Goal: Task Accomplishment & Management: Manage account settings

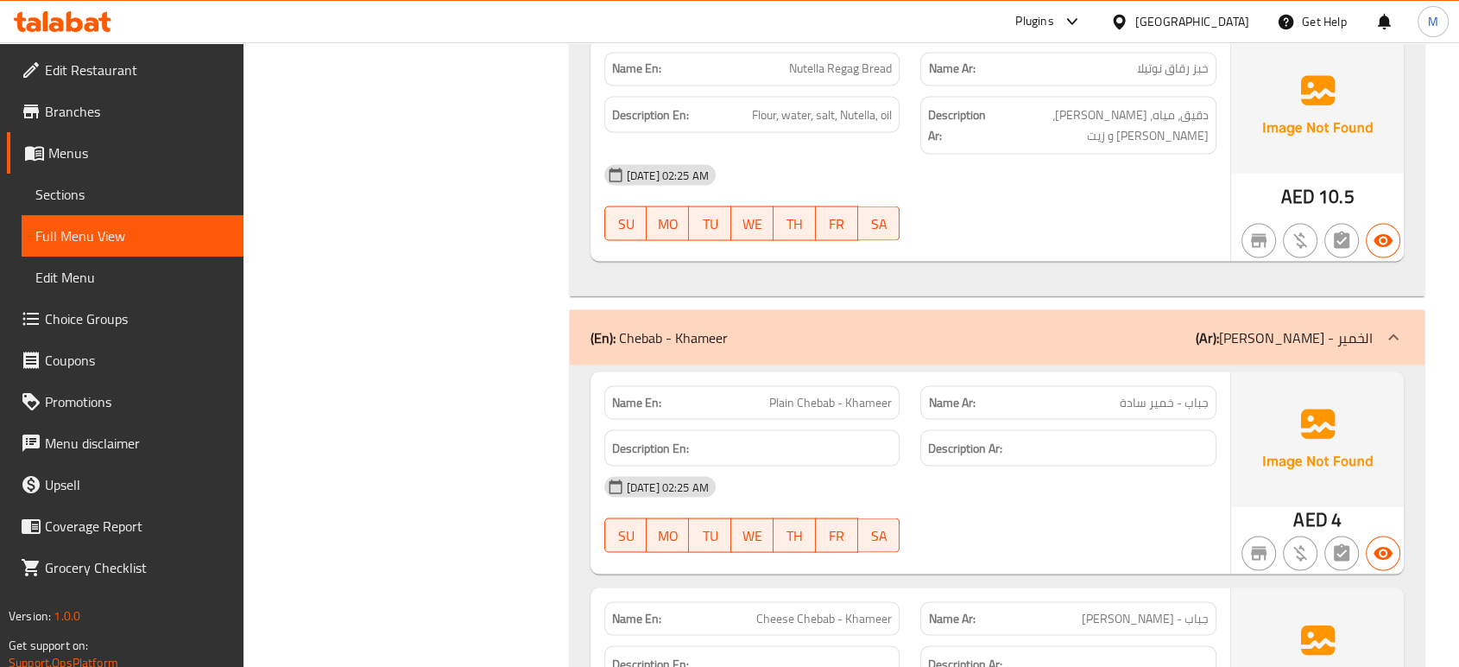
scroll to position [9761, 0]
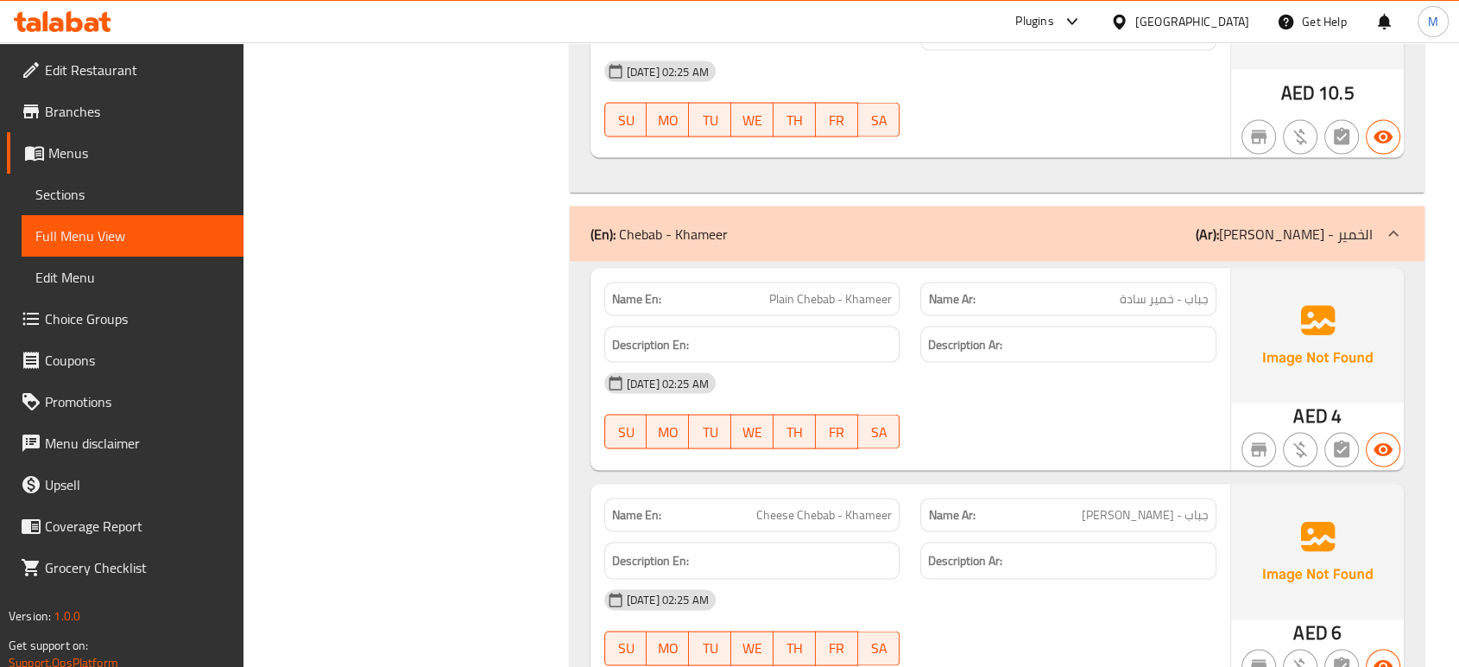
scroll to position [9914, 0]
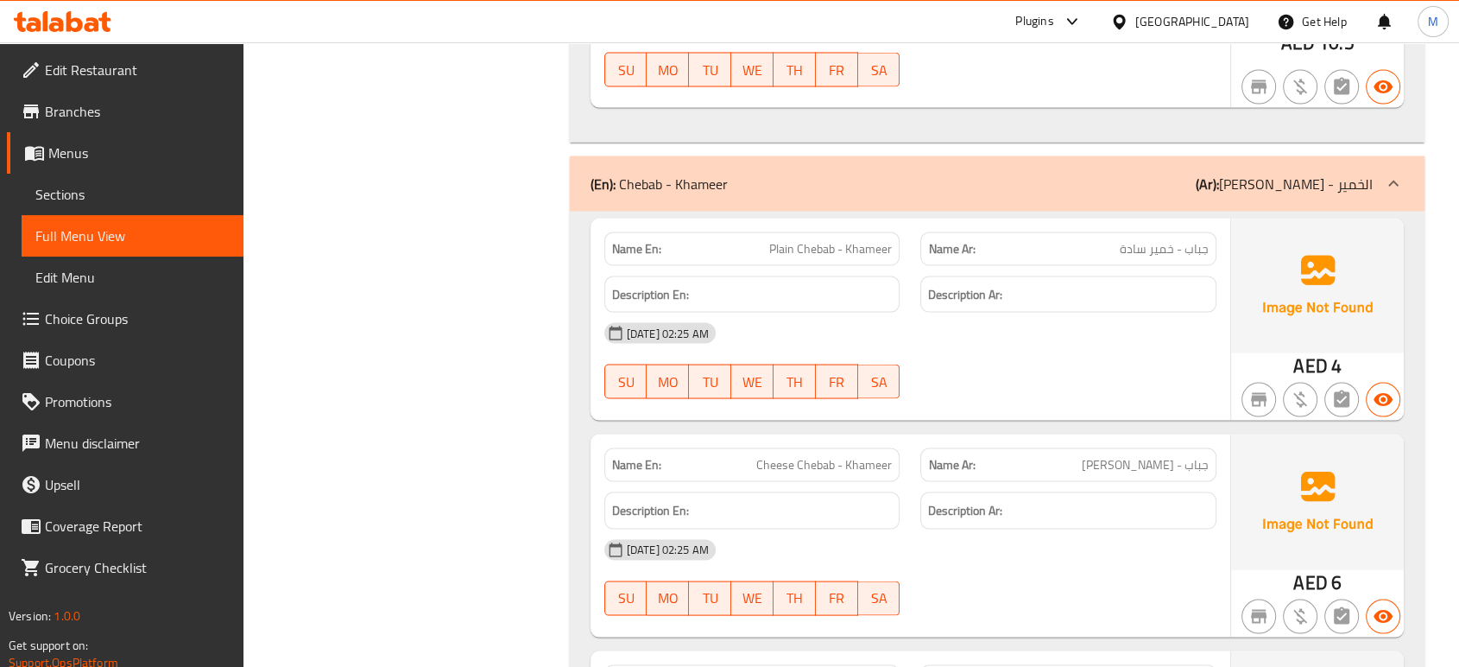
click at [1180, 15] on div "United Arab Emirates" at bounding box center [1192, 21] width 114 height 19
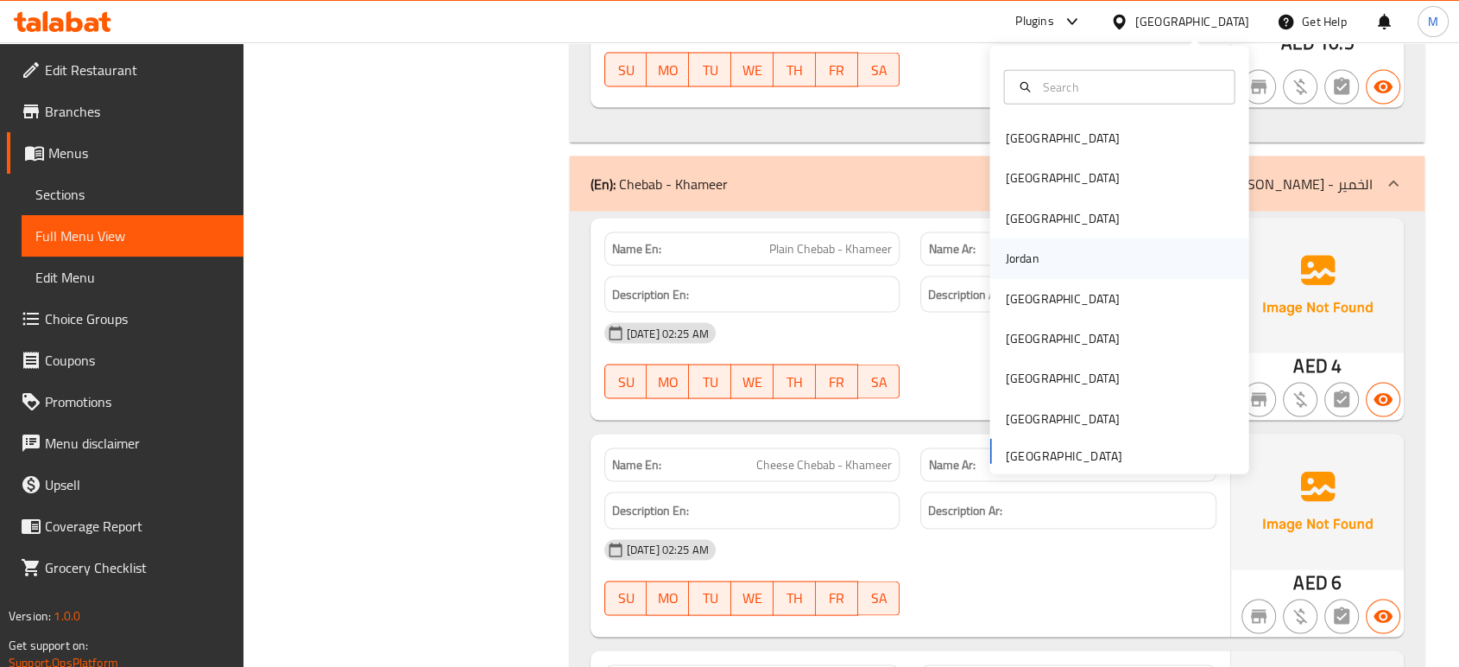
click at [1026, 264] on div "Jordan" at bounding box center [1021, 258] width 61 height 40
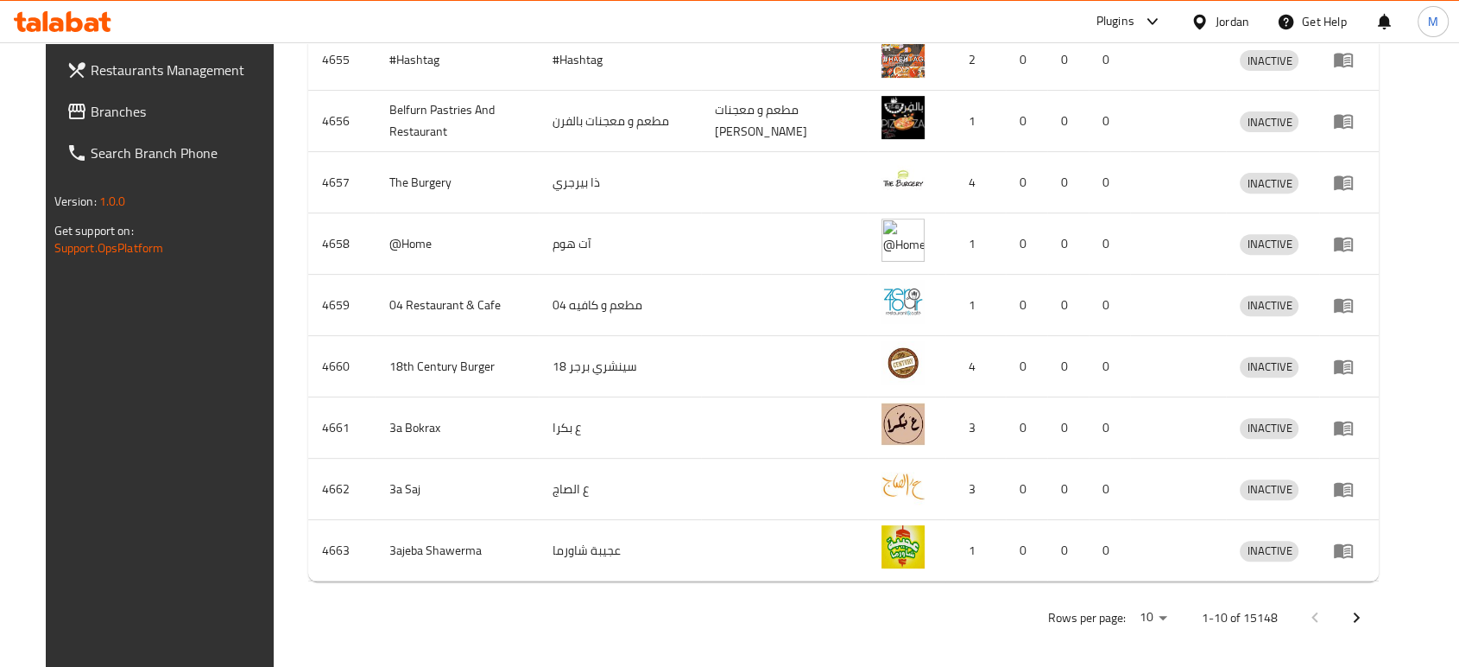
scroll to position [49, 0]
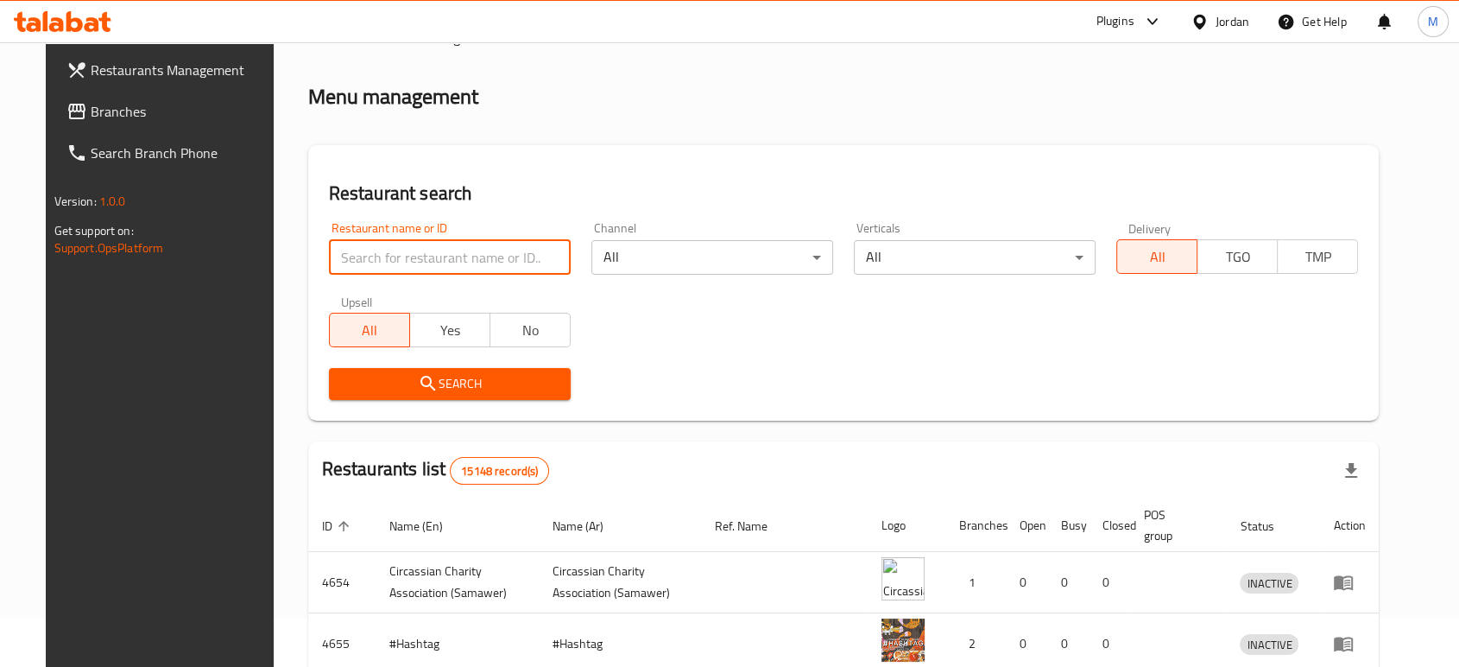
click at [419, 267] on input "search" at bounding box center [450, 257] width 242 height 35
click button "Search" at bounding box center [450, 384] width 242 height 32
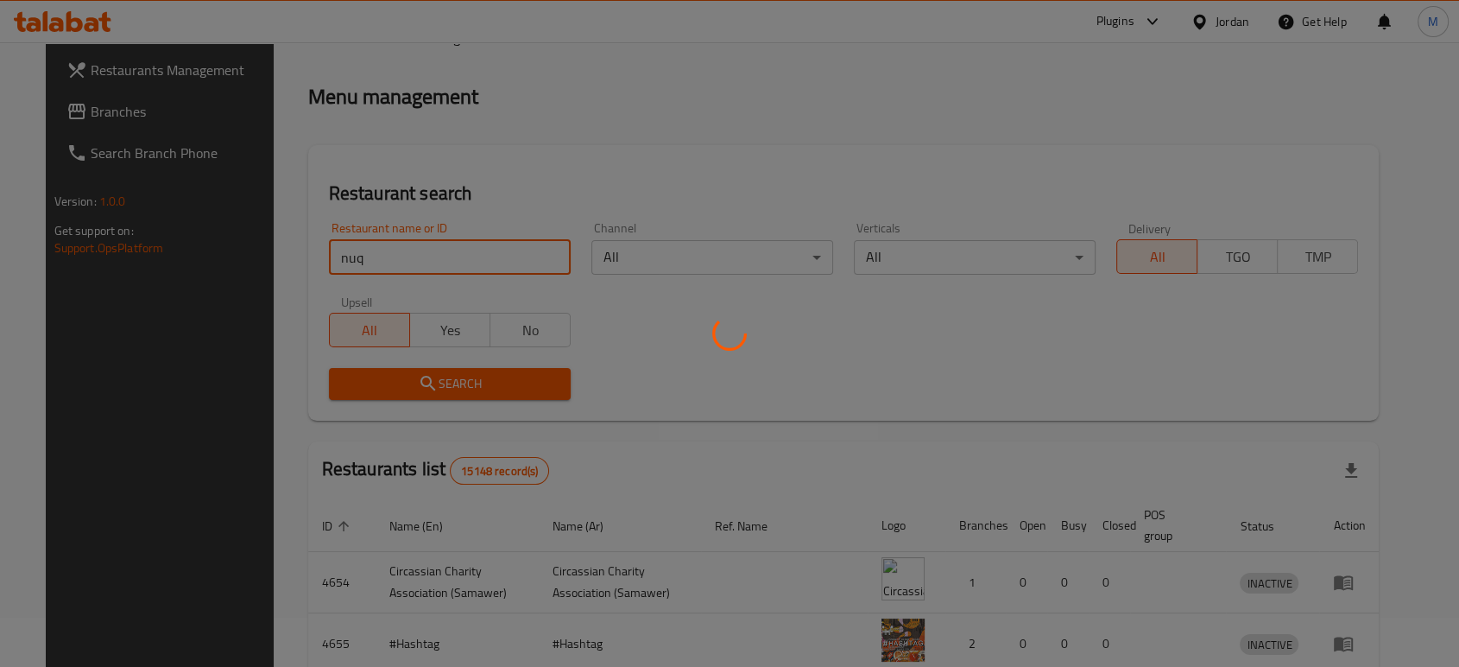
click button "Search" at bounding box center [450, 384] width 242 height 32
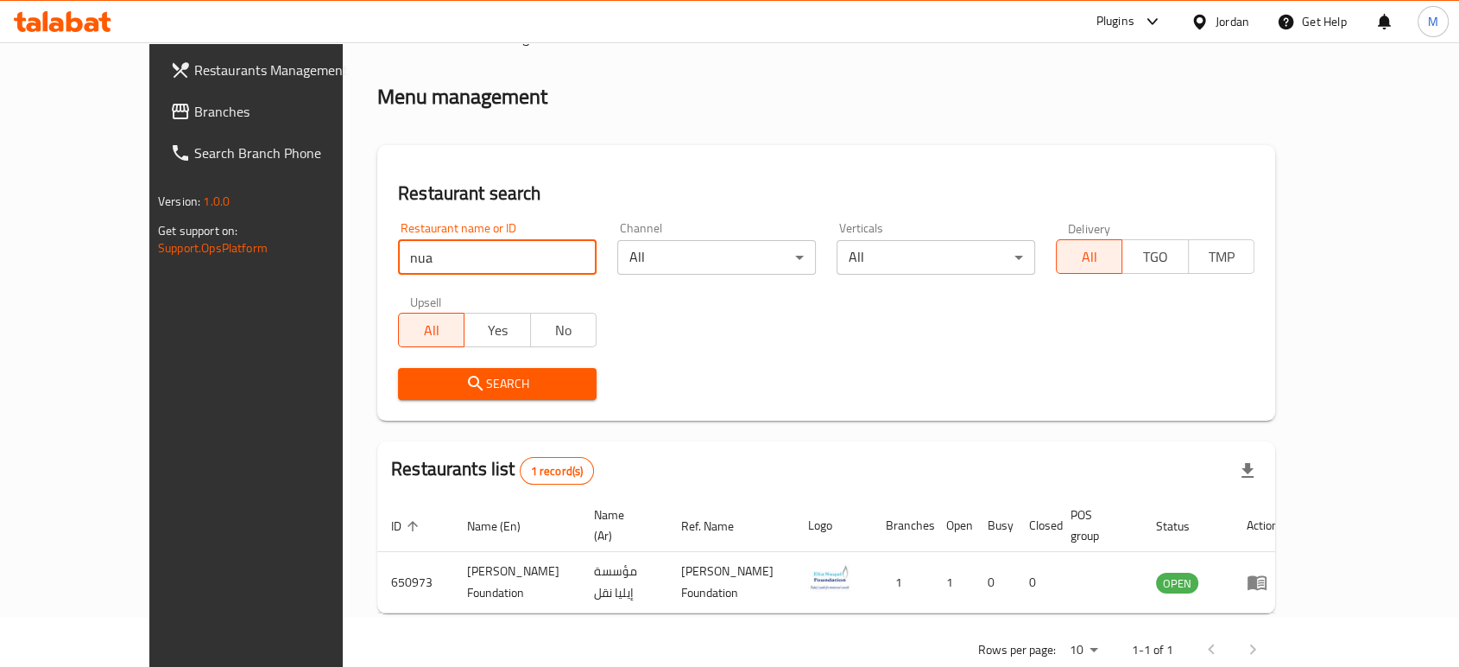
type input "nua"
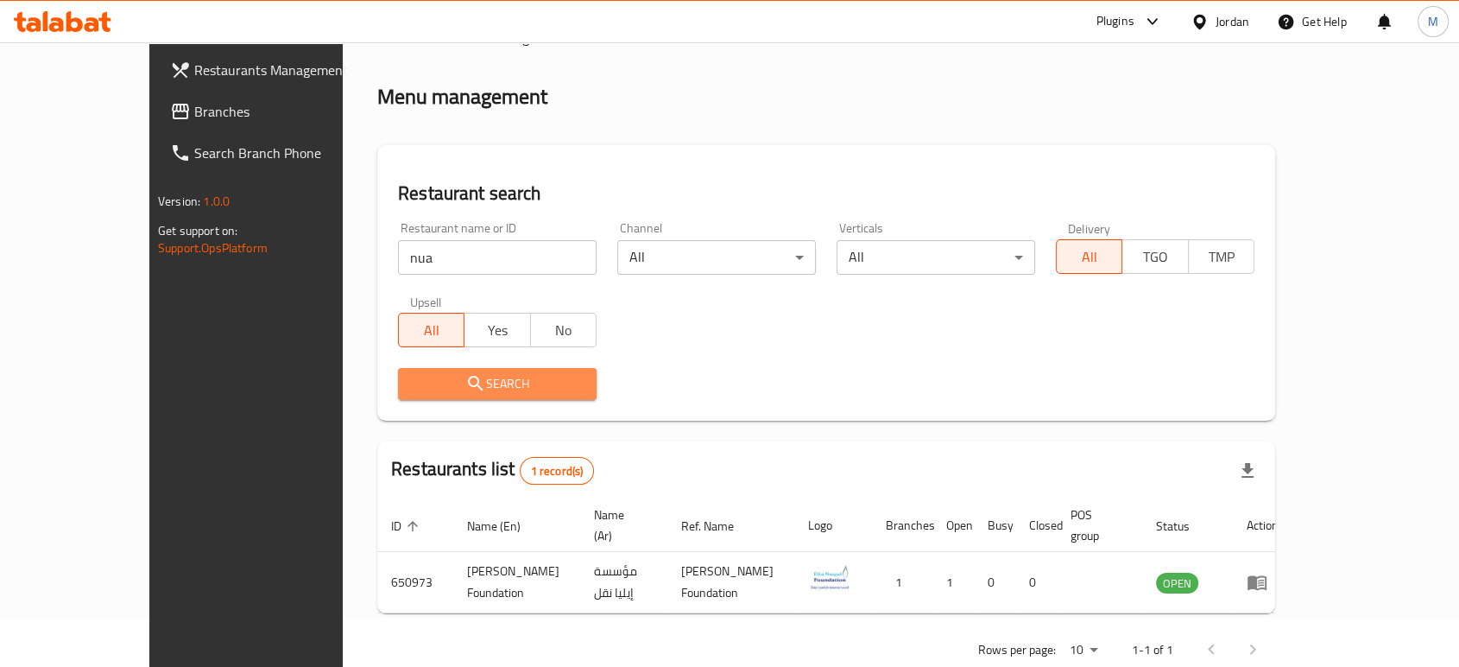
click at [433, 379] on span "Search" at bounding box center [497, 384] width 171 height 22
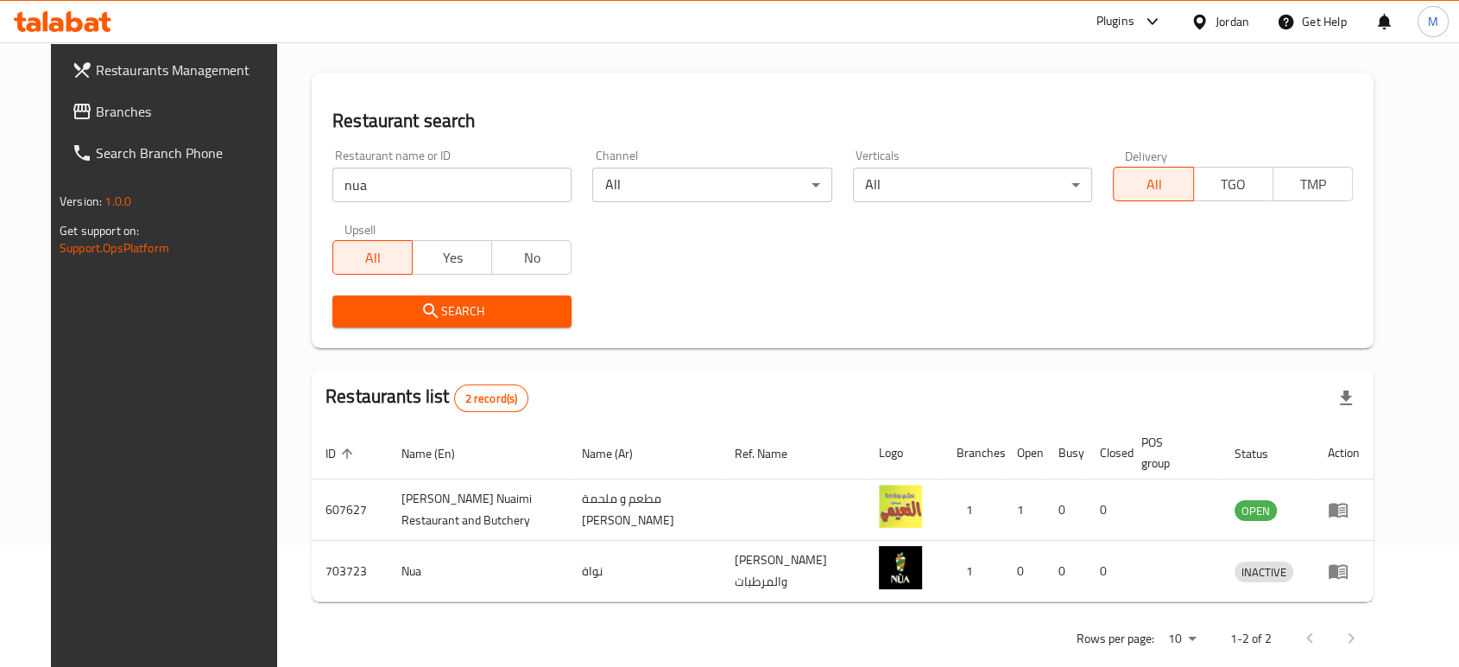
scroll to position [149, 0]
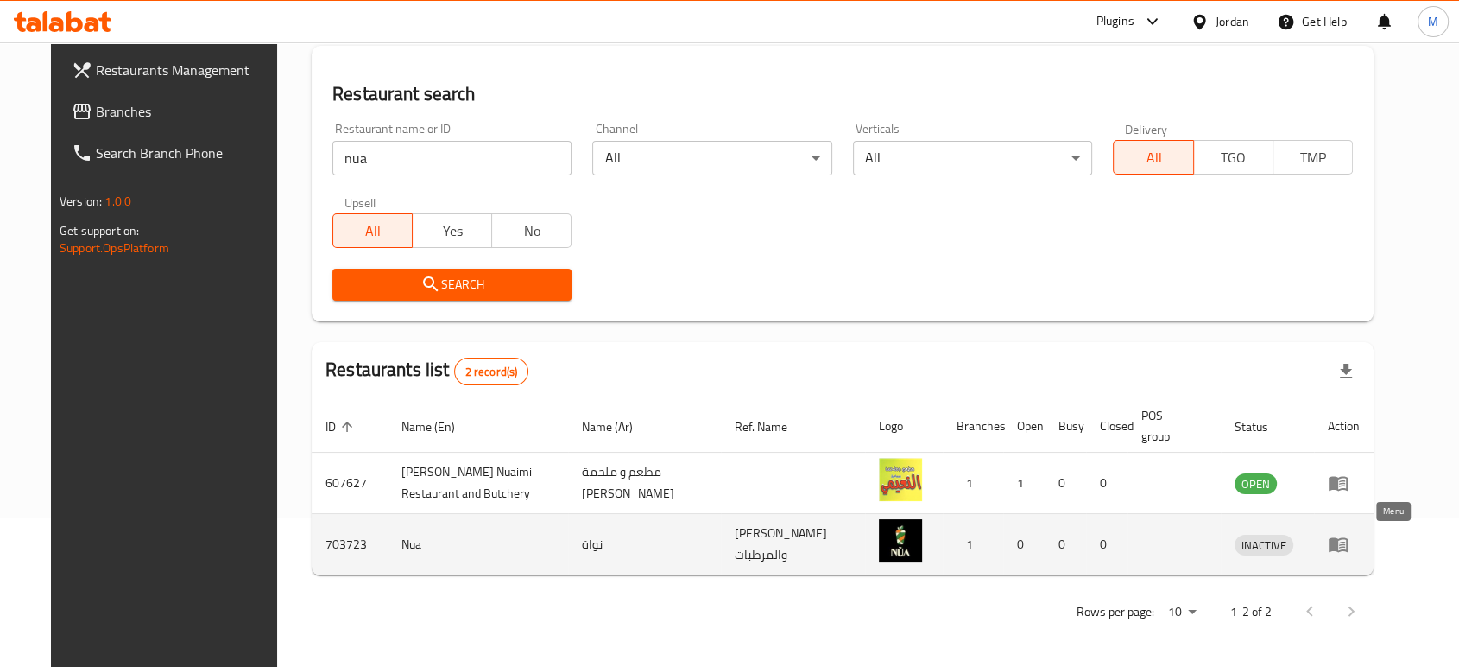
click at [1349, 545] on icon "enhanced table" at bounding box center [1338, 544] width 21 height 21
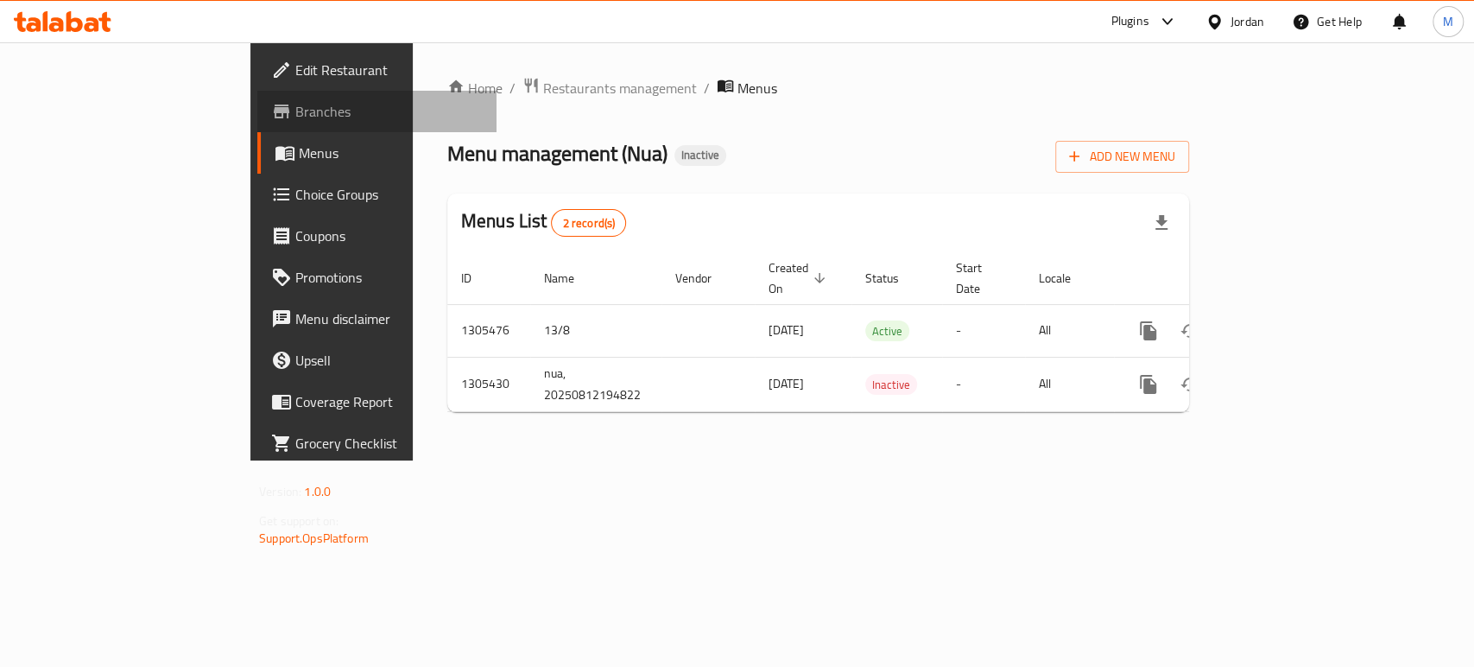
click at [295, 117] on span "Branches" at bounding box center [388, 111] width 187 height 21
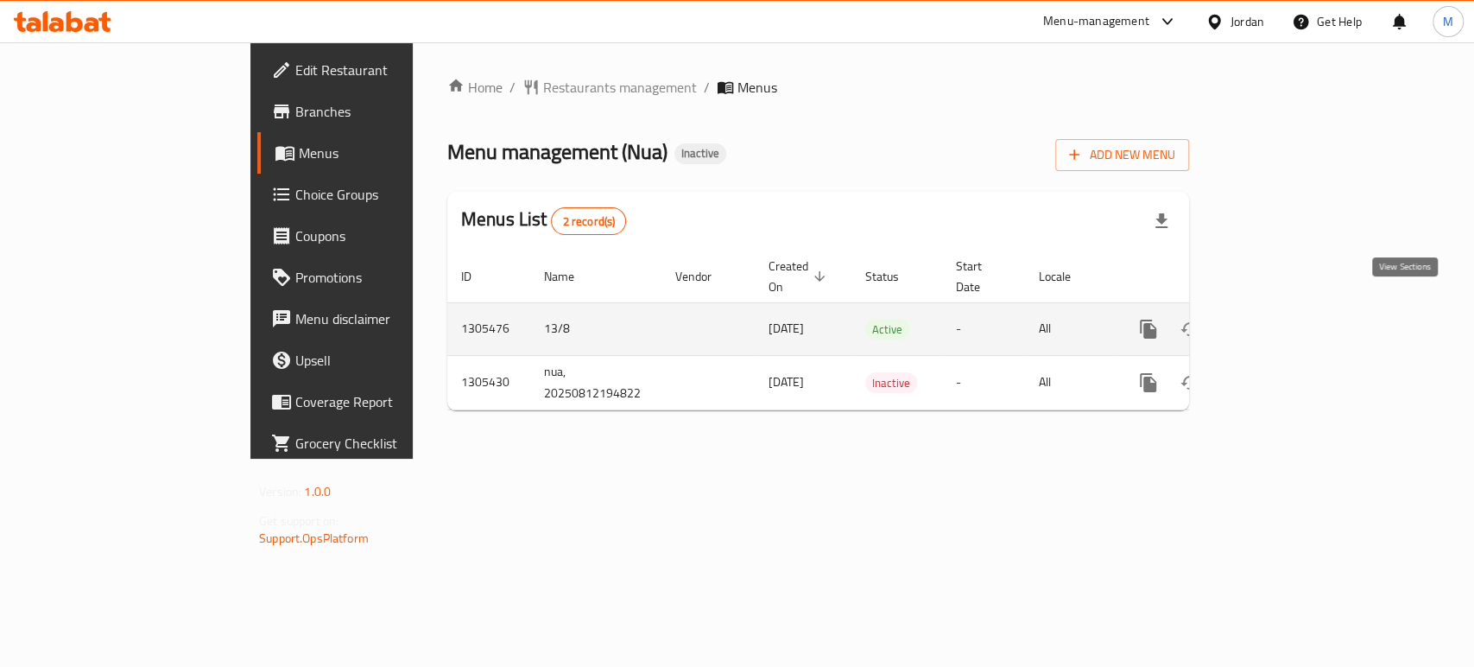
click at [1283, 319] on icon "enhanced table" at bounding box center [1272, 329] width 21 height 21
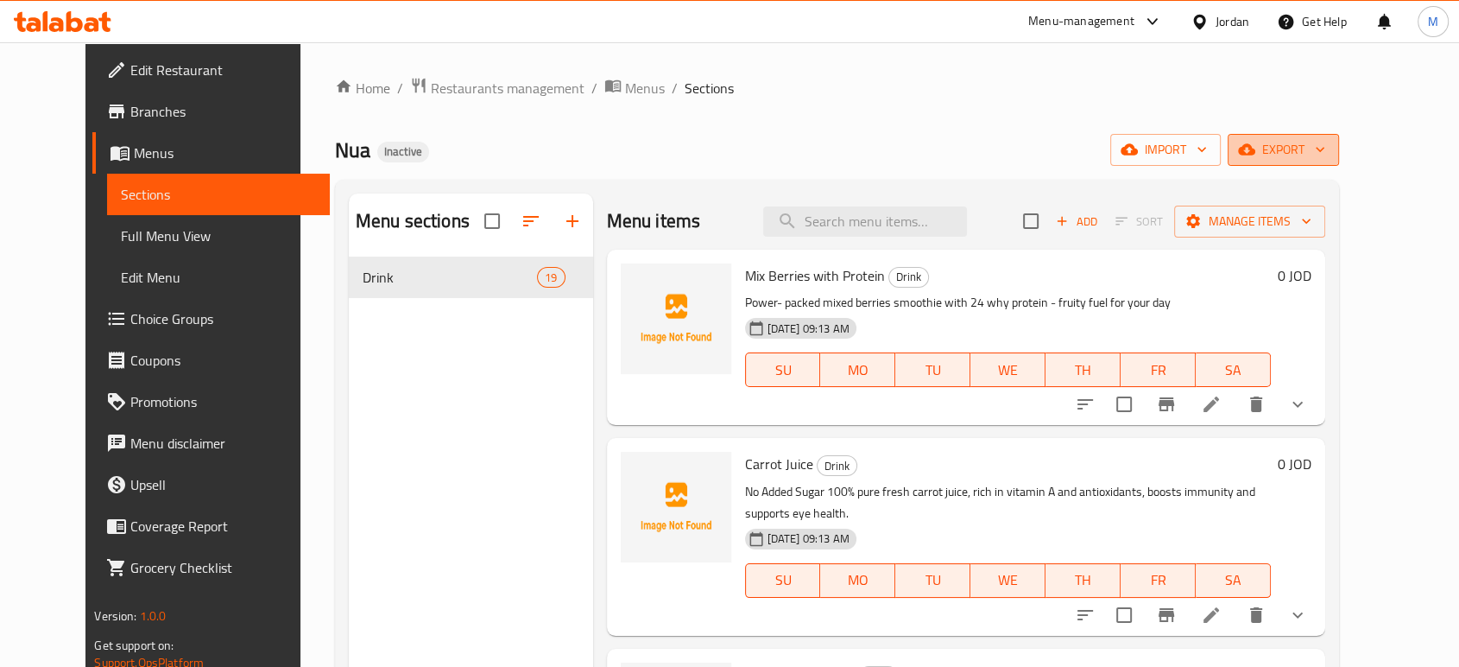
click at [1325, 149] on span "export" at bounding box center [1284, 150] width 84 height 22
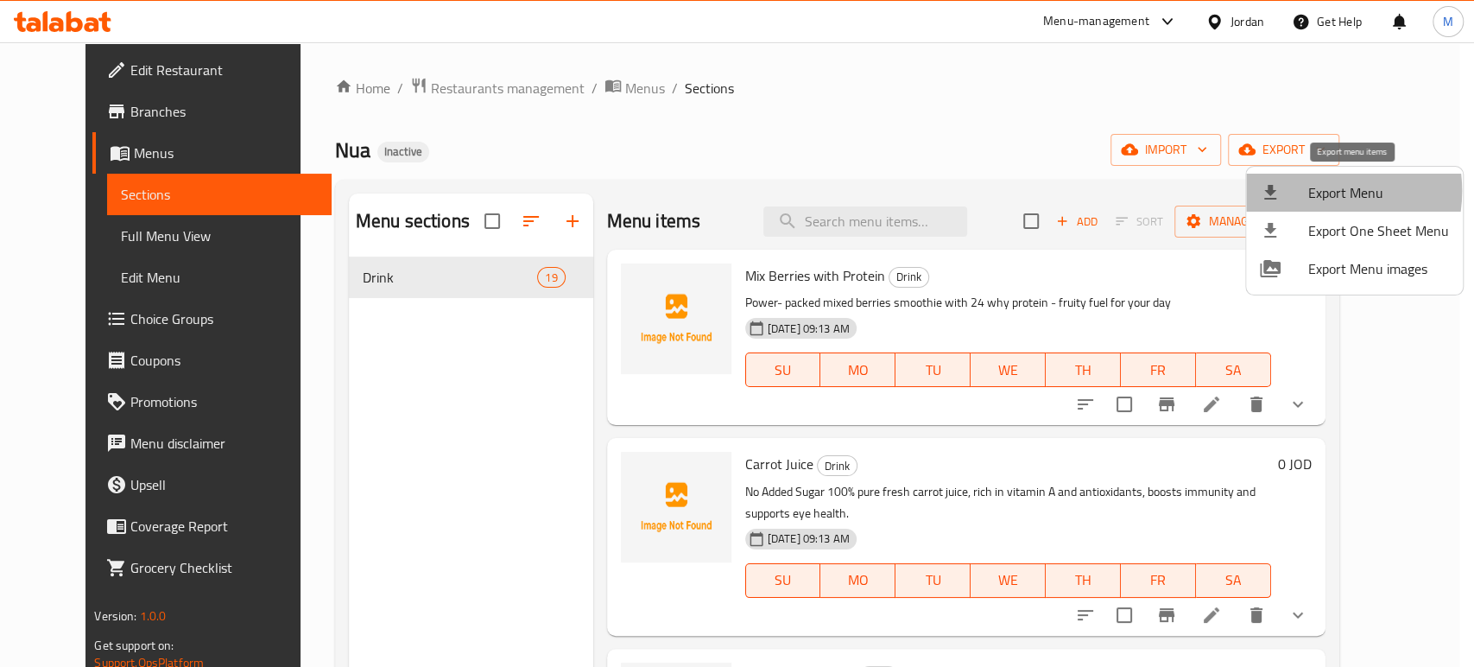
click at [1313, 191] on span "Export Menu" at bounding box center [1378, 192] width 141 height 21
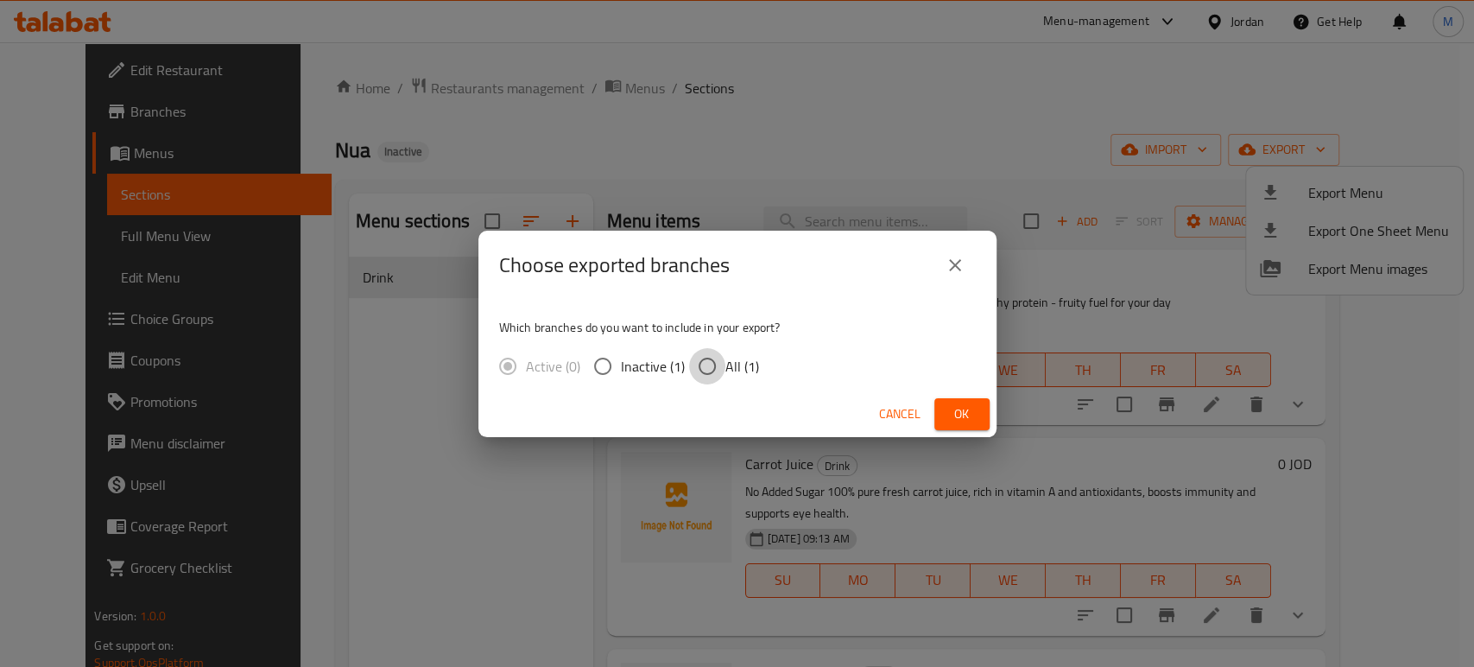
click at [709, 369] on input "All (1)" at bounding box center [707, 366] width 36 height 36
radio input "true"
click at [947, 401] on button "Ok" at bounding box center [961, 414] width 55 height 32
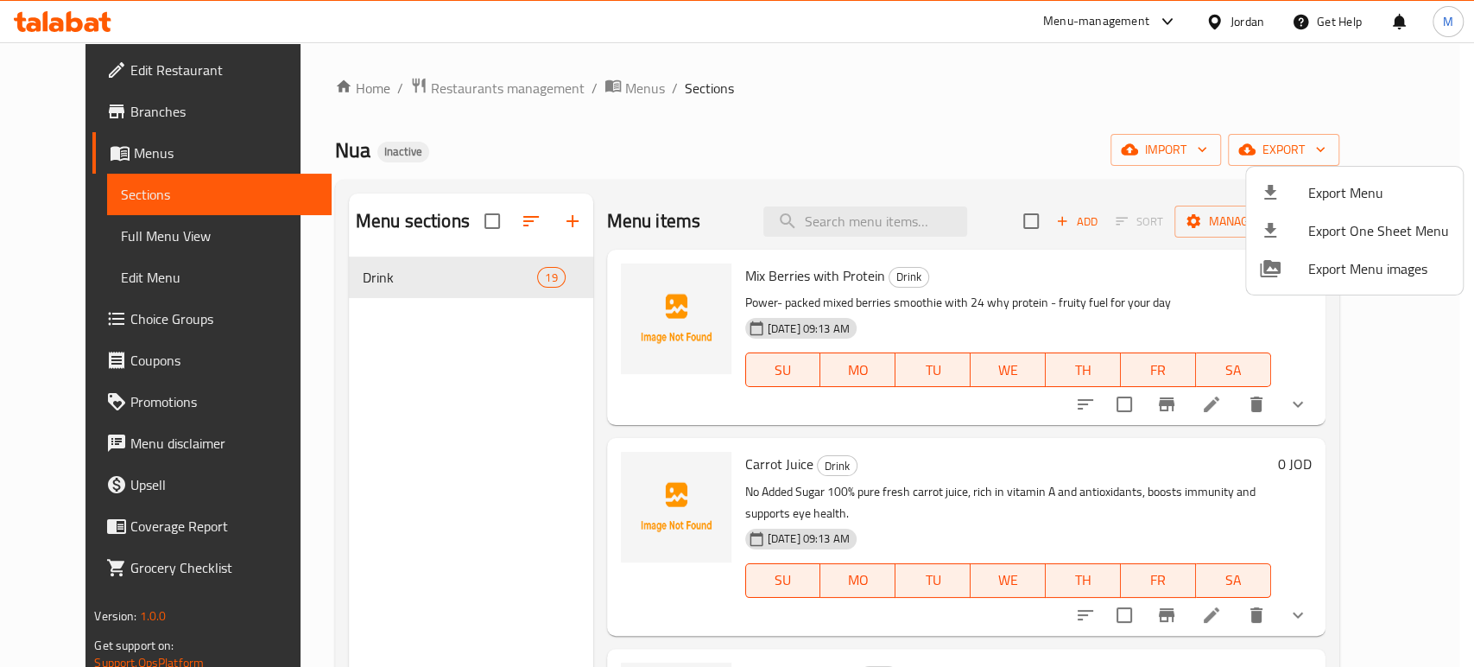
click at [1016, 114] on div at bounding box center [737, 333] width 1474 height 667
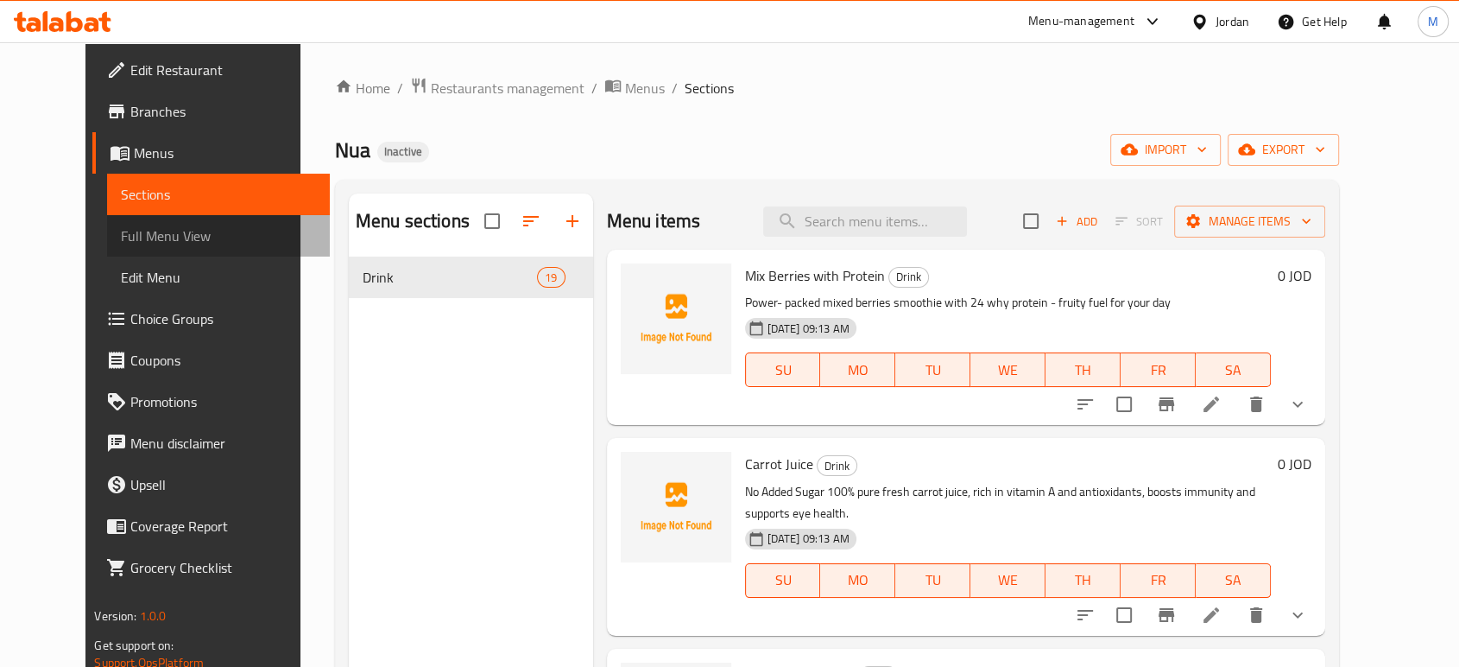
click at [142, 233] on span "Full Menu View" at bounding box center [218, 235] width 194 height 21
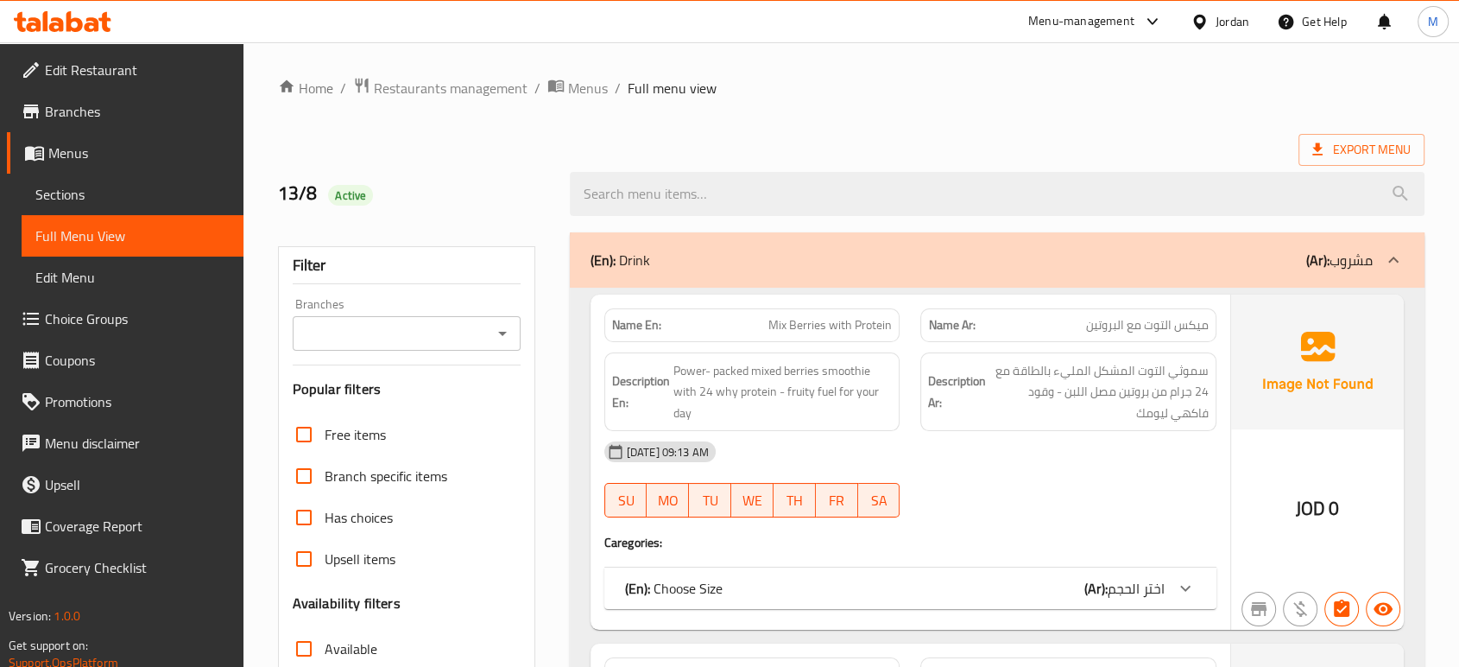
click at [890, 166] on div at bounding box center [998, 193] width 876 height 65
click at [1007, 453] on div "[DATE] 09:13 AM" at bounding box center [910, 451] width 633 height 41
click at [1015, 465] on div "[DATE] 09:13 AM" at bounding box center [910, 451] width 633 height 41
click at [1058, 586] on div "(En): Choose Size (Ar): اختر الحجم" at bounding box center [895, 588] width 540 height 21
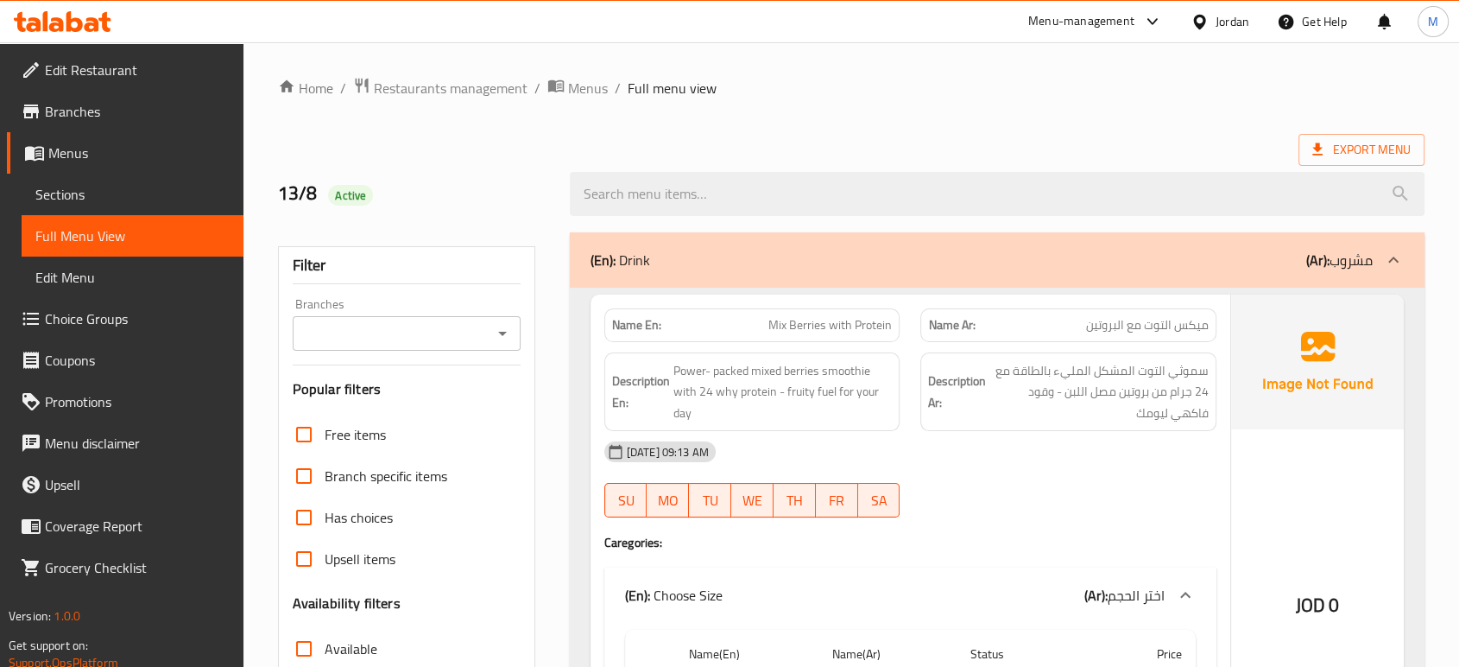
scroll to position [533, 0]
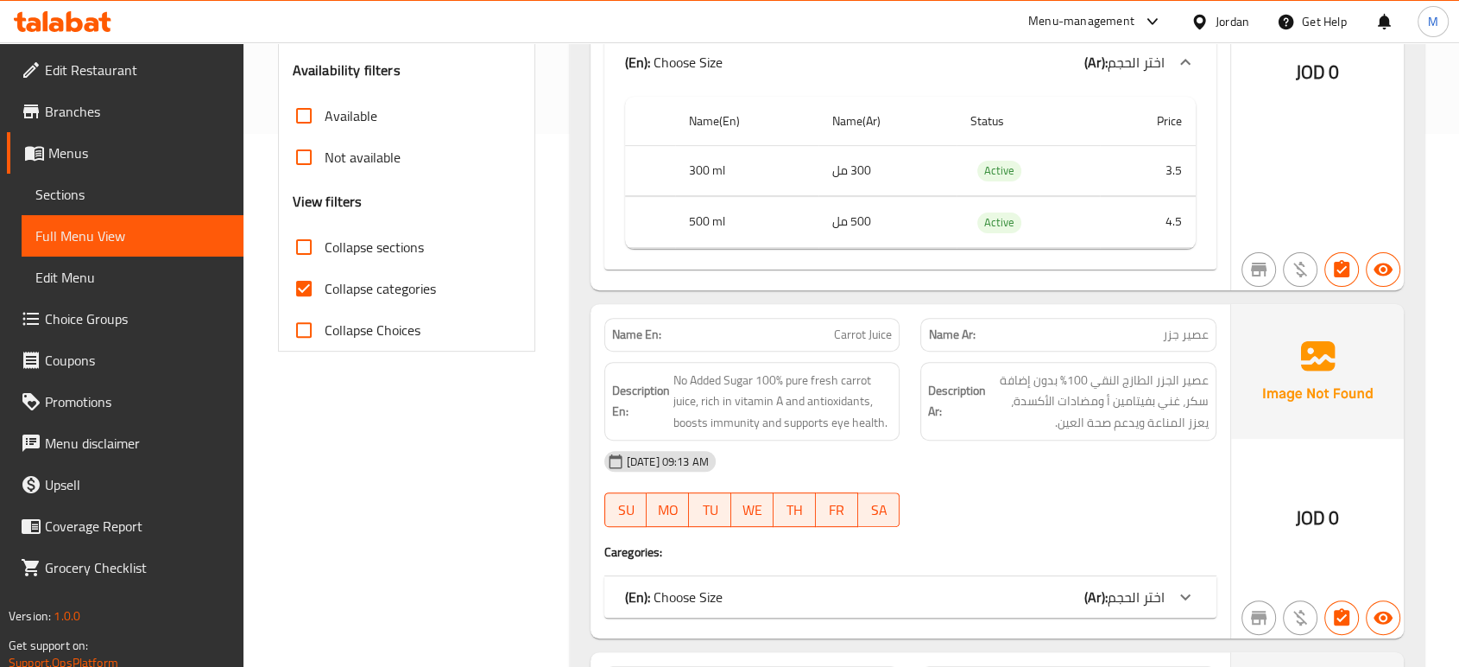
click at [1141, 75] on span "اختر الحجم" at bounding box center [1136, 62] width 57 height 26
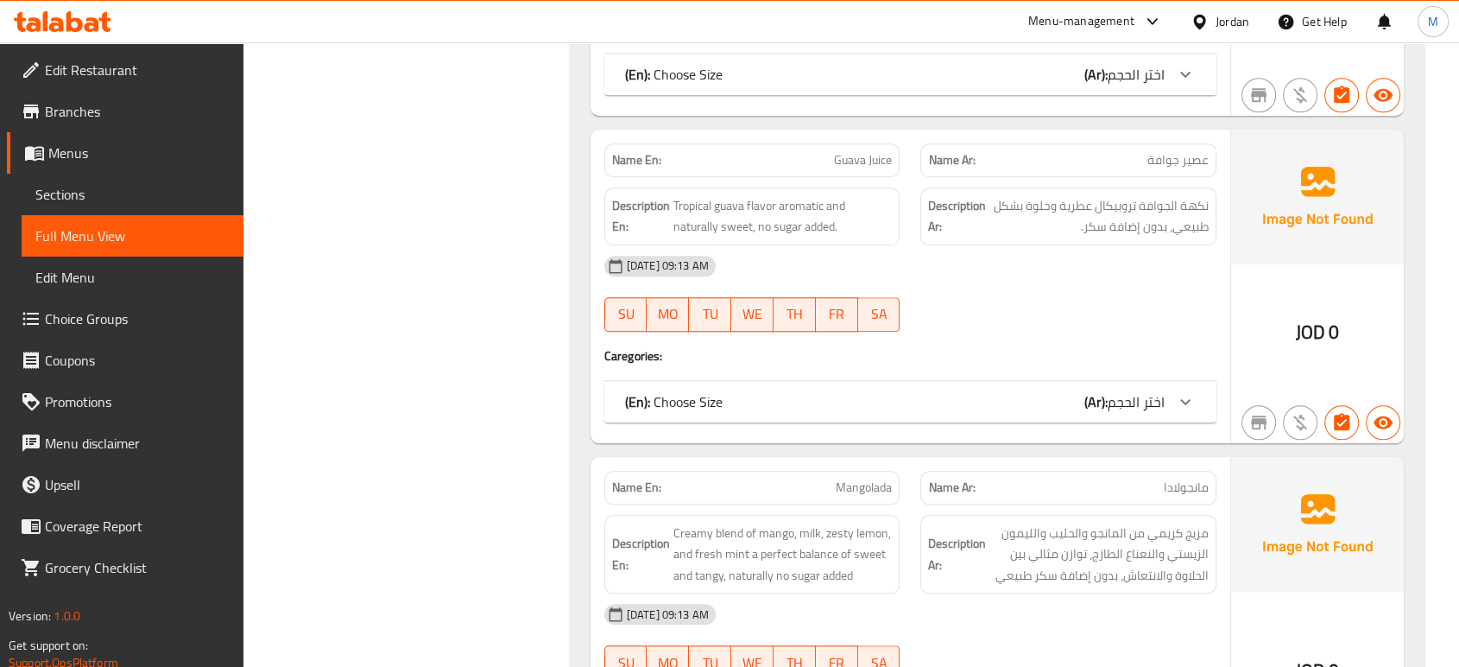
scroll to position [1644, 0]
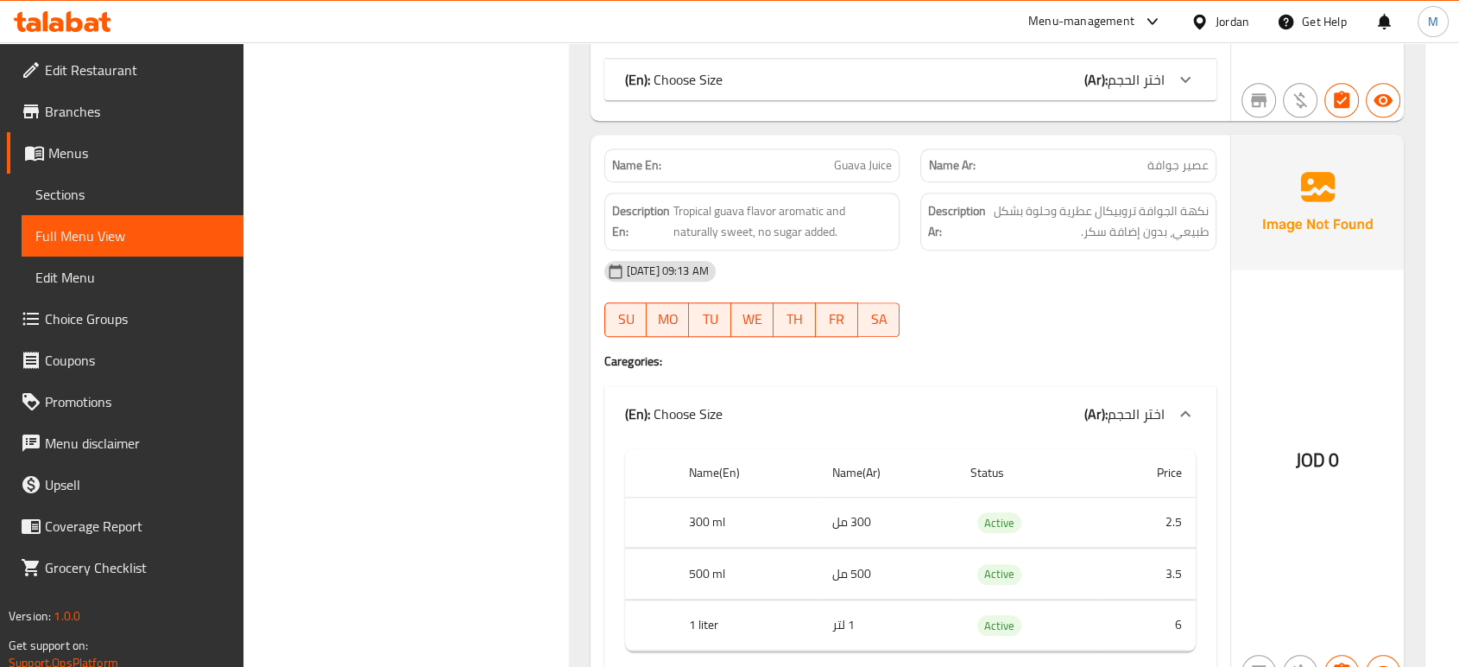
click at [1058, 318] on div "[DATE] 09:13 AM SU MO TU WE TH FR SA" at bounding box center [910, 298] width 633 height 97
click at [971, 332] on div at bounding box center [1068, 336] width 317 height 21
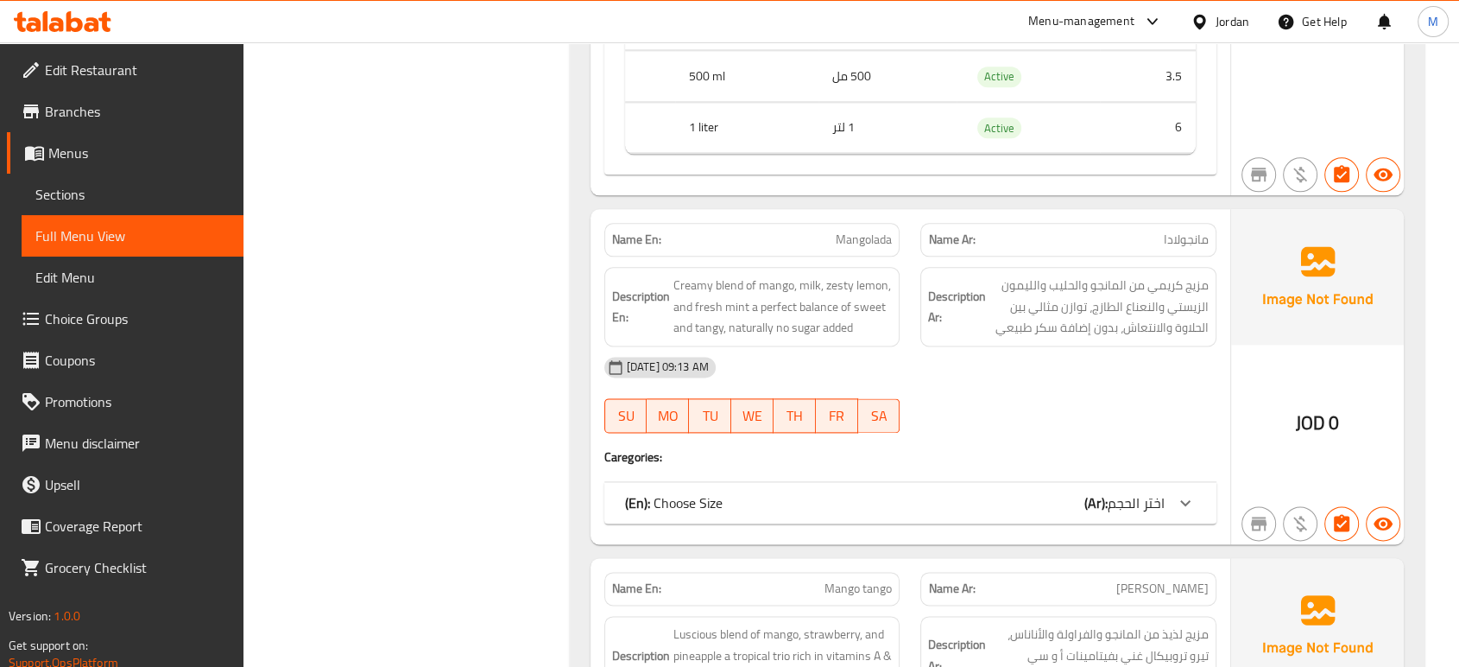
scroll to position [2142, 0]
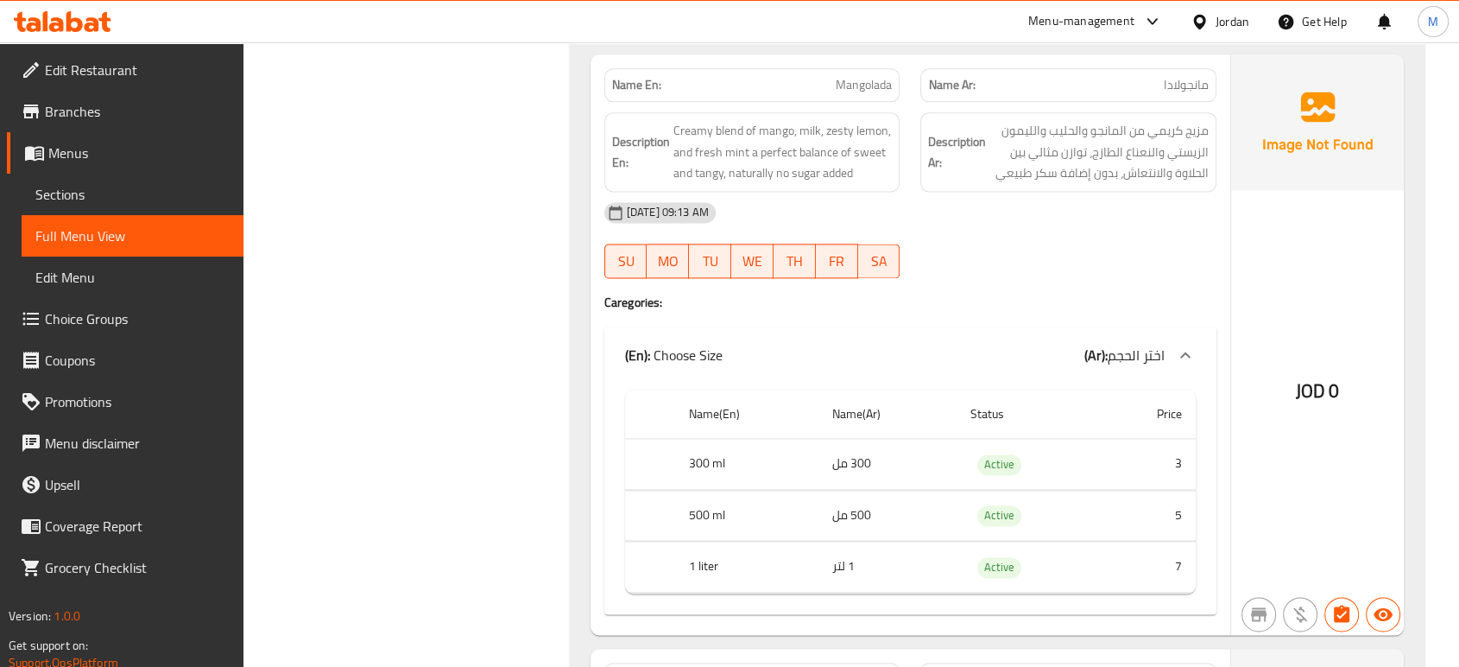
scroll to position [2643, 0]
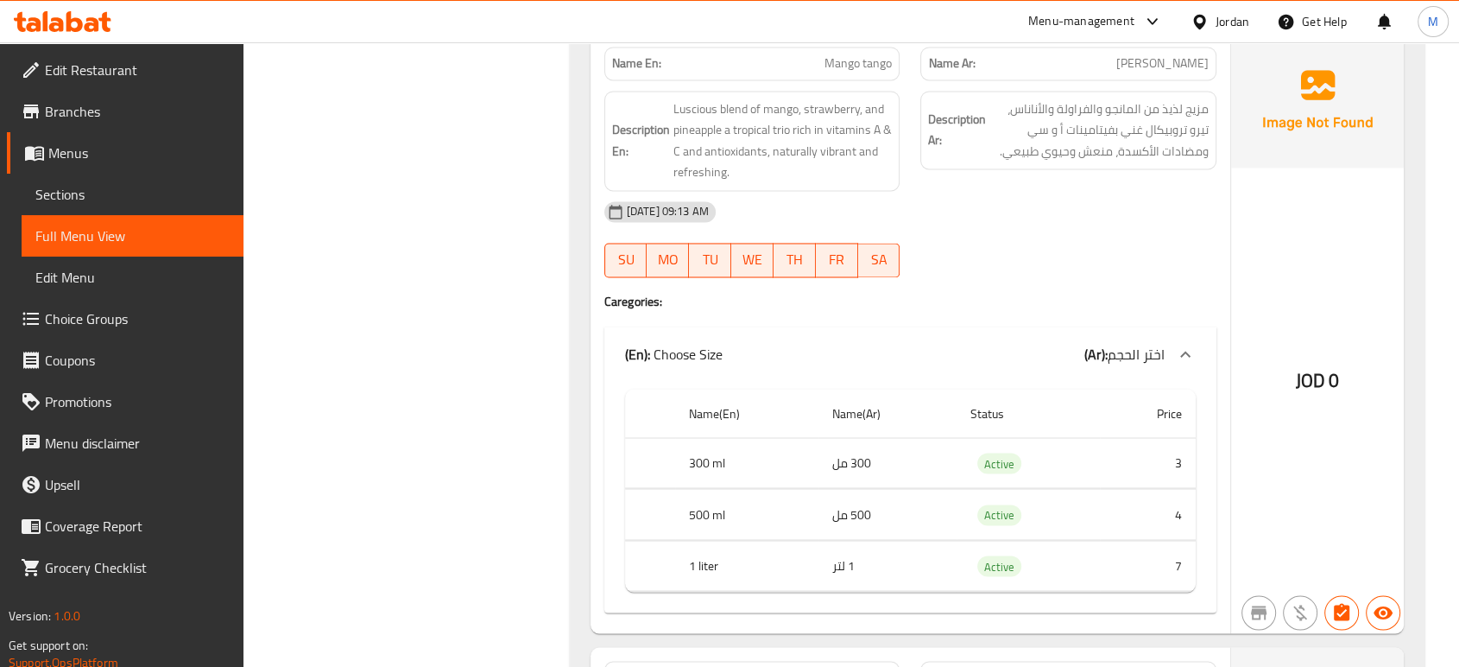
scroll to position [3259, 0]
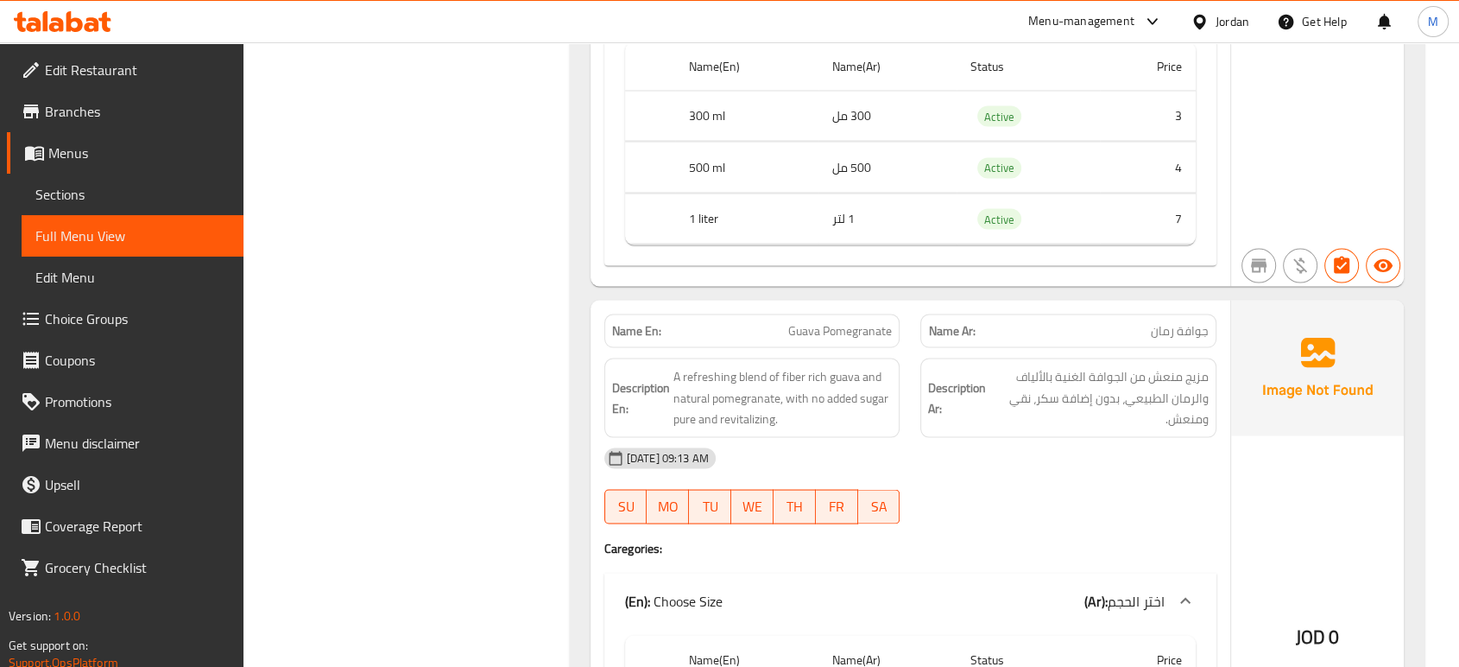
click at [1102, 516] on div at bounding box center [1068, 523] width 317 height 21
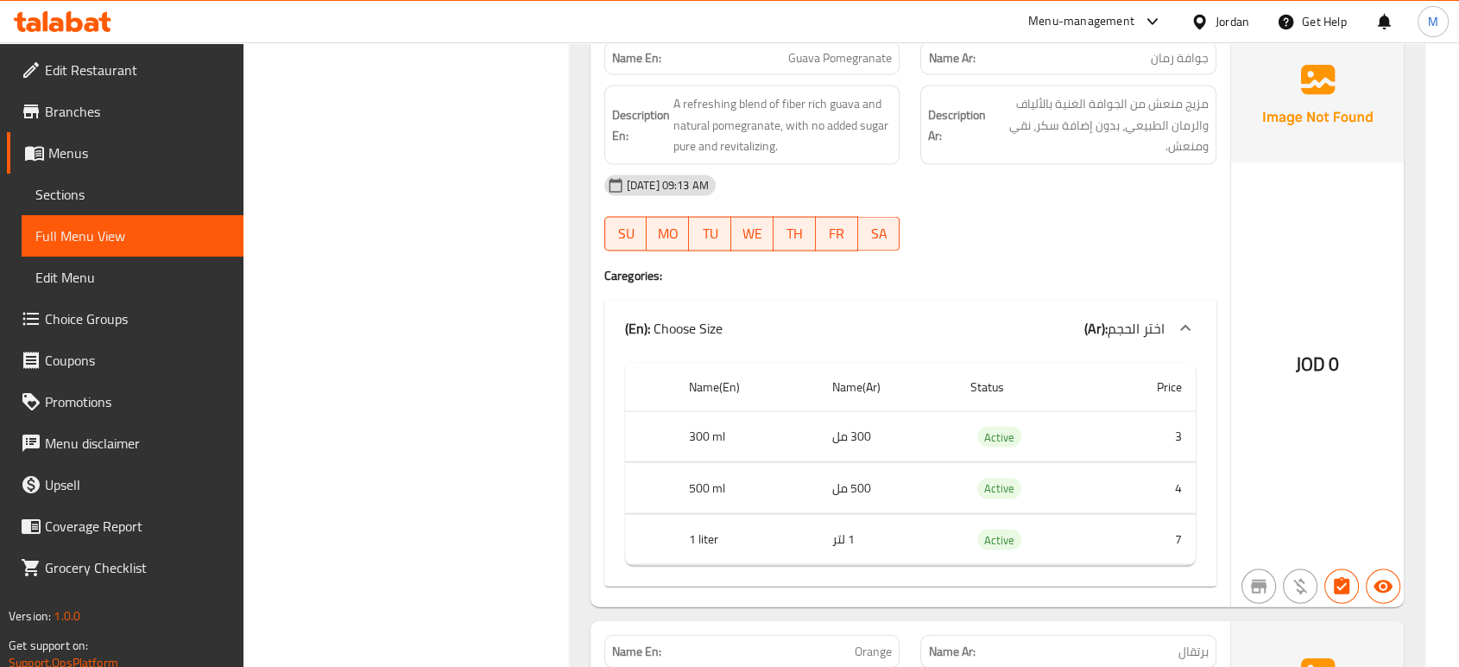
scroll to position [3899, 0]
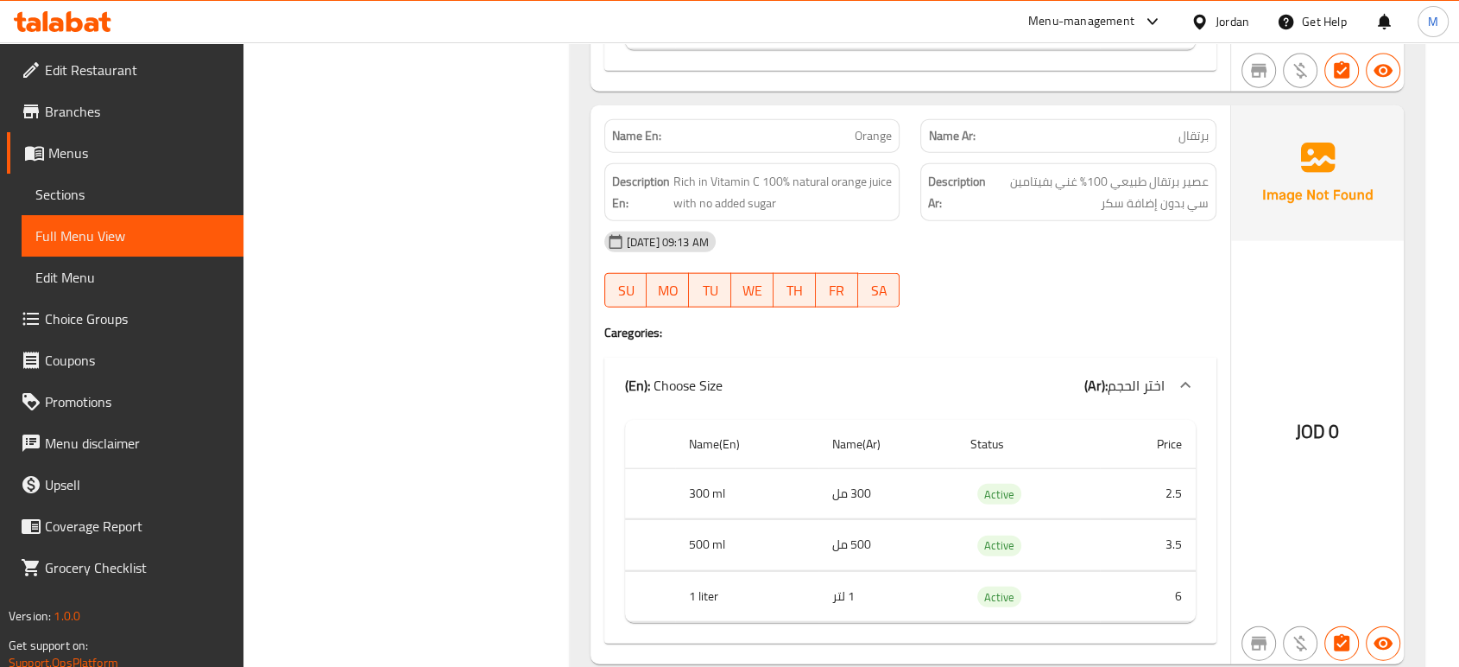
scroll to position [4091, 0]
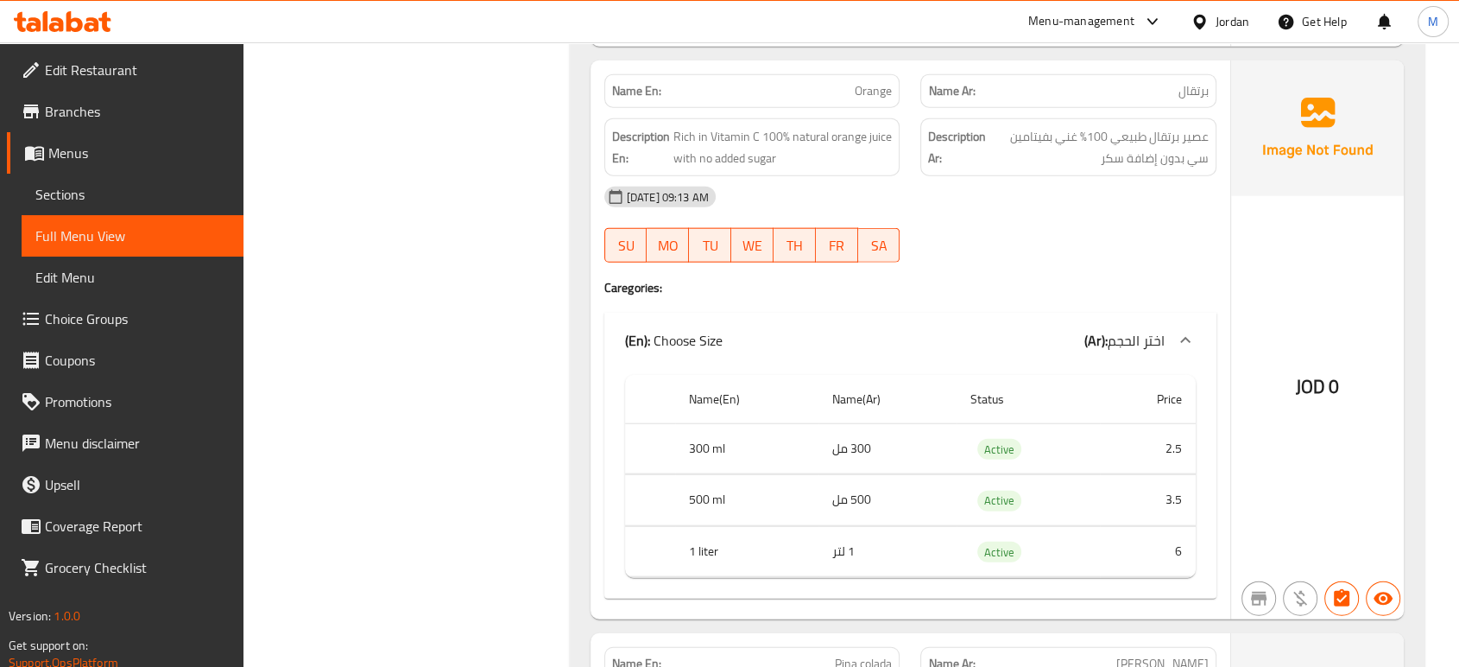
click at [1027, 241] on div "[DATE] 09:13 AM SU MO TU WE TH FR SA" at bounding box center [910, 224] width 633 height 97
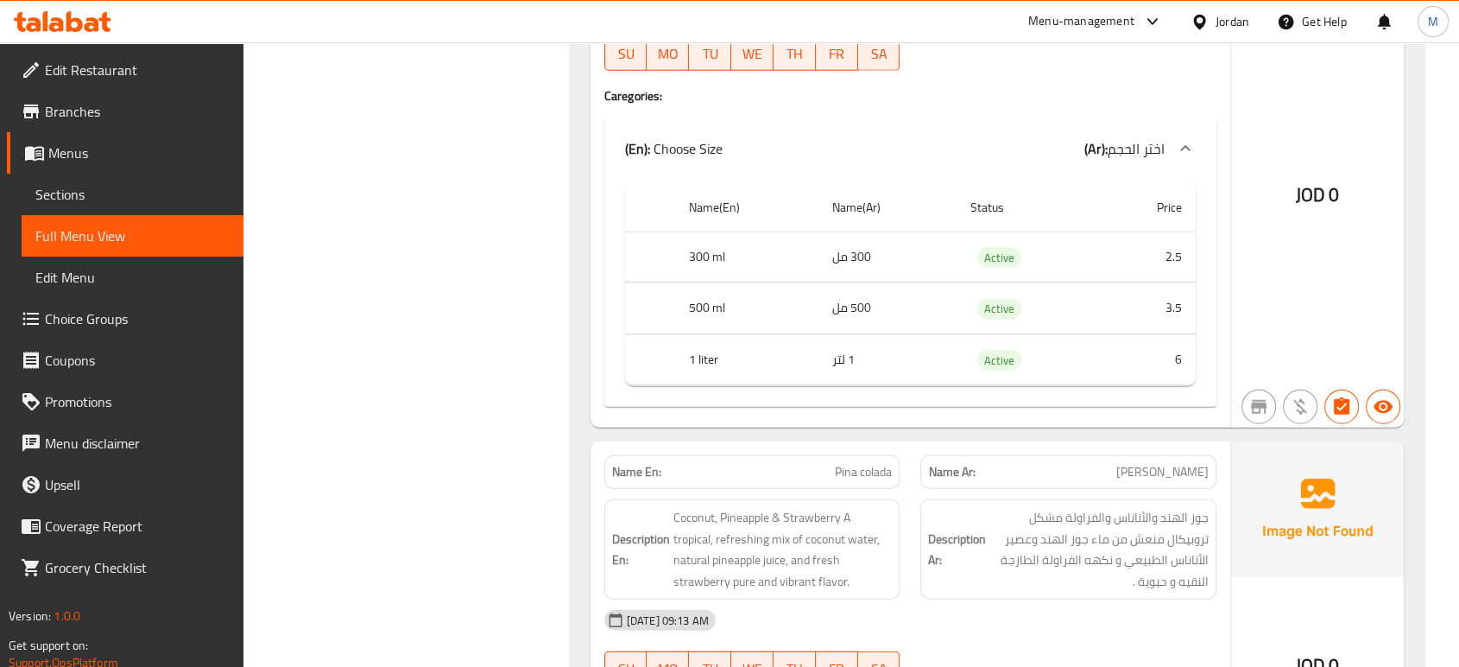
scroll to position [4283, 0]
click at [446, 422] on div "Filter Branches Branches Popular filters Free items Branch specific items Has c…" at bounding box center [414, 91] width 292 height 8305
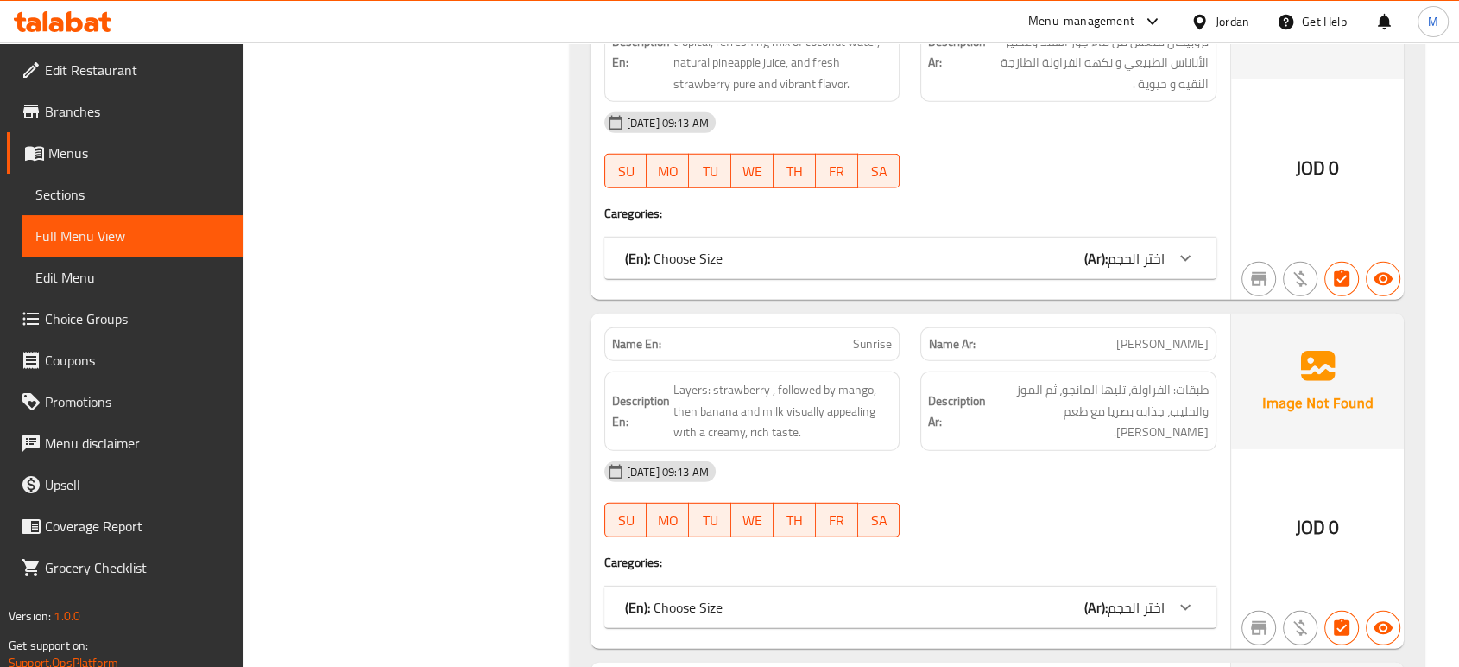
scroll to position [4782, 0]
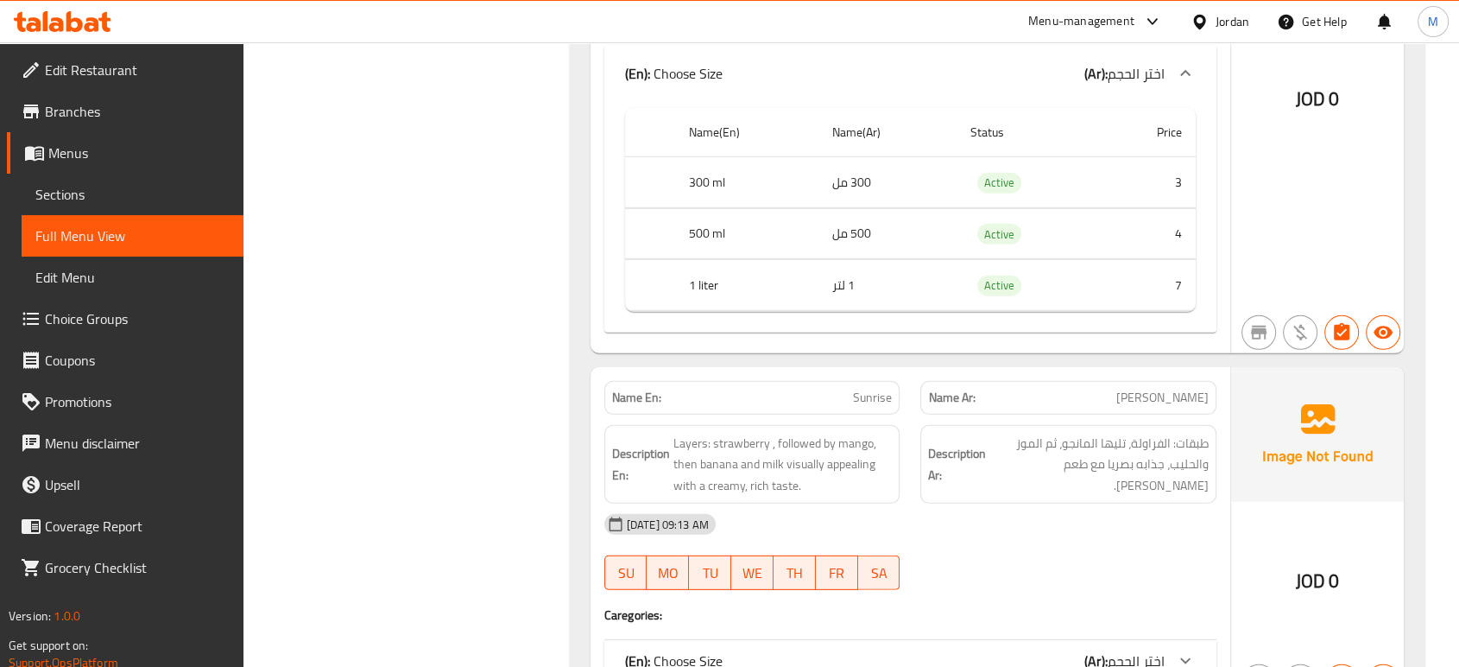
scroll to position [4974, 0]
click at [1109, 543] on div "[DATE] 09:13 AM" at bounding box center [910, 522] width 633 height 41
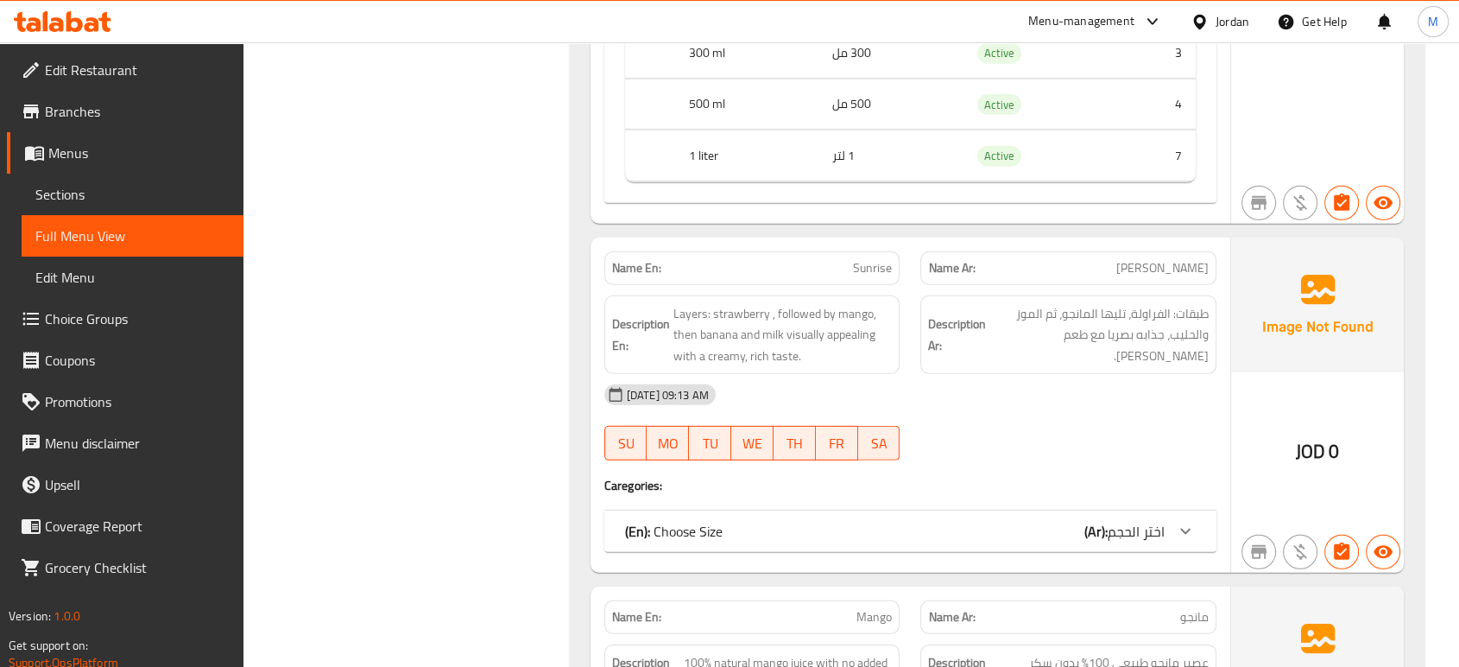
scroll to position [5127, 0]
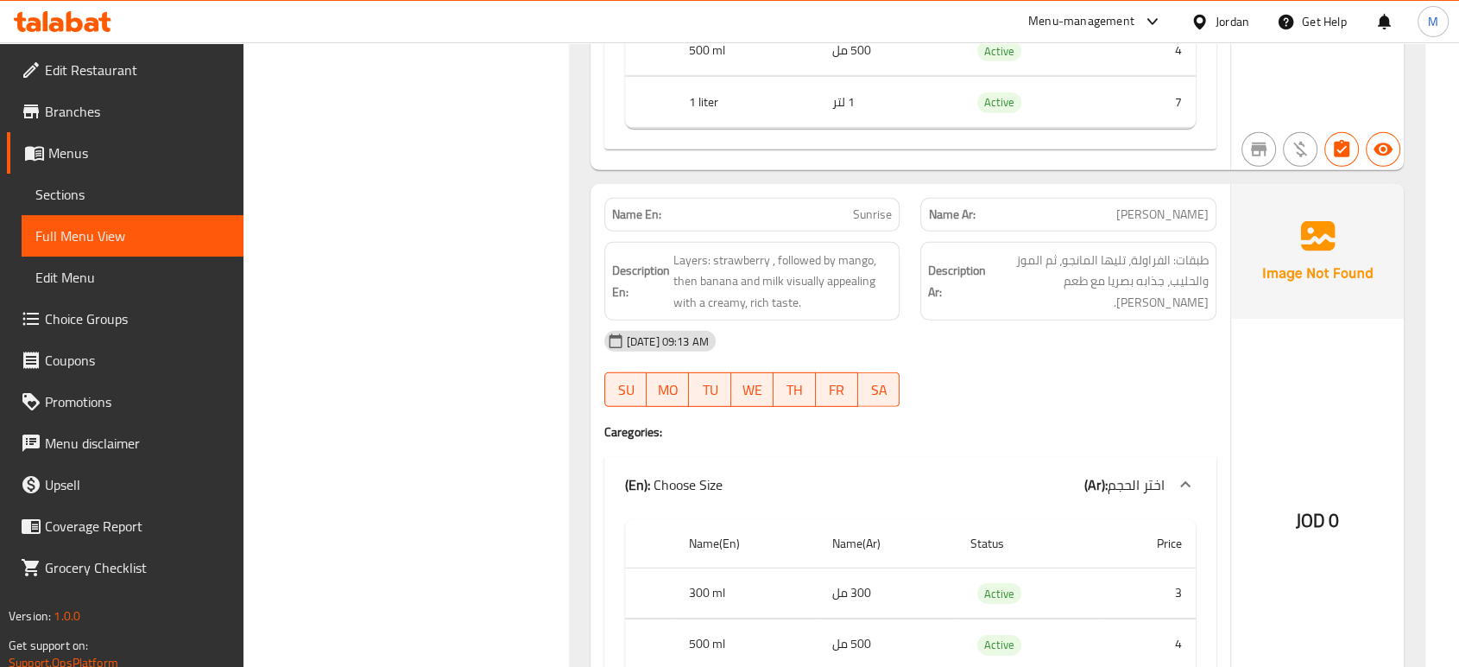
scroll to position [5166, 0]
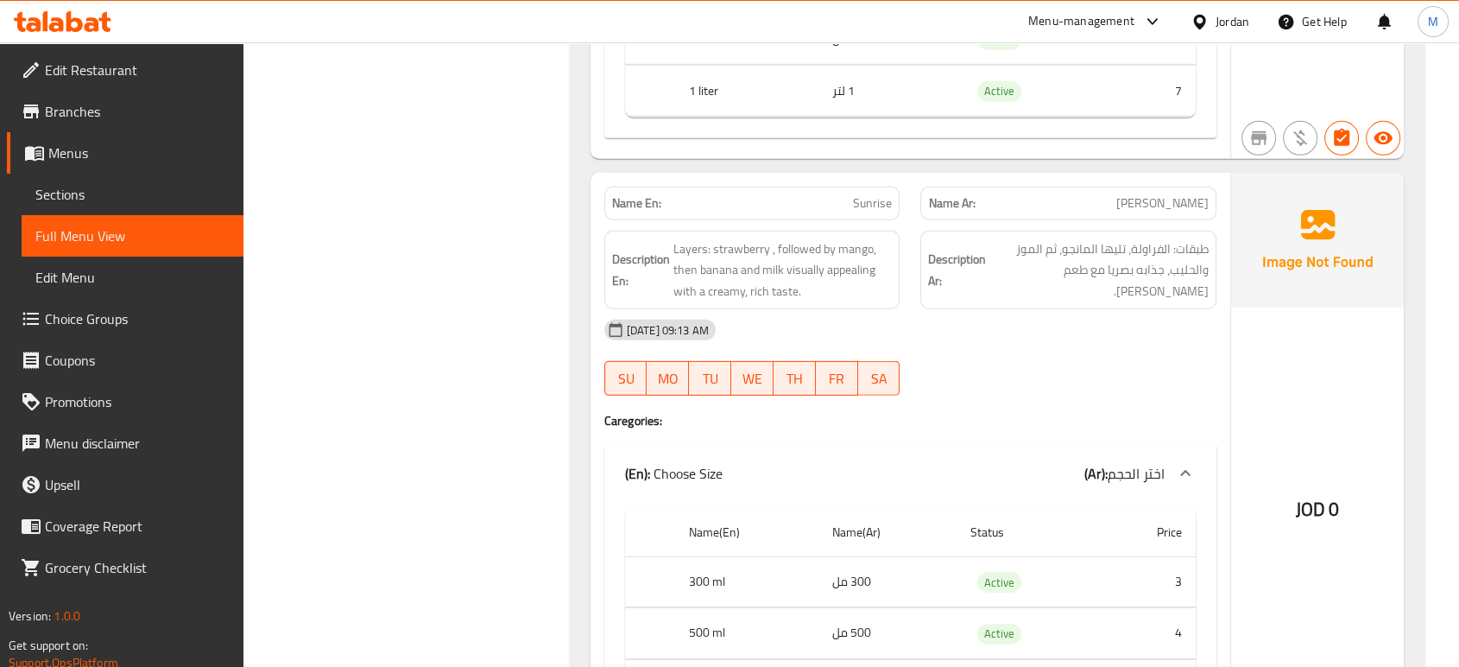
click at [1014, 413] on div "Name En: Sunrise Name Ar: صن رايز Description En: Layers: strawberry , followed…" at bounding box center [911, 462] width 640 height 579
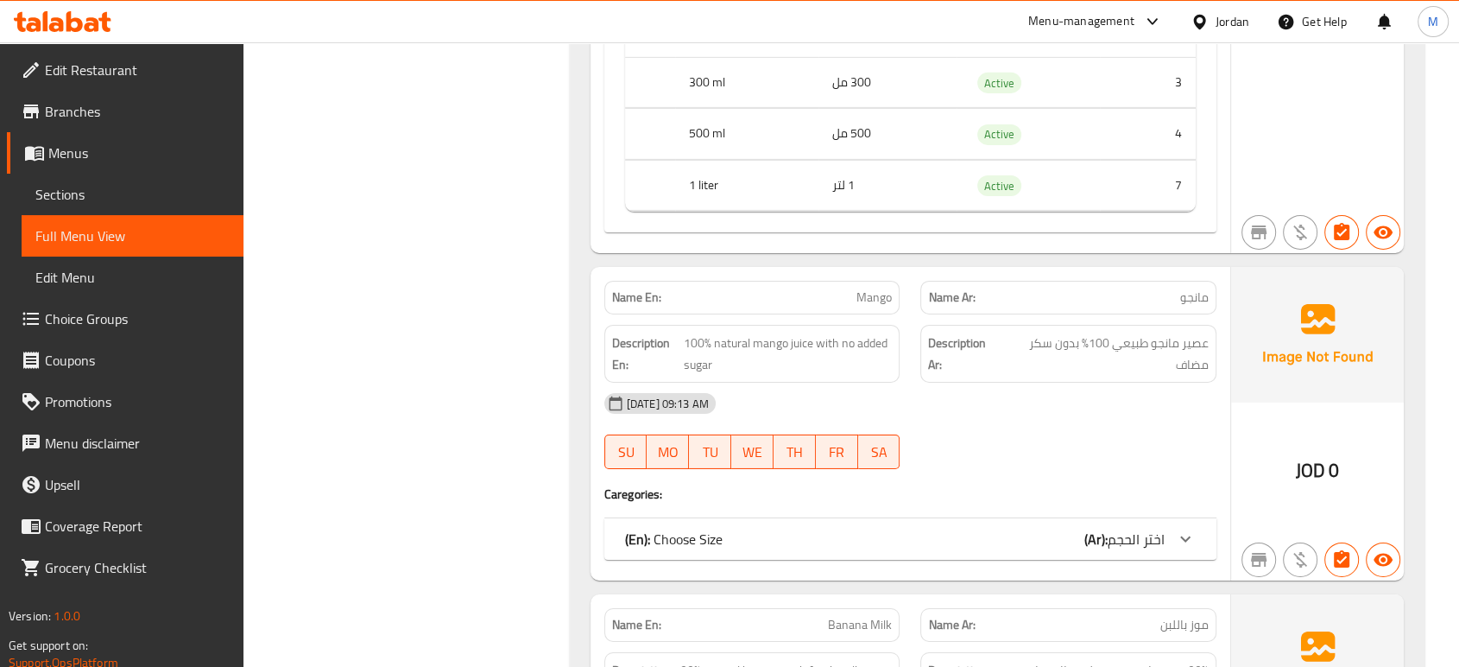
scroll to position [5857, 0]
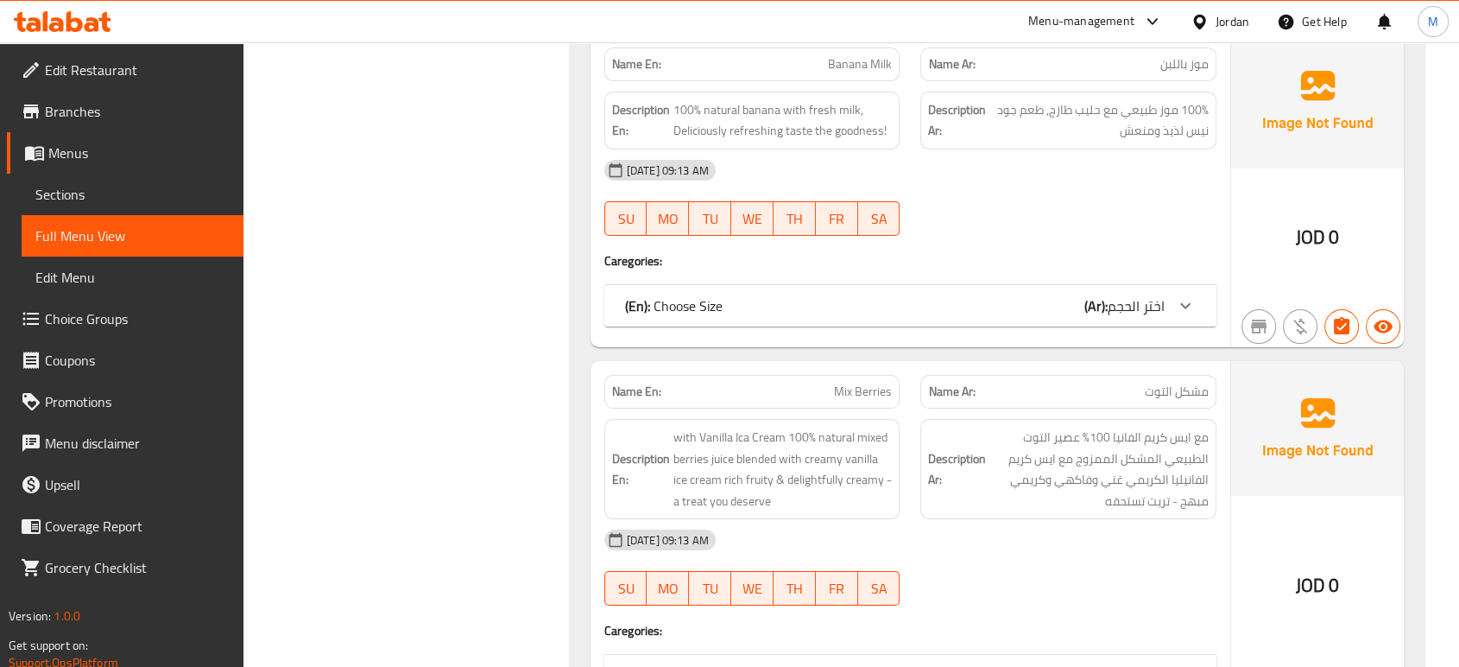
scroll to position [6509, 0]
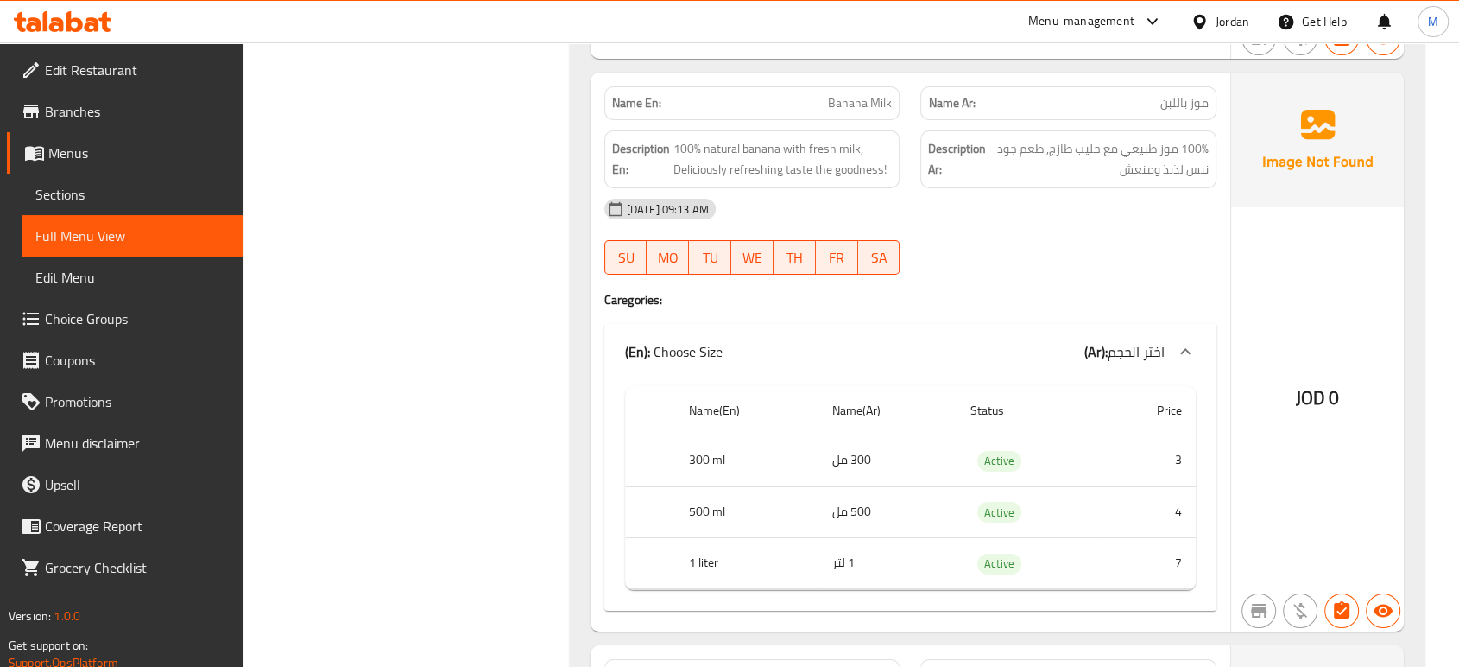
scroll to position [6419, 0]
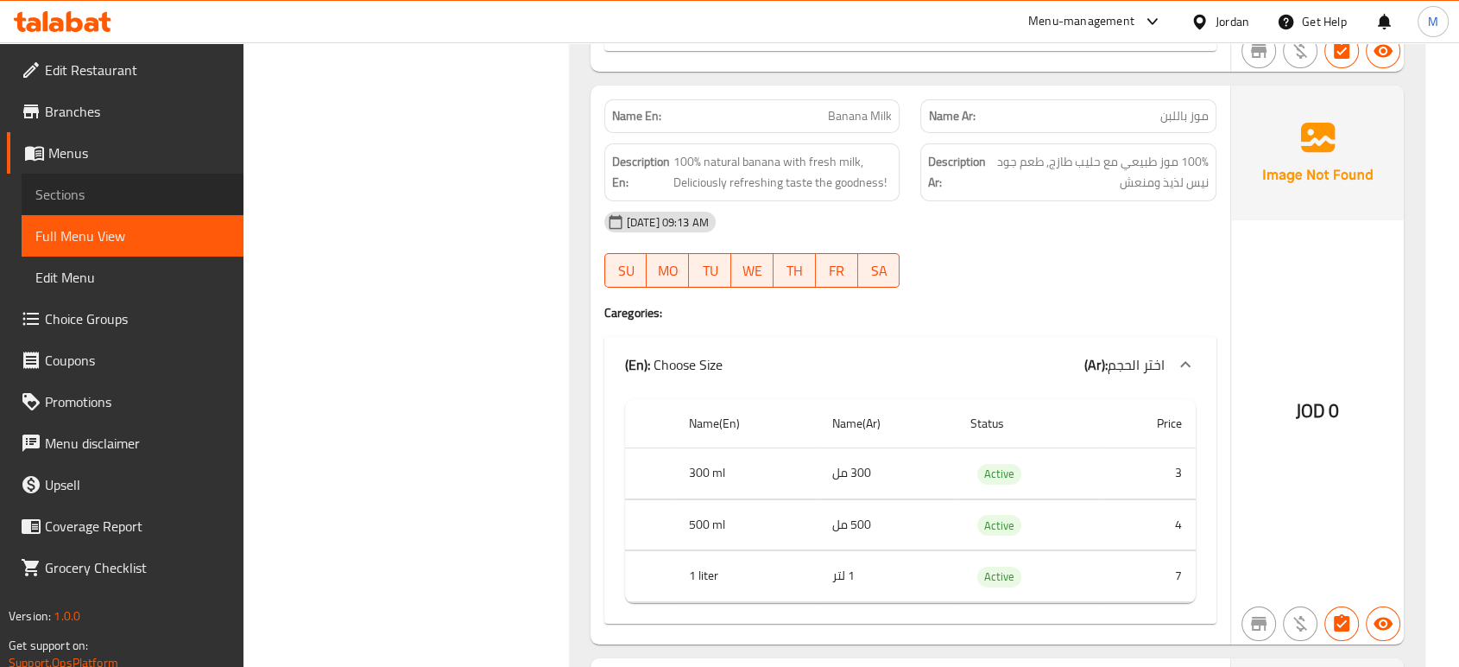
click at [87, 195] on span "Sections" at bounding box center [132, 194] width 194 height 21
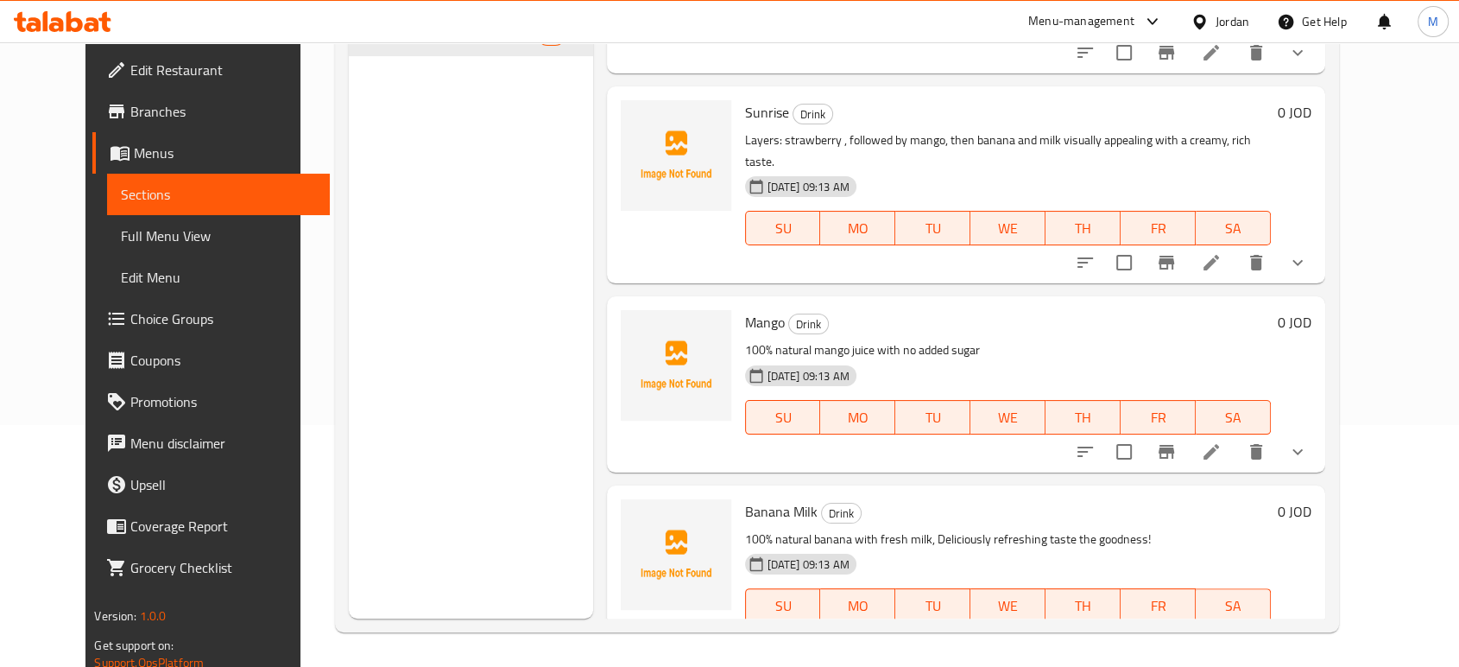
scroll to position [1765, 0]
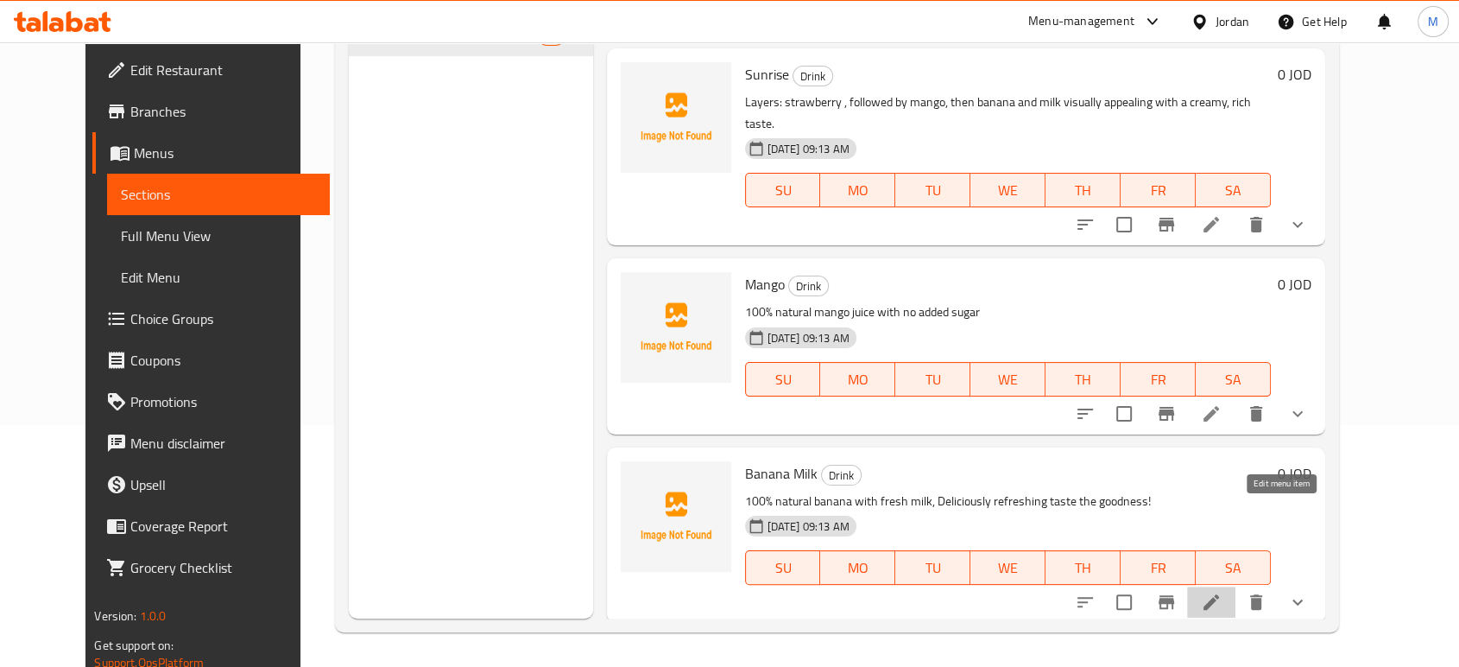
click at [1222, 591] on icon at bounding box center [1211, 601] width 21 height 21
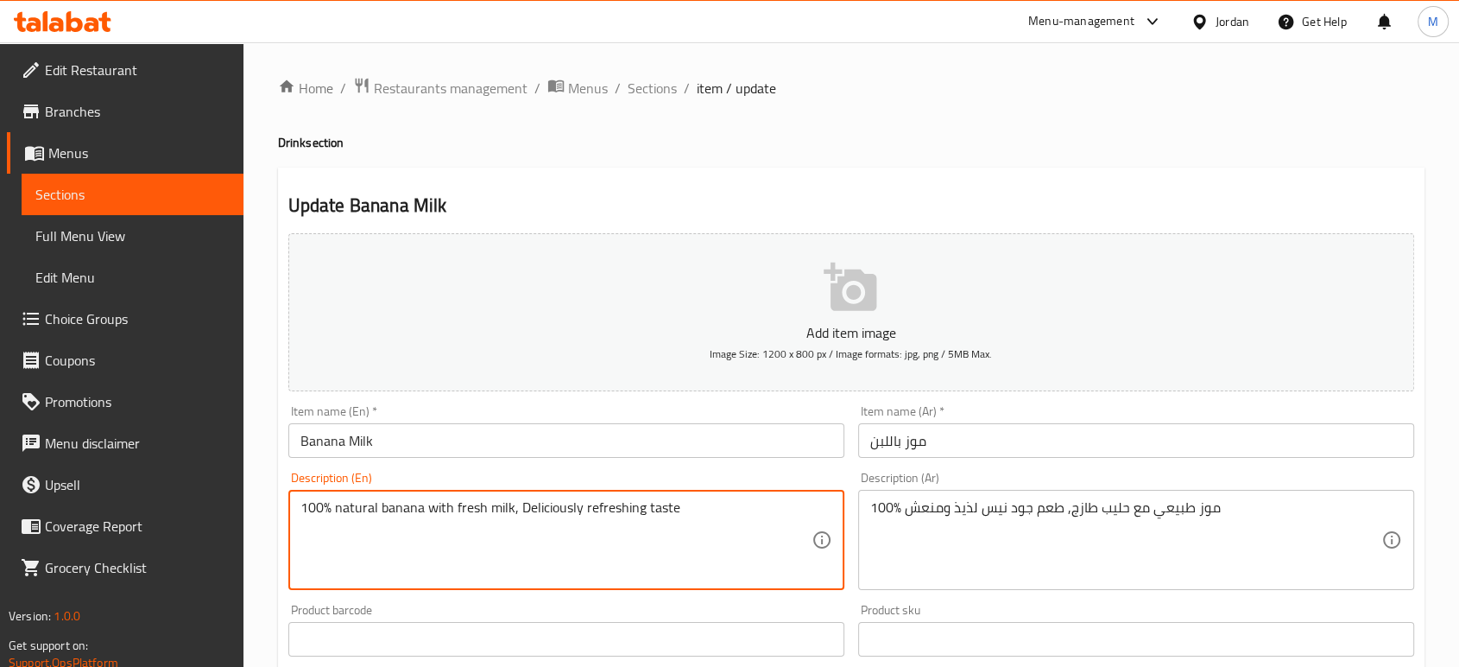
type textarea "100% natural banana with fresh milk, Deliciously refreshing taste"
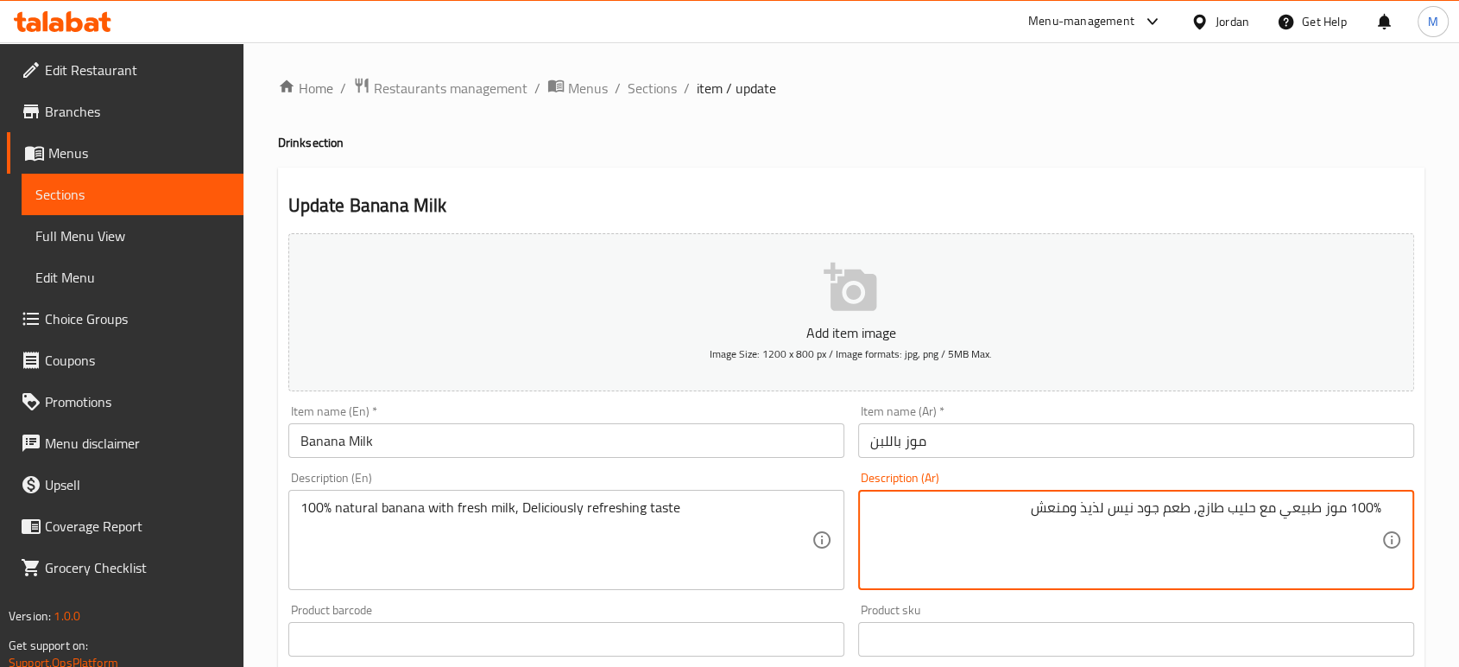
click at [988, 530] on textarea "100% موز طبيعي مع حليب طازج, طعم جود نيس لذيذ ومنعش" at bounding box center [1125, 540] width 511 height 82
click at [1110, 530] on textarea "100% موز طبيعي مع حليب طازج, طعم جود نيس لذيذ ومنعش" at bounding box center [1125, 540] width 511 height 82
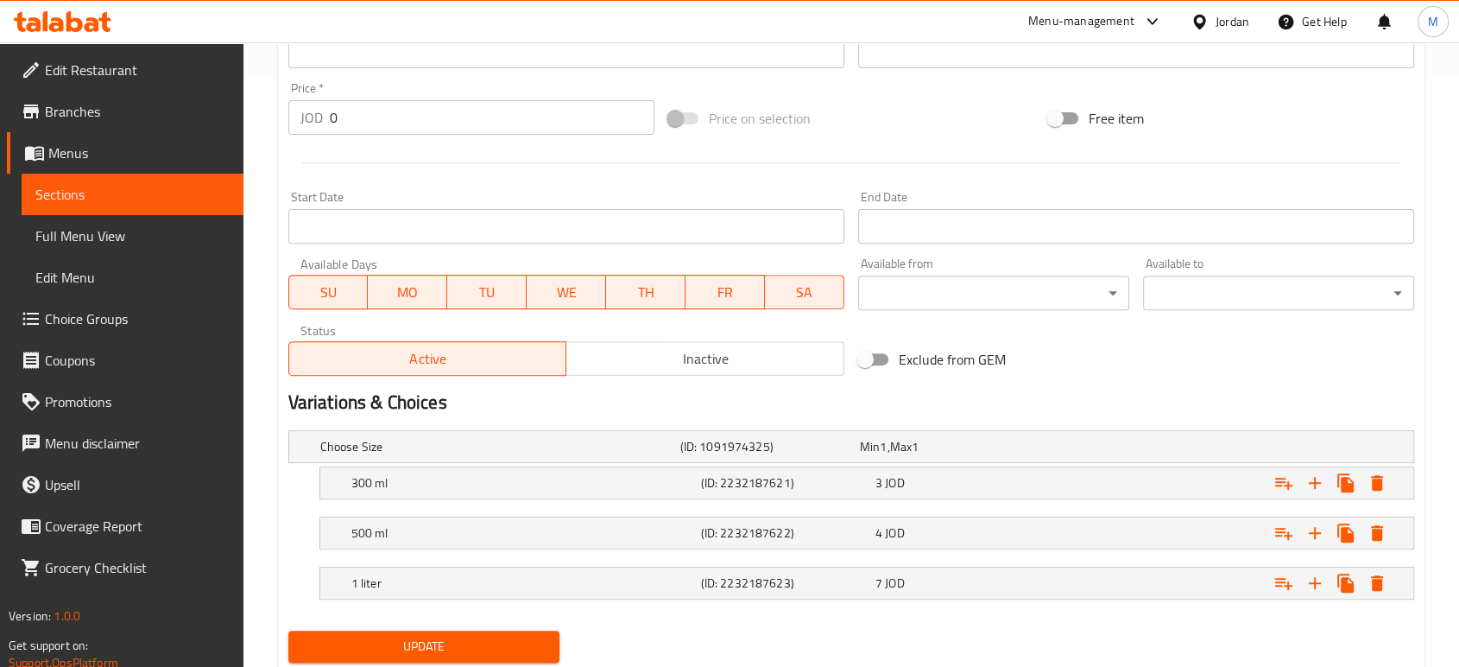
scroll to position [642, 0]
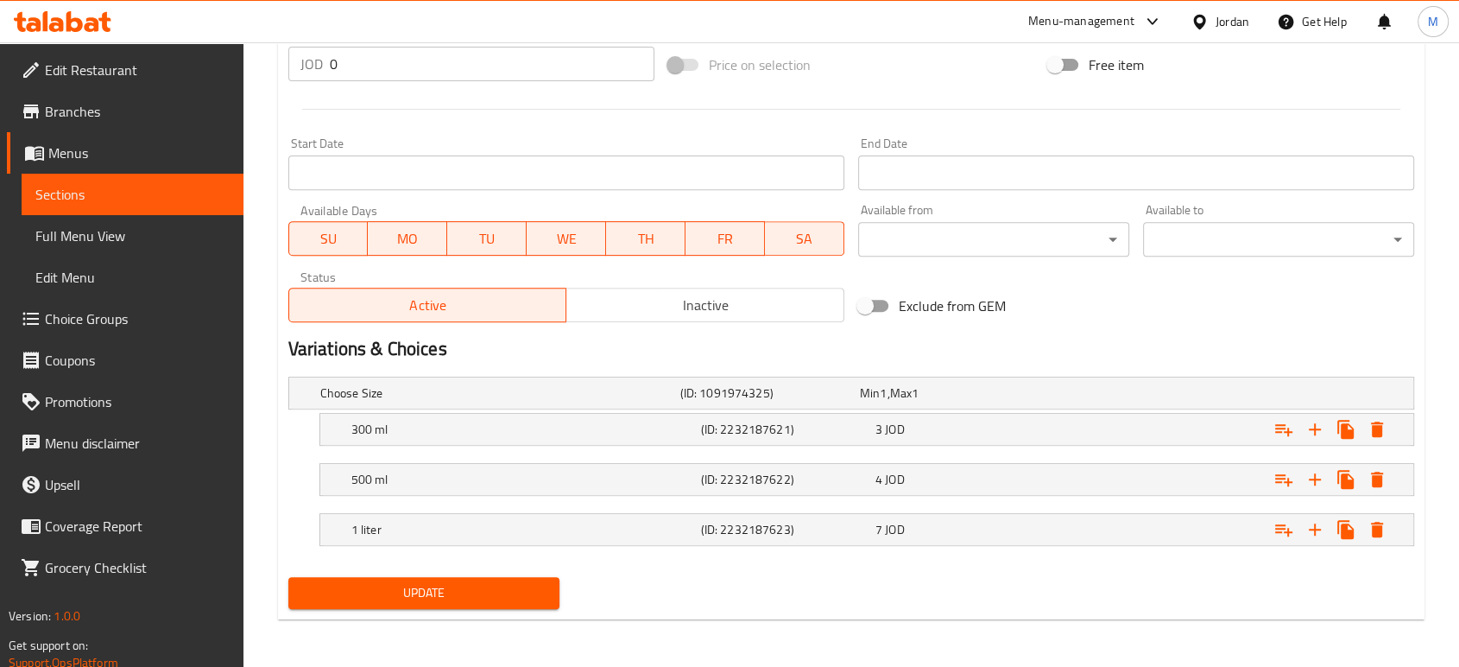
type textarea "100% موز طبيعي مع حليب طازج, طعم لذيذ ومنعش"
click at [420, 585] on span "Update" at bounding box center [424, 593] width 244 height 22
click at [155, 232] on span "Full Menu View" at bounding box center [132, 235] width 194 height 21
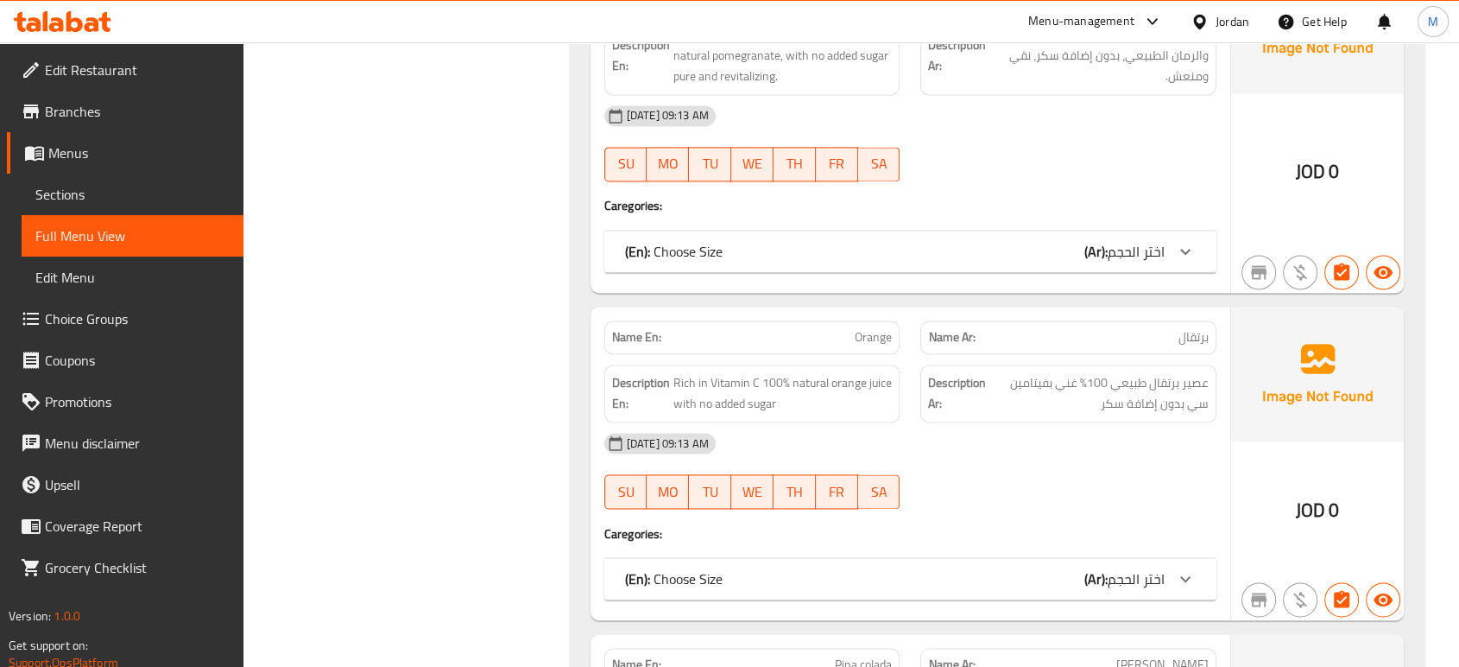
scroll to position [4497, 0]
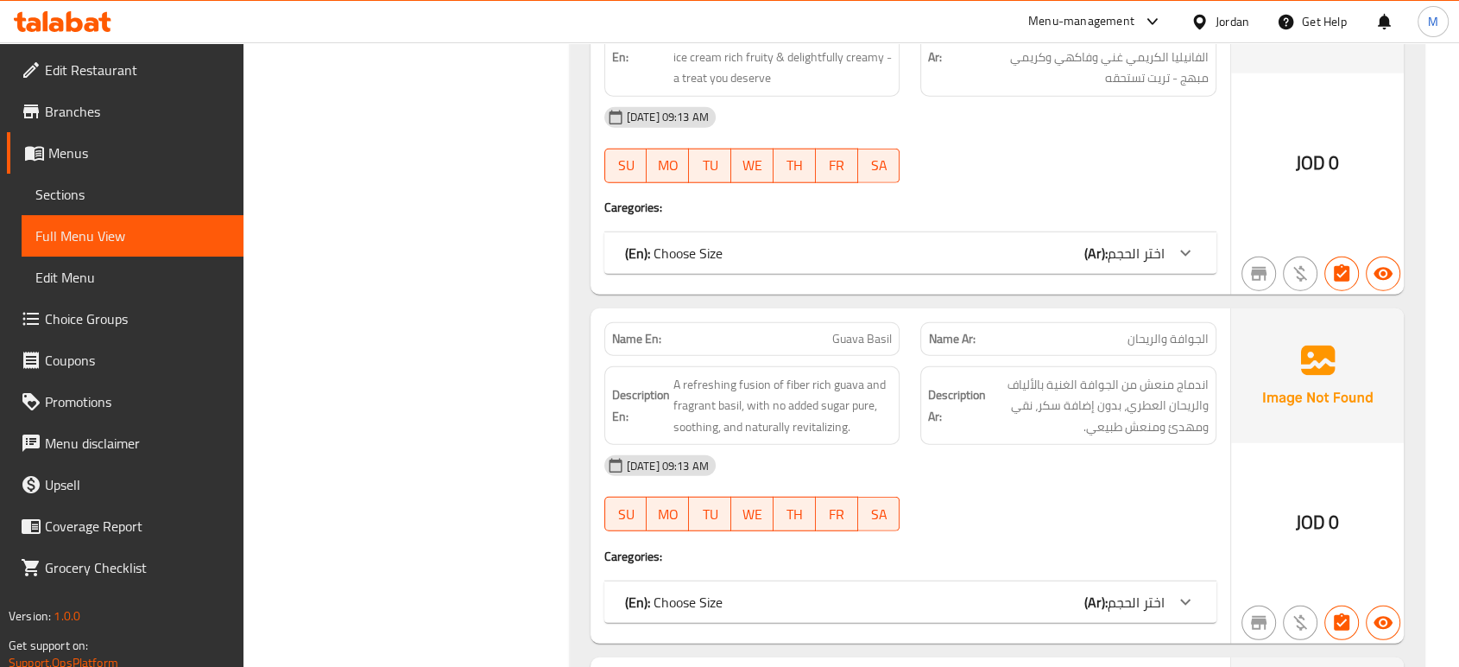
click at [1025, 521] on div at bounding box center [1068, 531] width 317 height 21
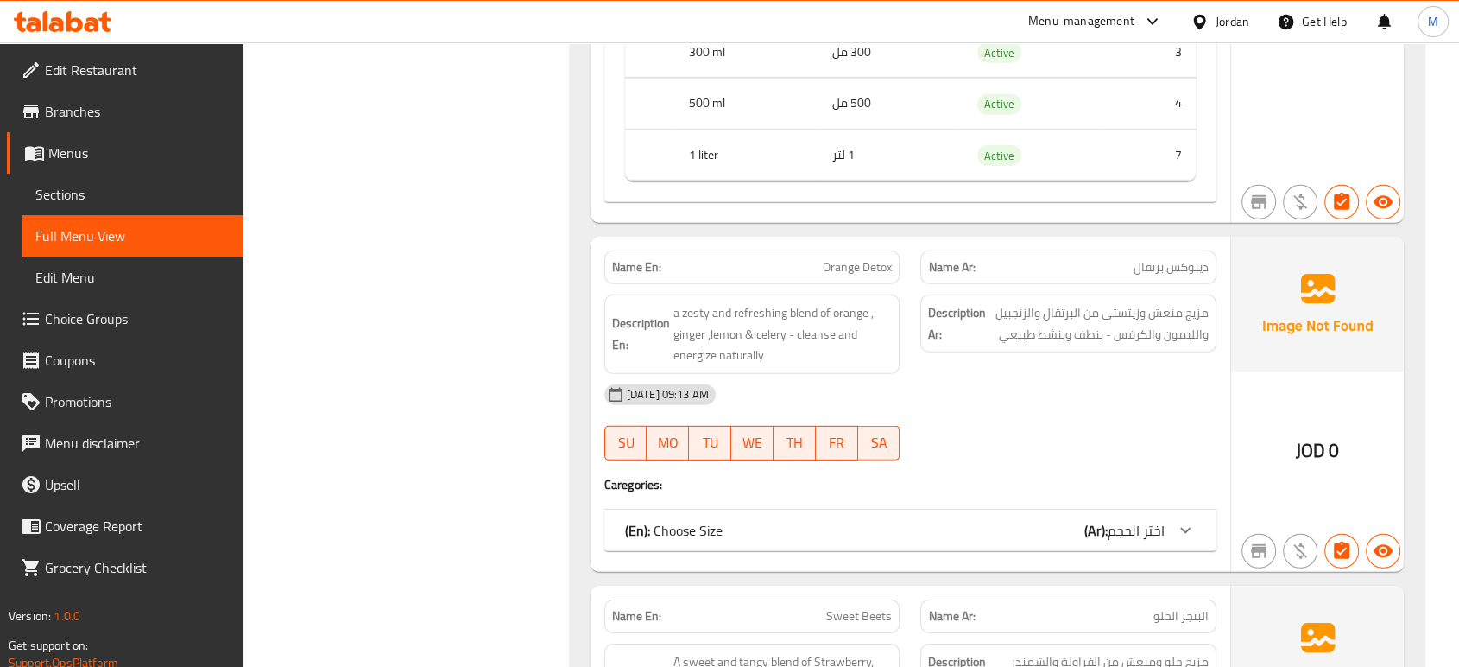
scroll to position [5188, 0]
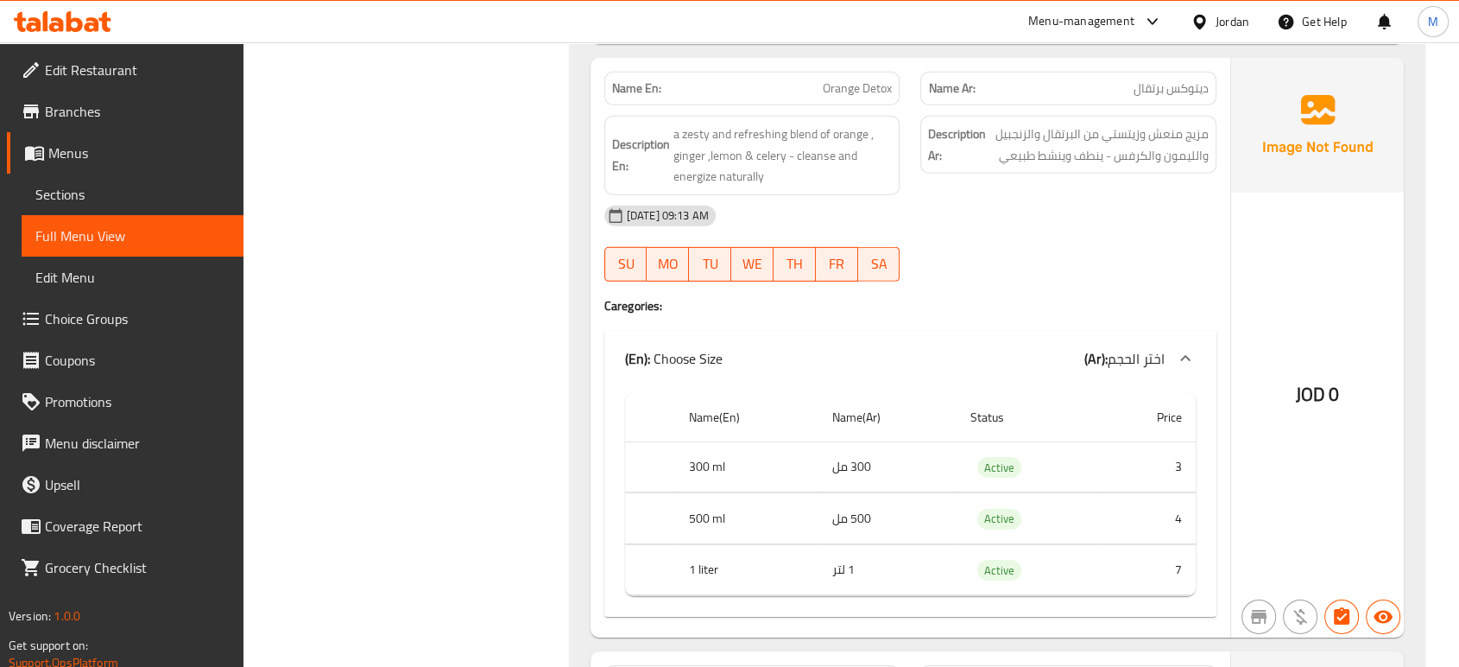
scroll to position [5380, 0]
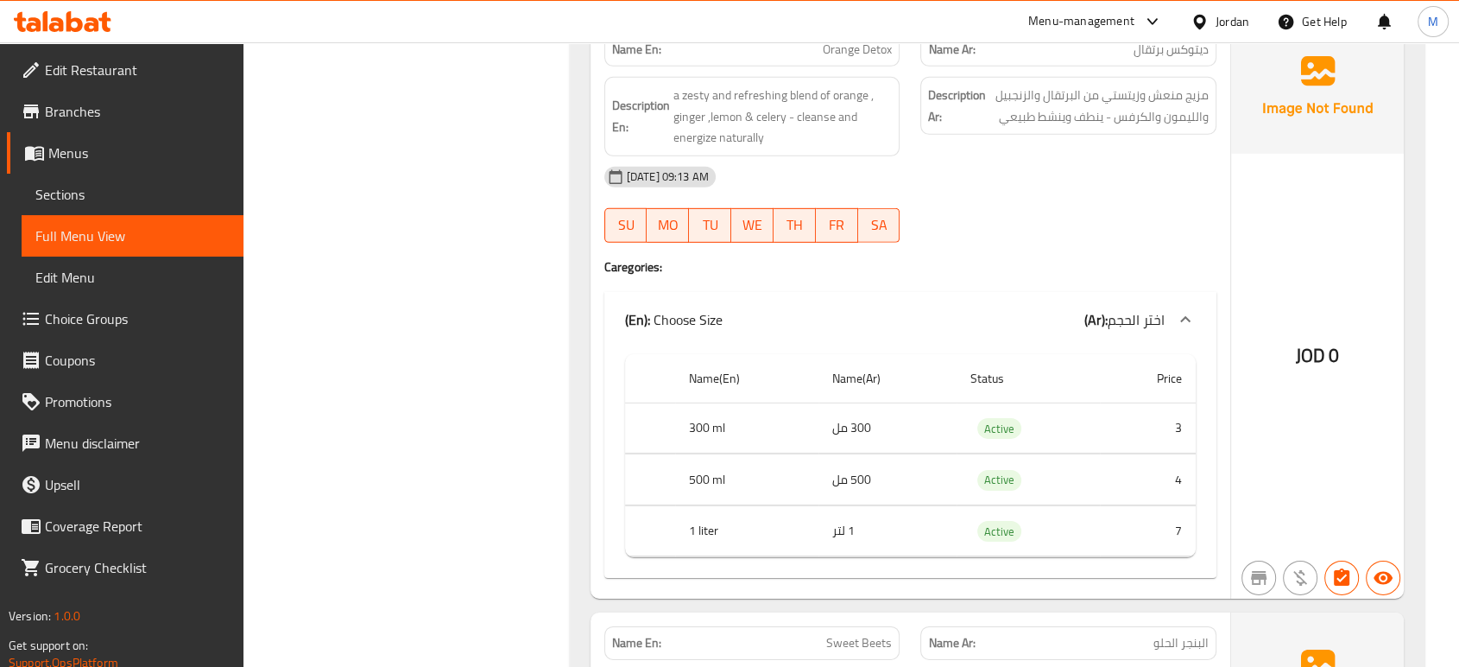
click at [1016, 223] on div "[DATE] 09:13 AM SU MO TU WE TH FR SA" at bounding box center [910, 204] width 633 height 97
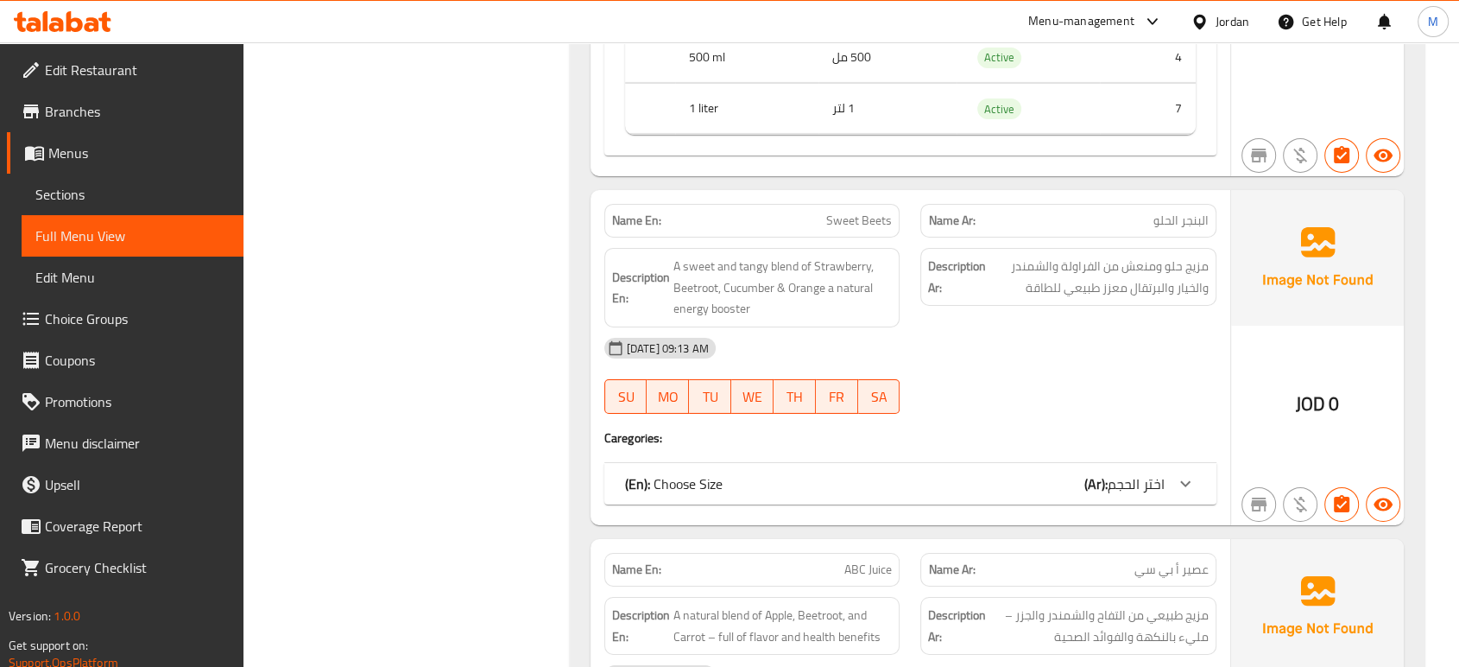
scroll to position [5840, 0]
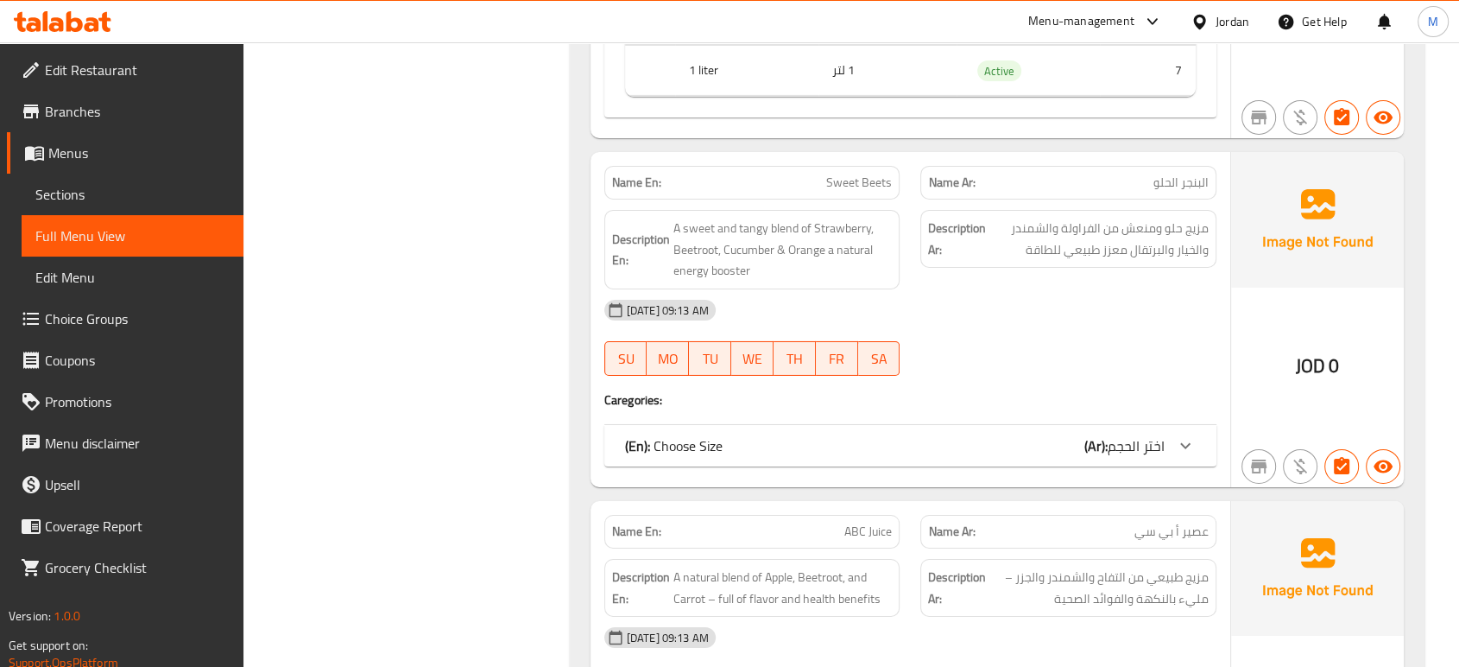
click at [806, 175] on p "Name En: Sweet Beets" at bounding box center [752, 183] width 281 height 18
copy span "Sweet Beets"
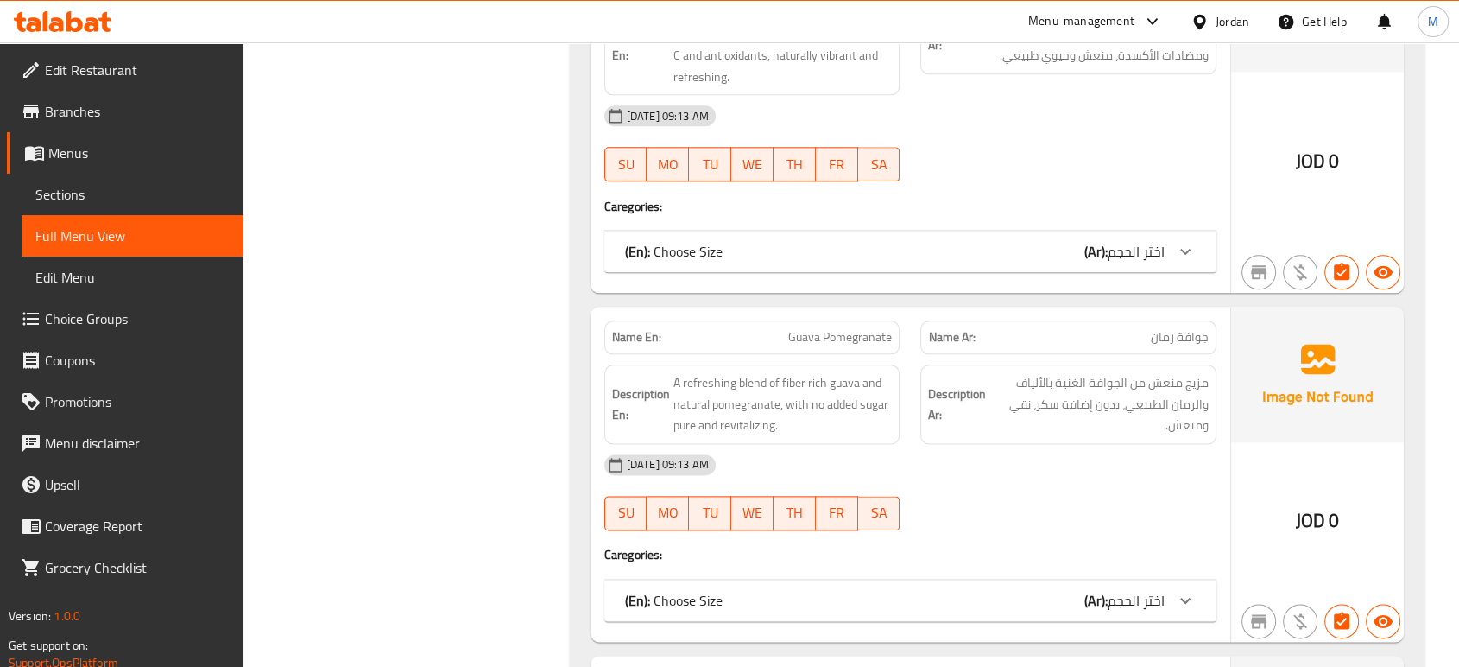
scroll to position [4497, 0]
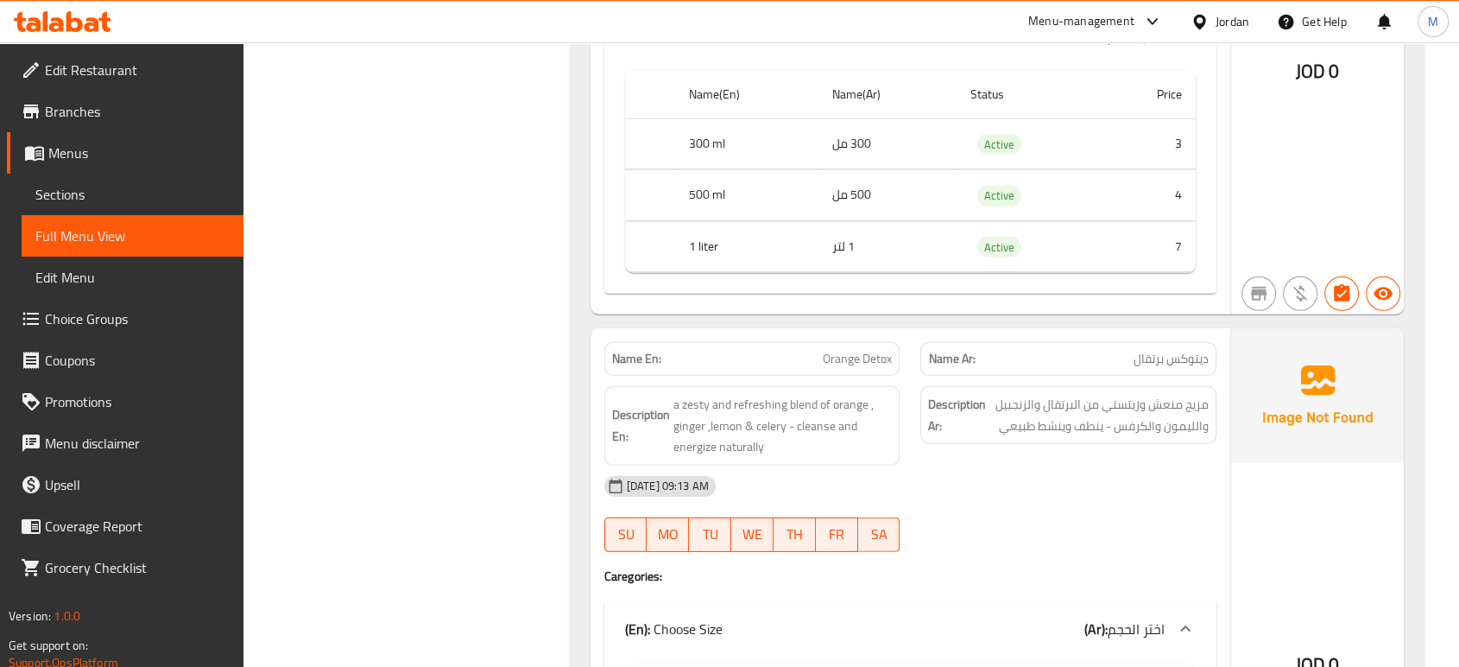
scroll to position [5072, 0]
click at [693, 399] on span "a zesty and refreshing blend of orange , ginger ,lemon & celery - cleanse and e…" at bounding box center [783, 424] width 219 height 64
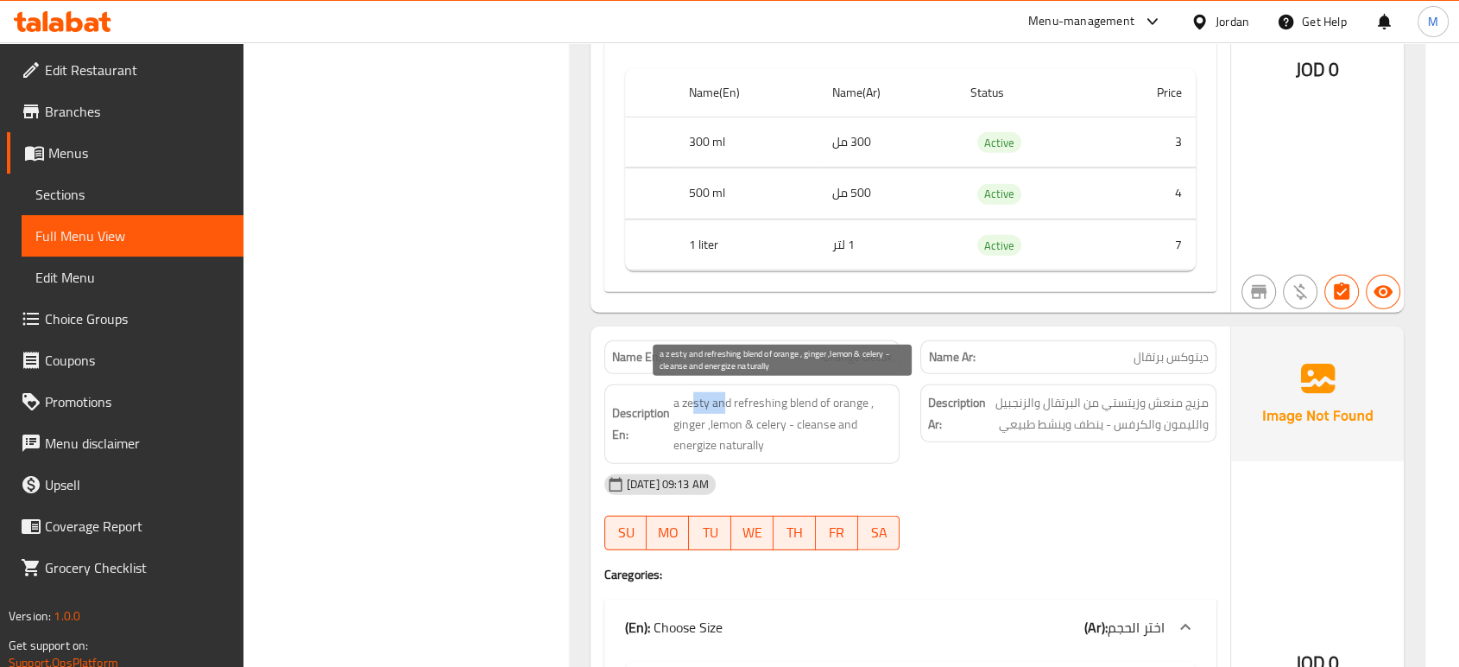
click at [693, 399] on span "a zesty and refreshing blend of orange , ginger ,lemon & celery - cleanse and e…" at bounding box center [783, 424] width 219 height 64
copy span "zesty"
click at [704, 405] on span "a zesty and refreshing blend of orange , ginger ,lemon & celery - cleanse and e…" at bounding box center [783, 424] width 219 height 64
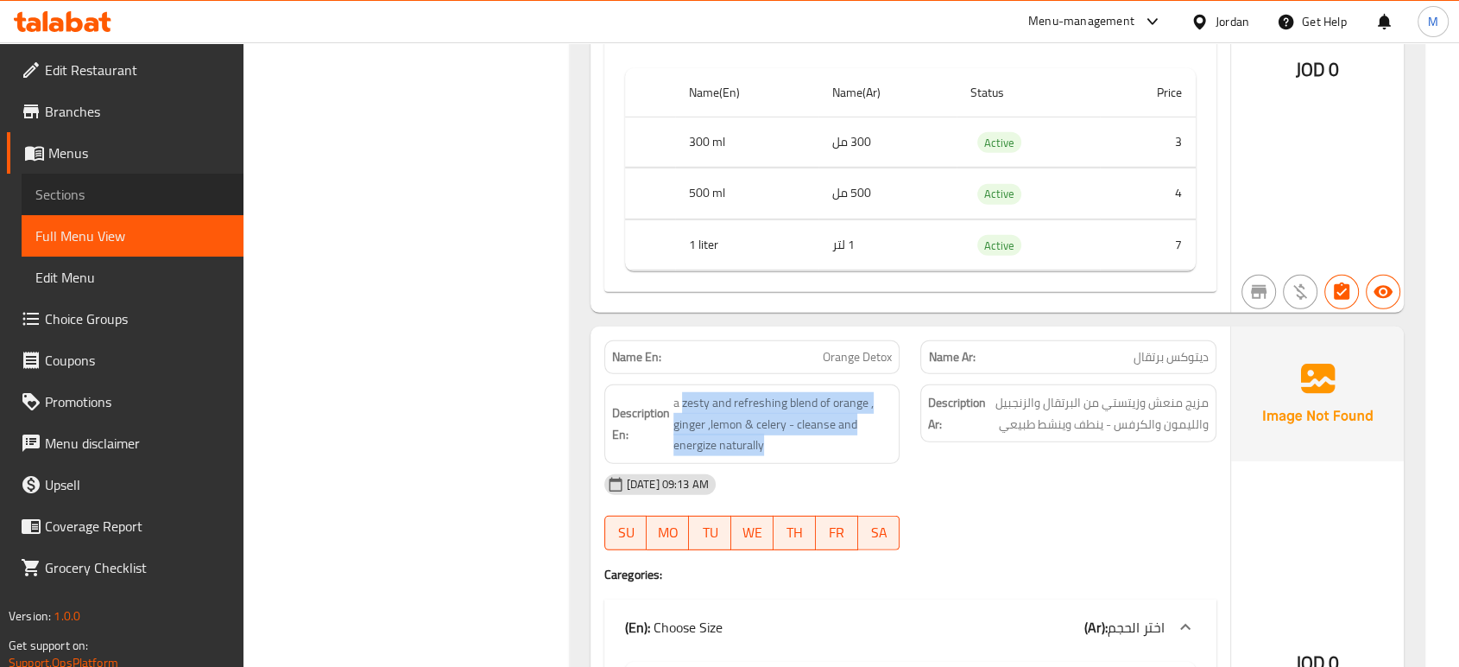
click at [92, 192] on span "Sections" at bounding box center [132, 194] width 194 height 21
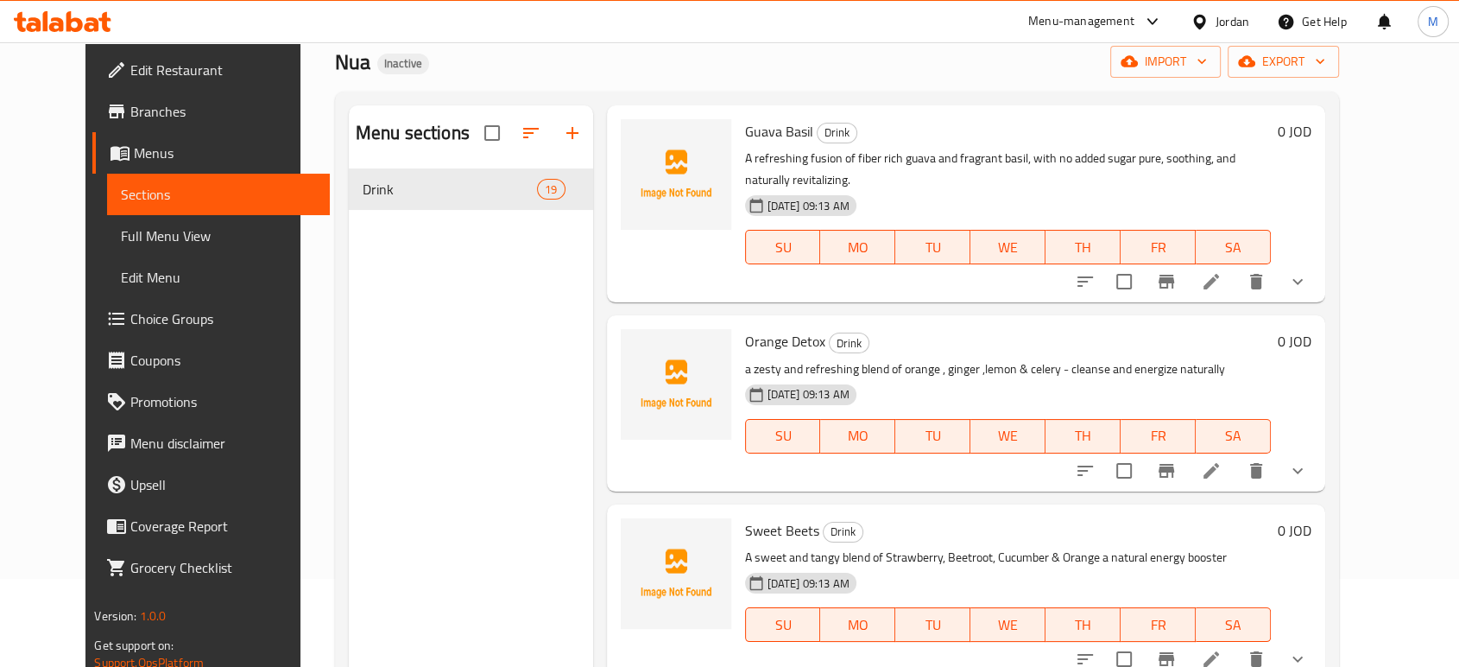
scroll to position [2641, 0]
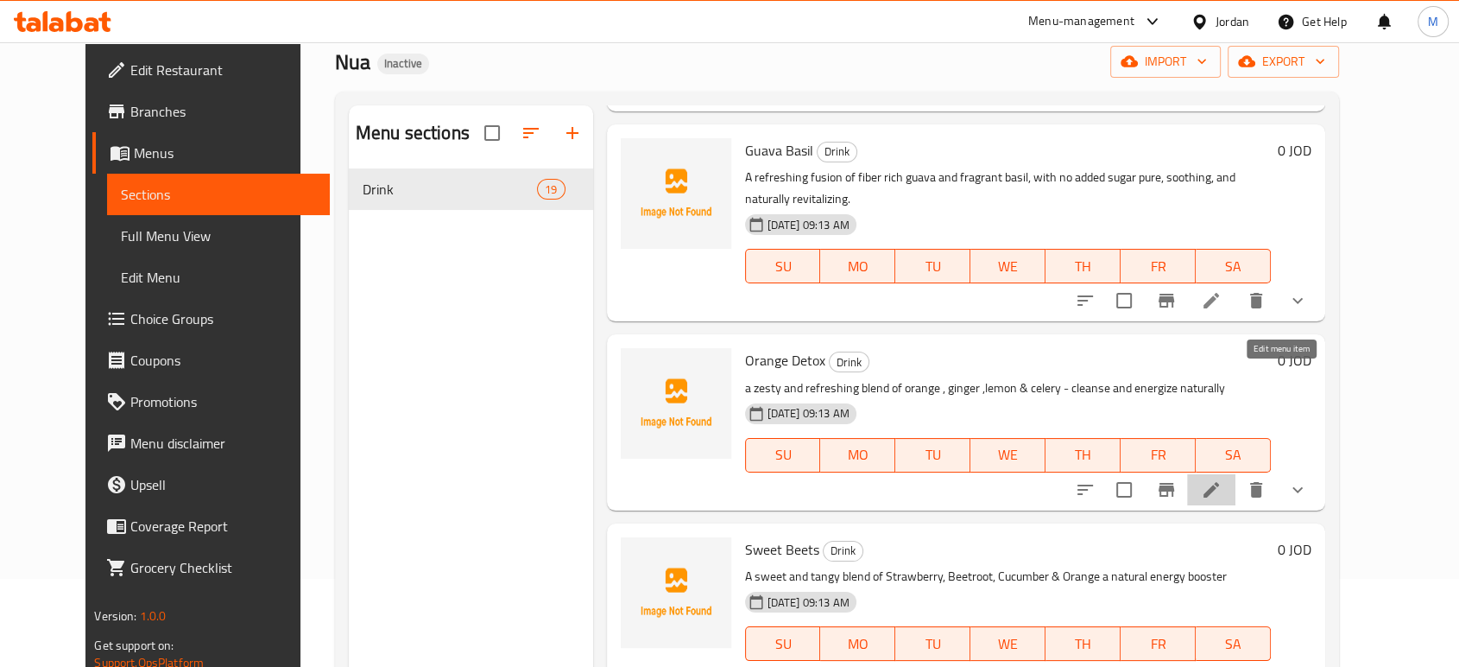
click at [1219, 482] on icon at bounding box center [1212, 490] width 16 height 16
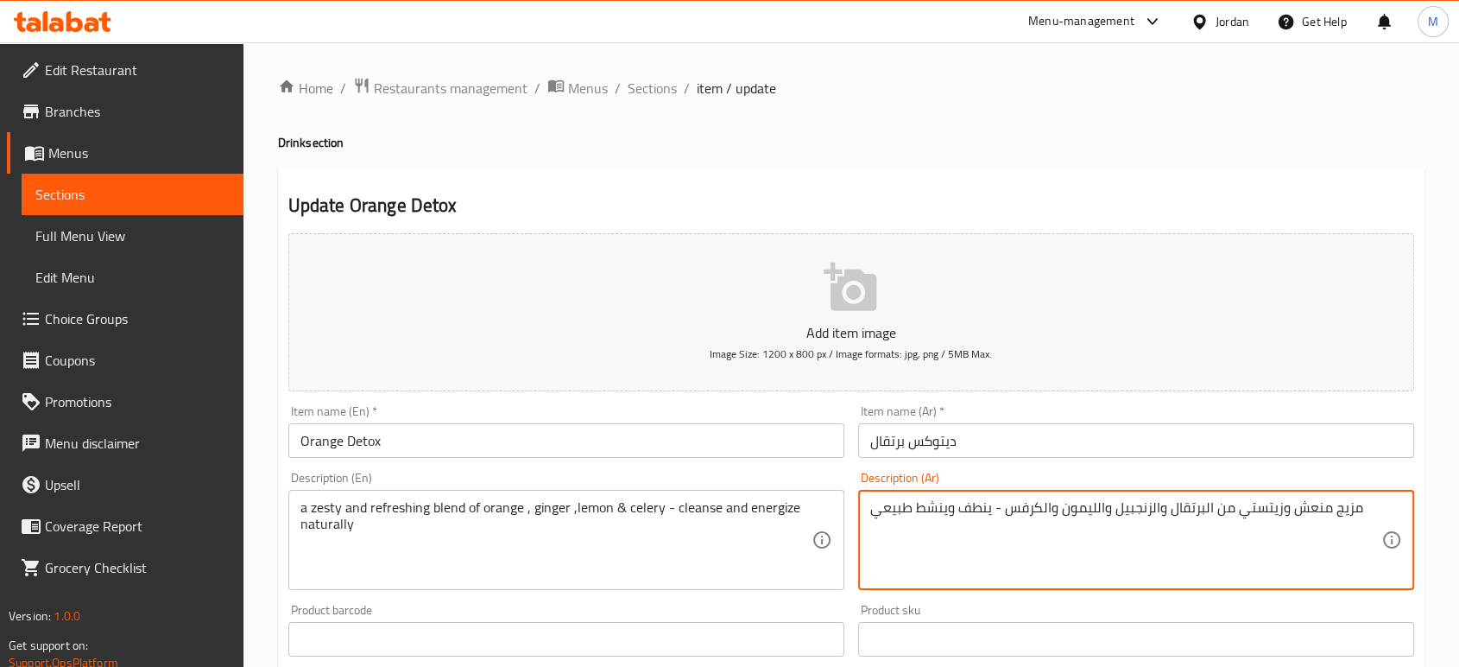
click at [1071, 525] on textarea "مزيج منعش وزيتستي من البرتقال والزنجبيل والليمون والكرفس - ينطف وينشط طبيعي" at bounding box center [1125, 540] width 511 height 82
paste textarea "ن البرتقال والزنجبيل والليمون والكرفس - ينظف وينشط بشكل طبيعي"
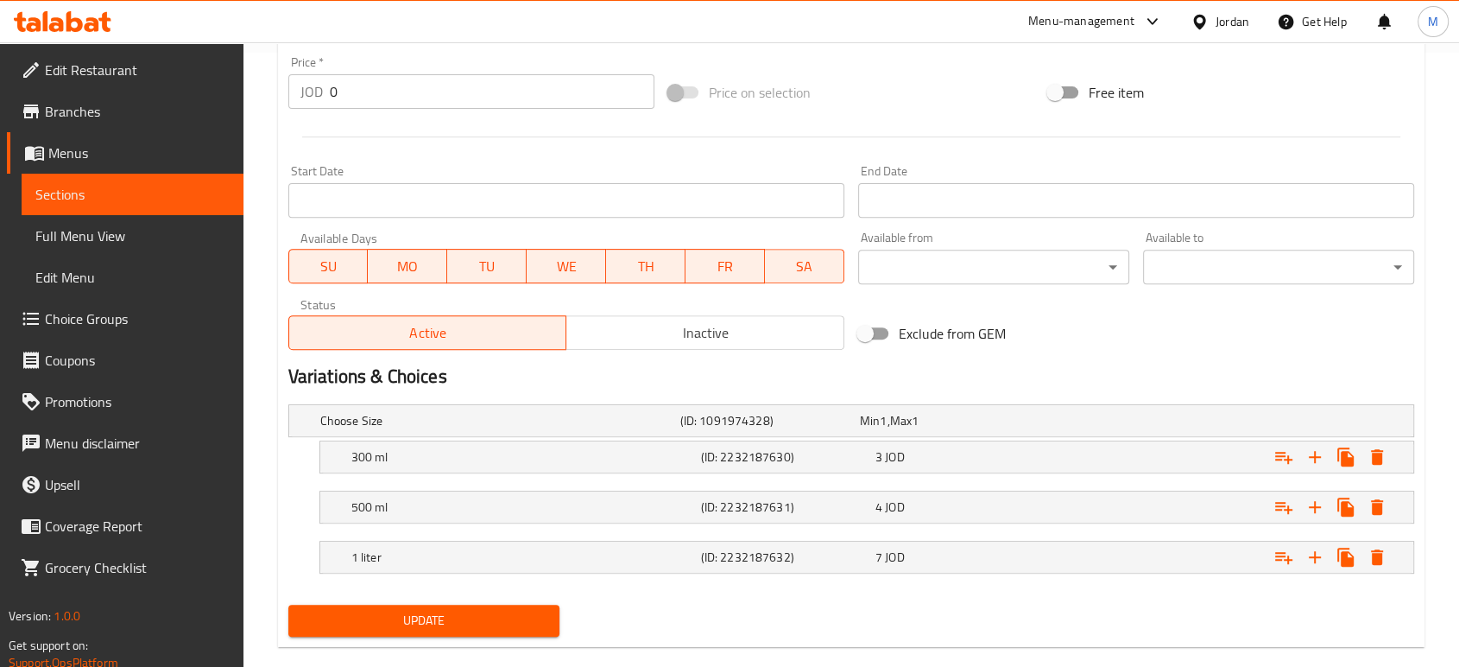
scroll to position [642, 0]
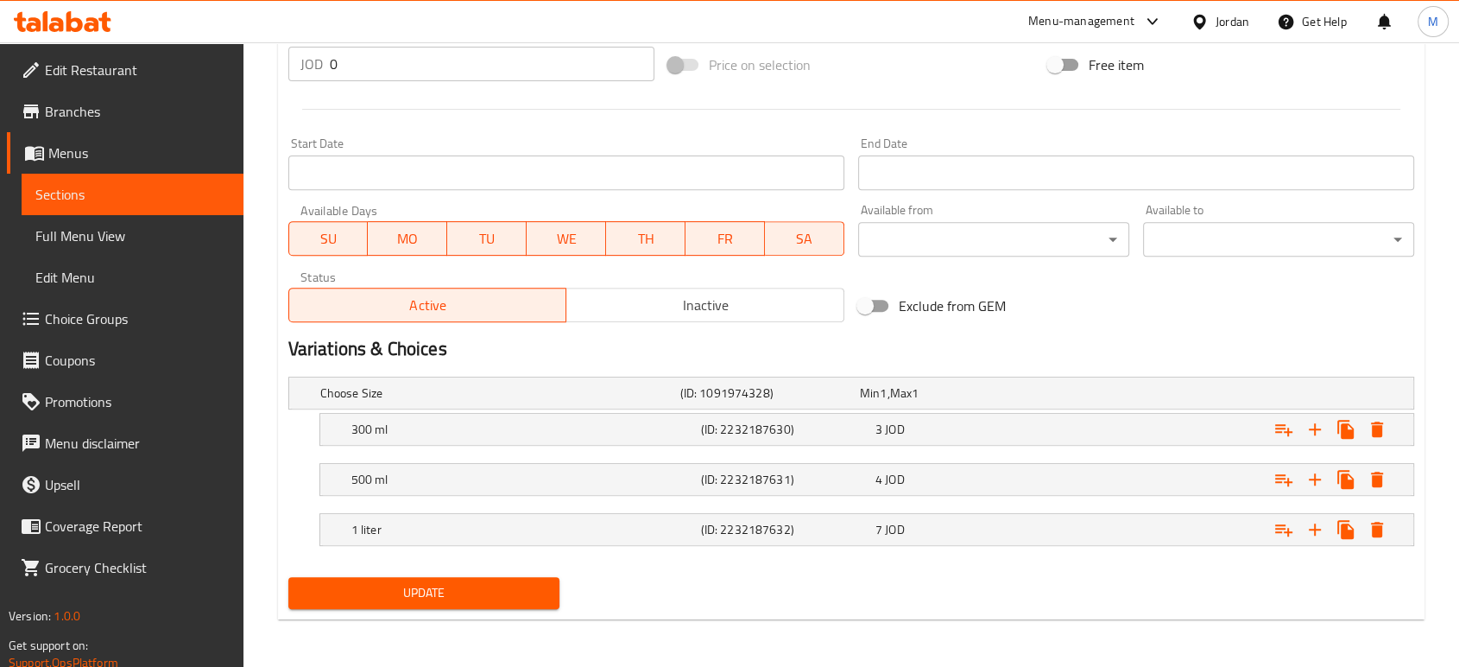
type textarea "مزيج منعش من البرتقال والزنجبيل والليمون والكرفس - ينظف وينشط بشكل طبيعي"
click at [368, 577] on button "Update" at bounding box center [423, 593] width 271 height 32
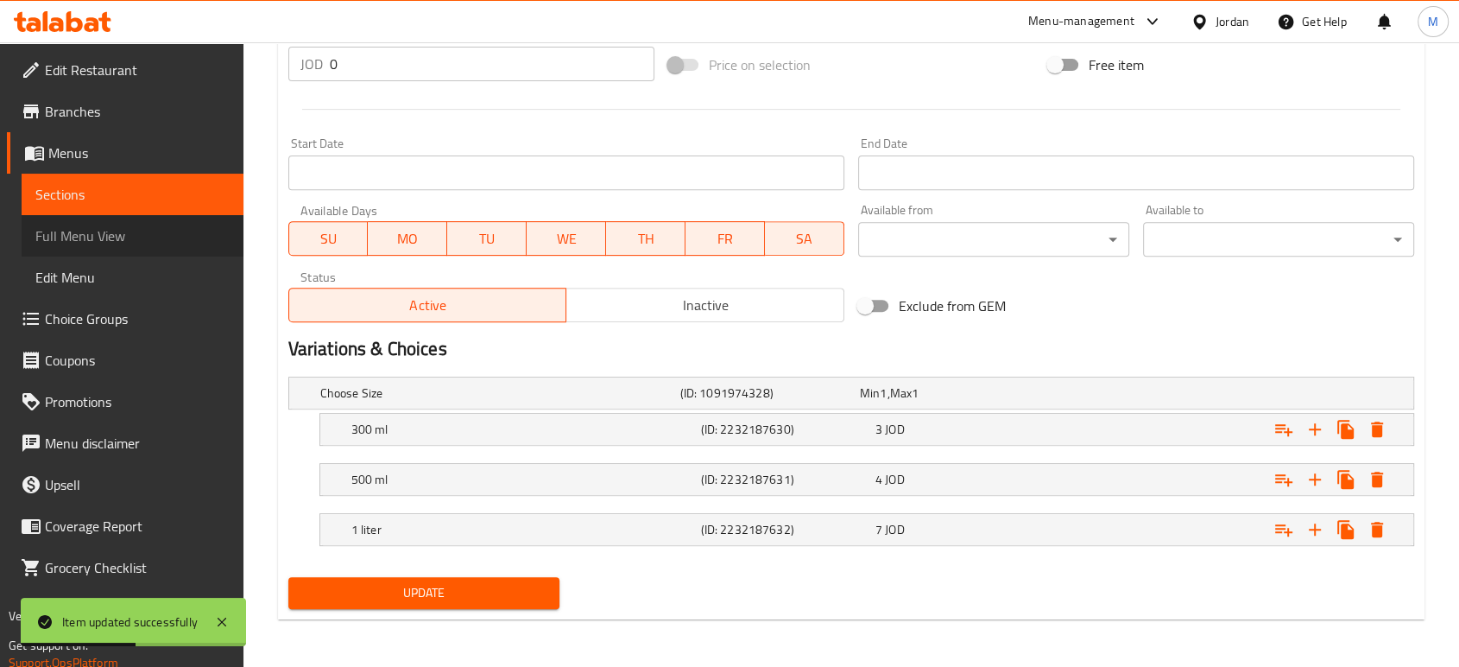
click at [110, 246] on span "Full Menu View" at bounding box center [132, 235] width 194 height 21
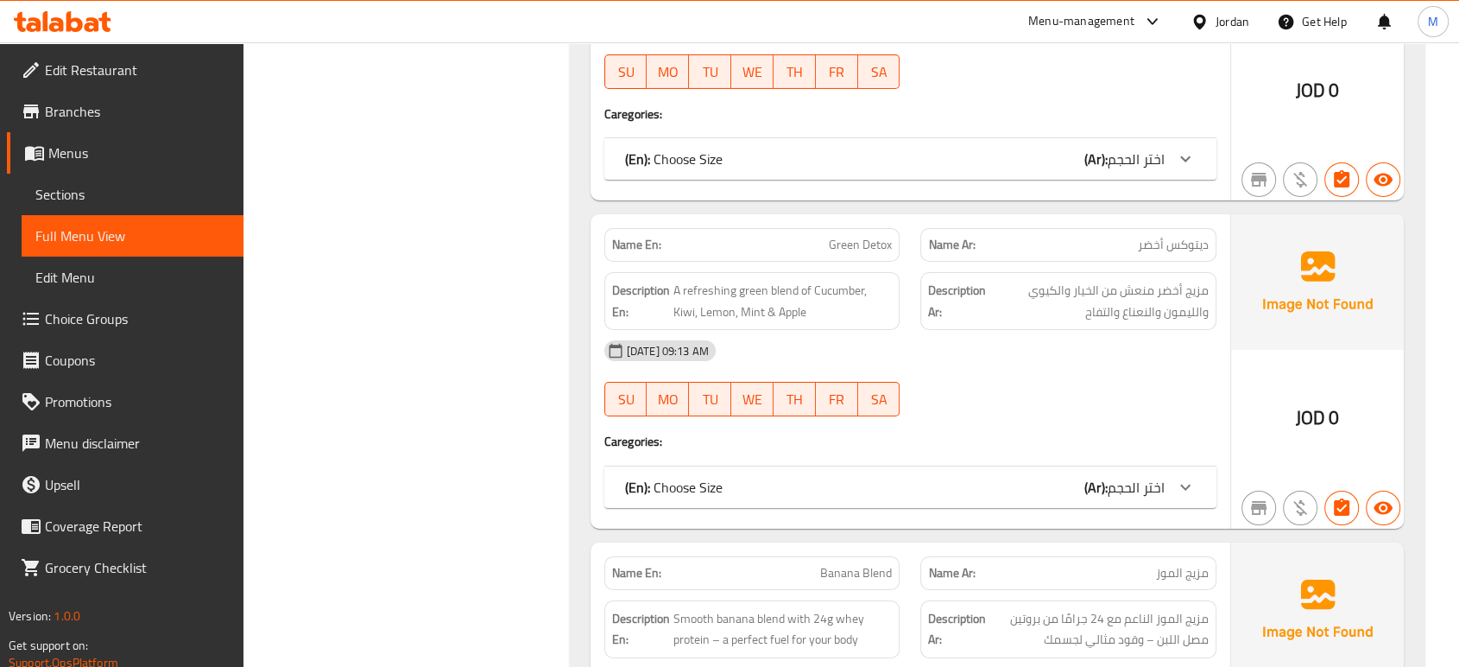
scroll to position [6041, 0]
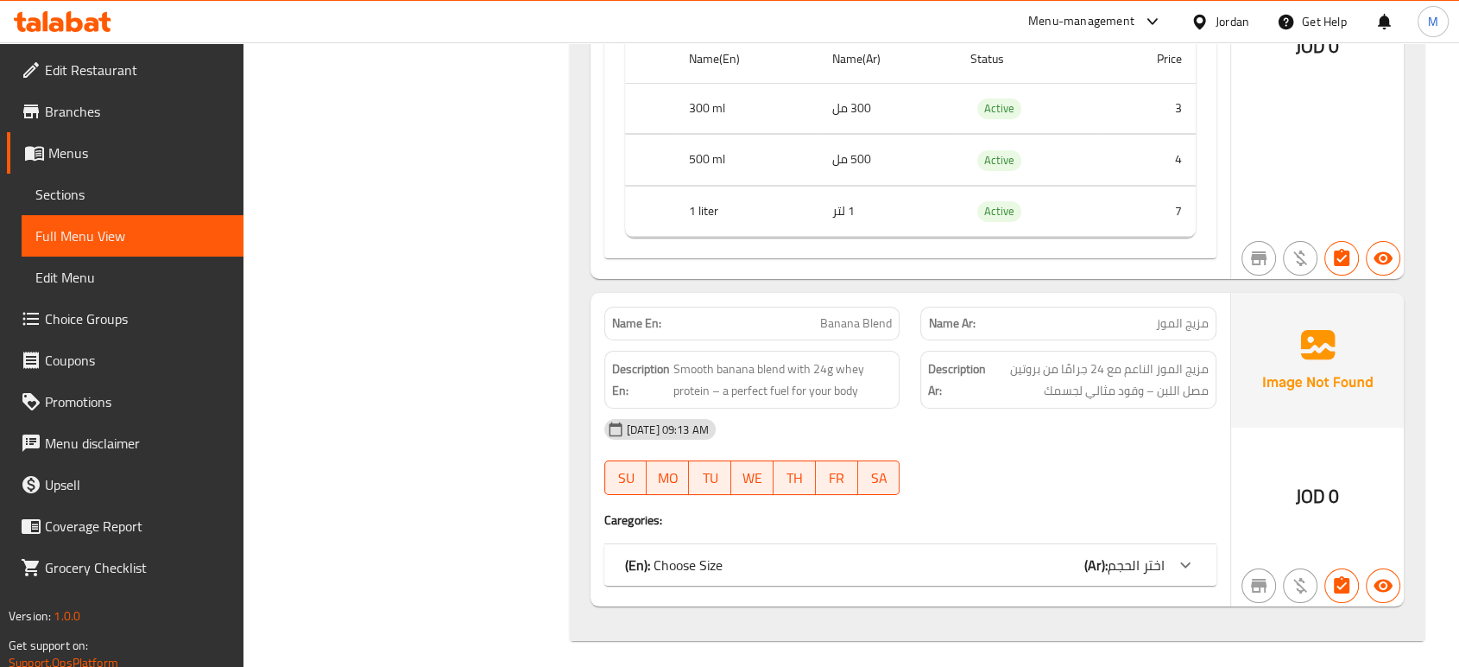
scroll to position [6460, 0]
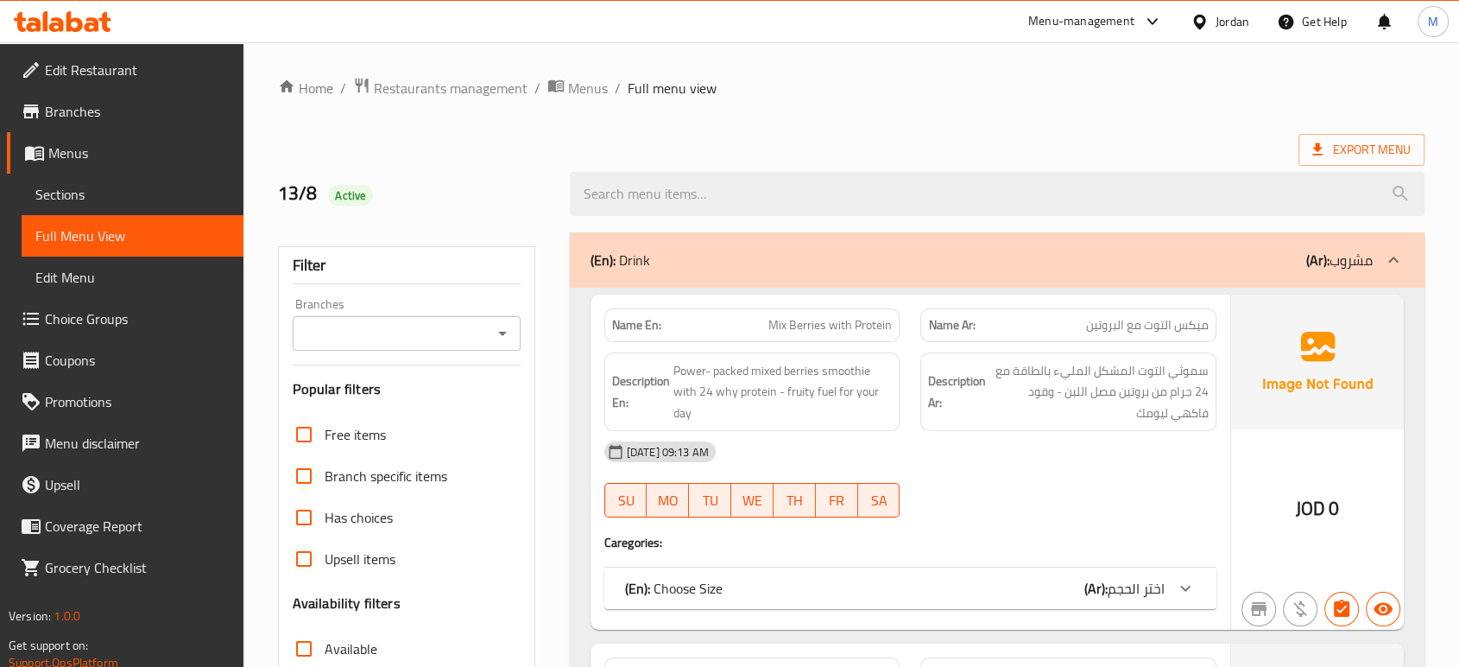
scroll to position [4127, 0]
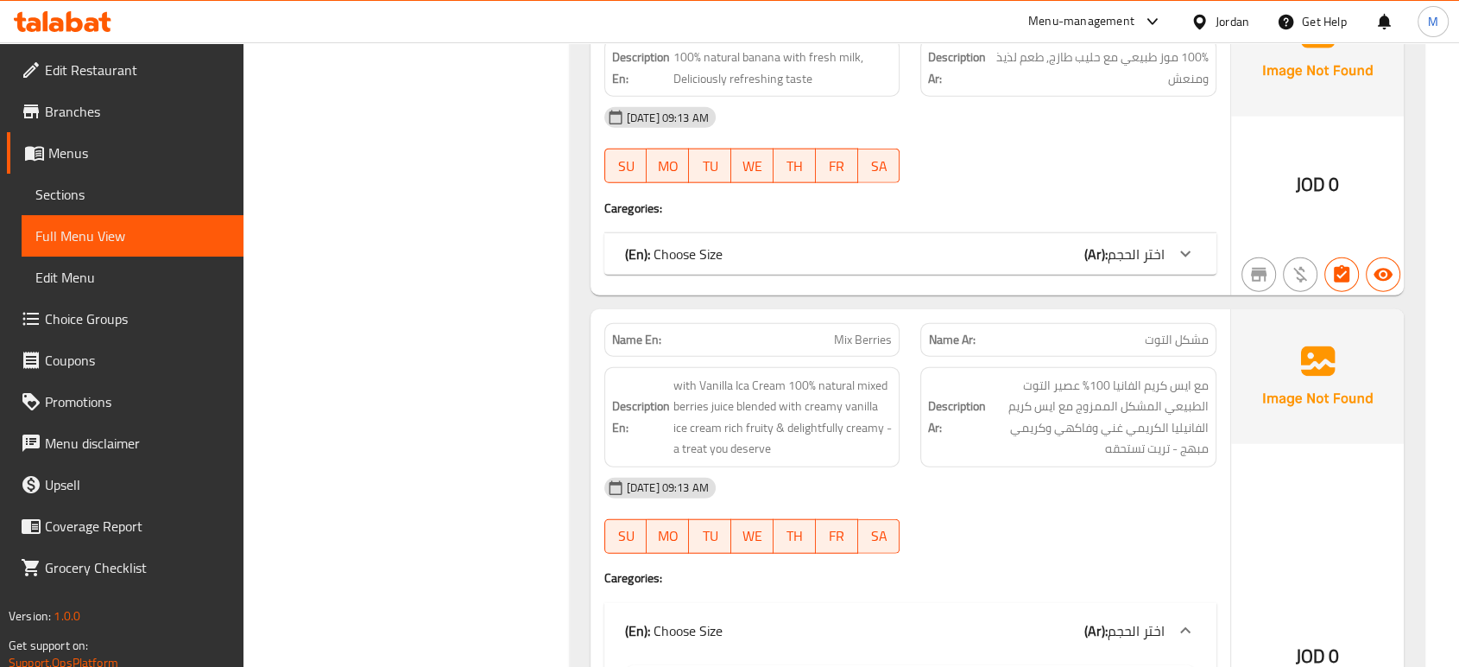
click at [1085, 503] on div "[DATE] 09:13 AM SU MO TU WE TH FR SA" at bounding box center [910, 515] width 633 height 97
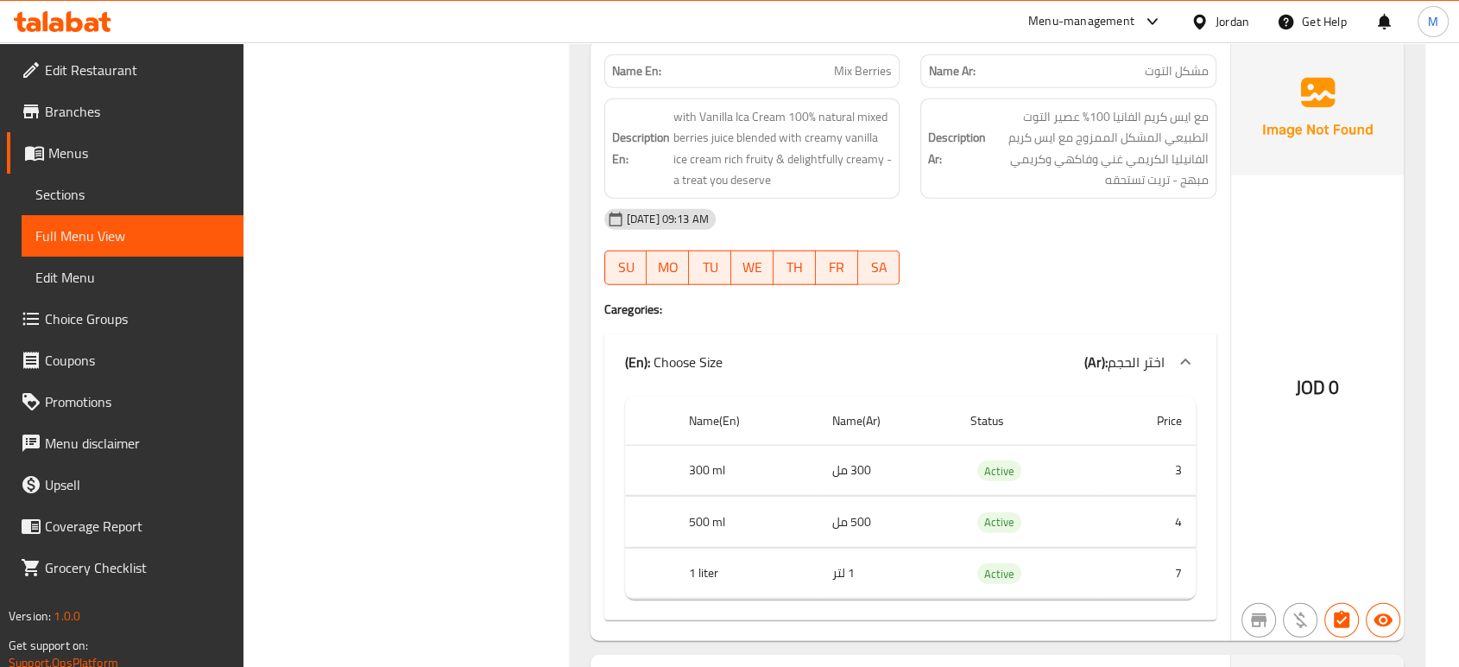
scroll to position [0, 0]
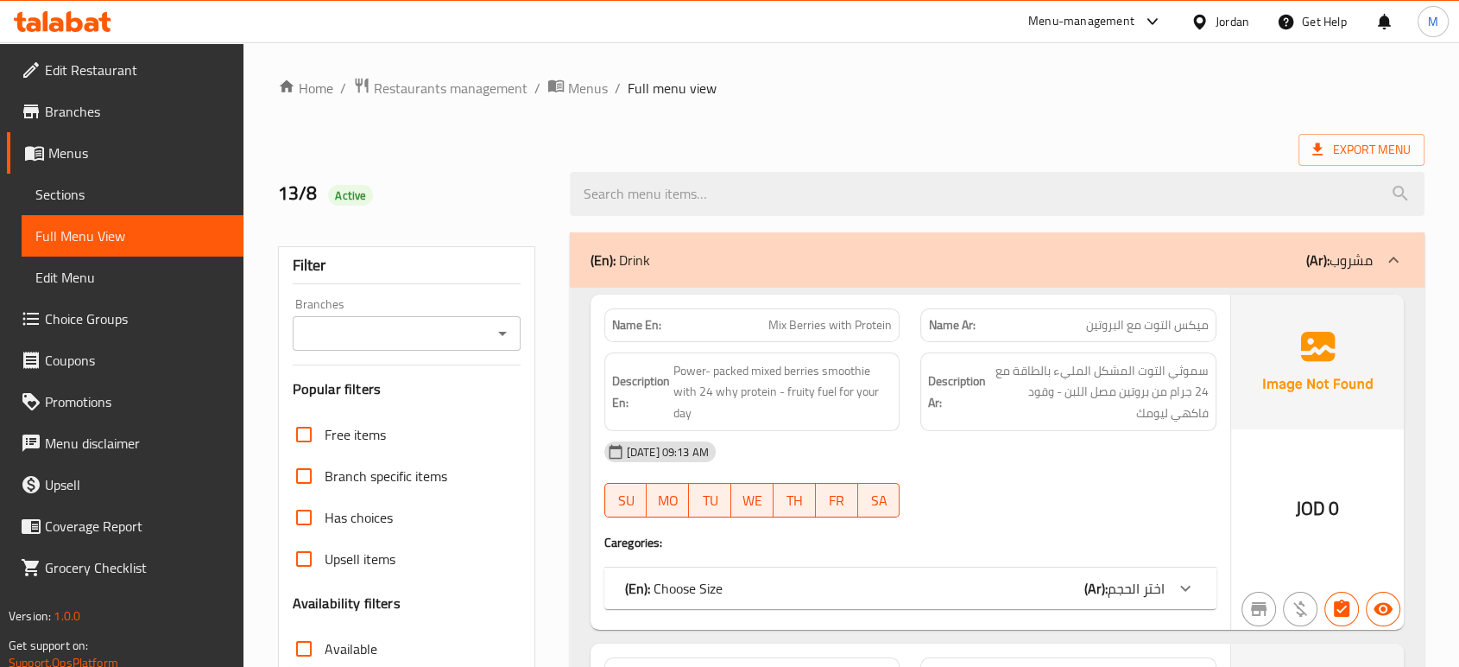
click at [1059, 605] on div "(En): Choose Size (Ar): اختر الحجم" at bounding box center [910, 587] width 612 height 41
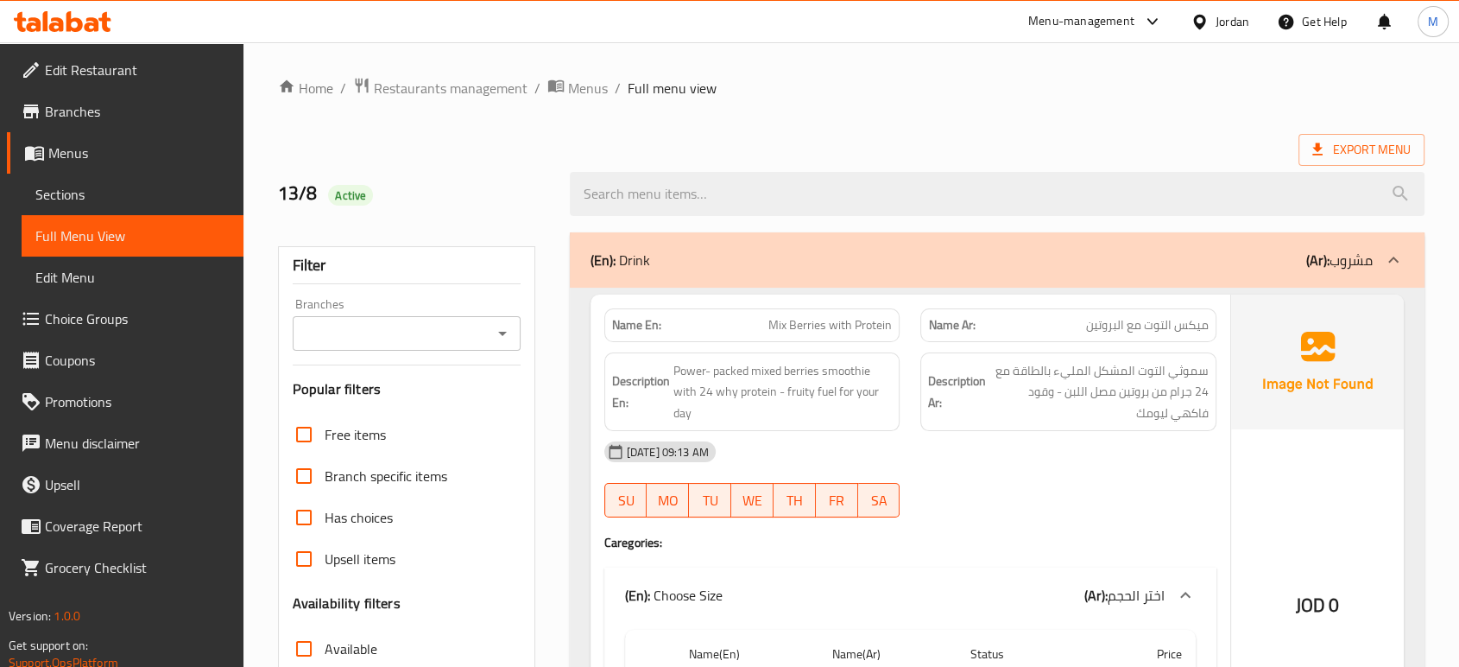
scroll to position [4321, 0]
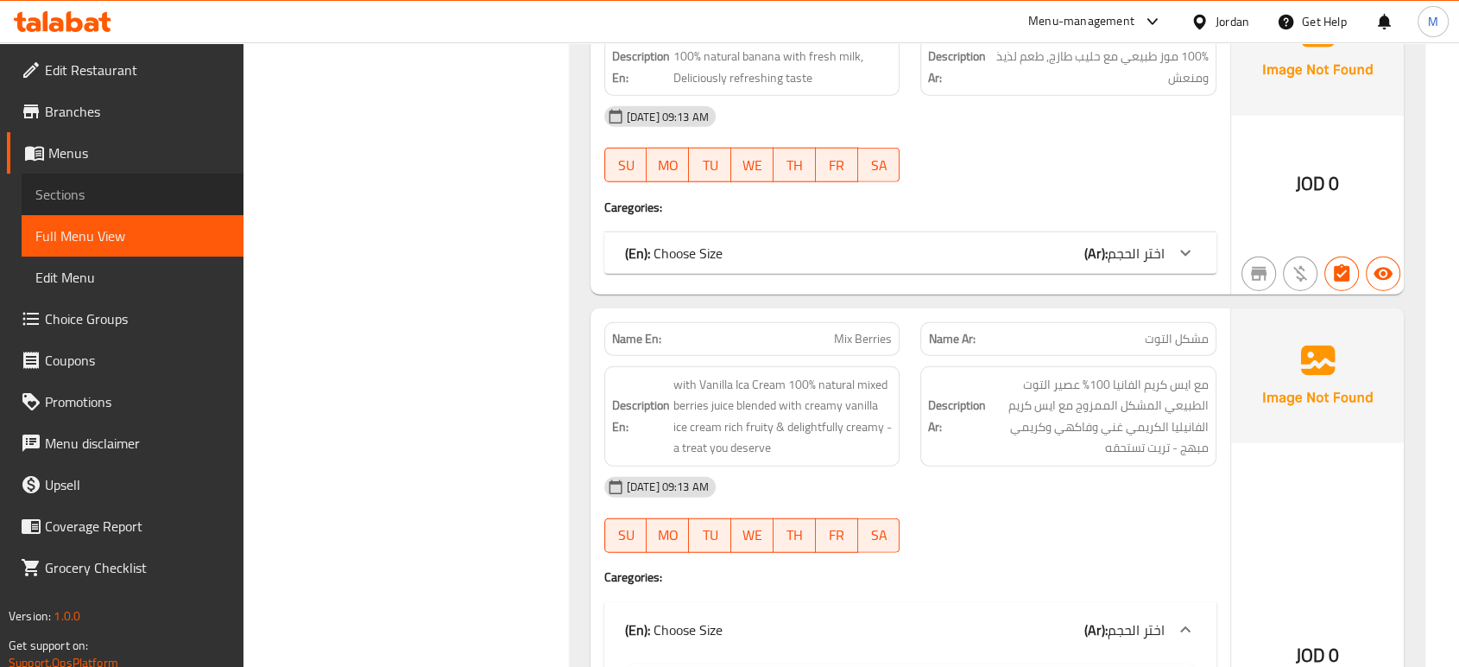
click at [112, 207] on link "Sections" at bounding box center [133, 194] width 222 height 41
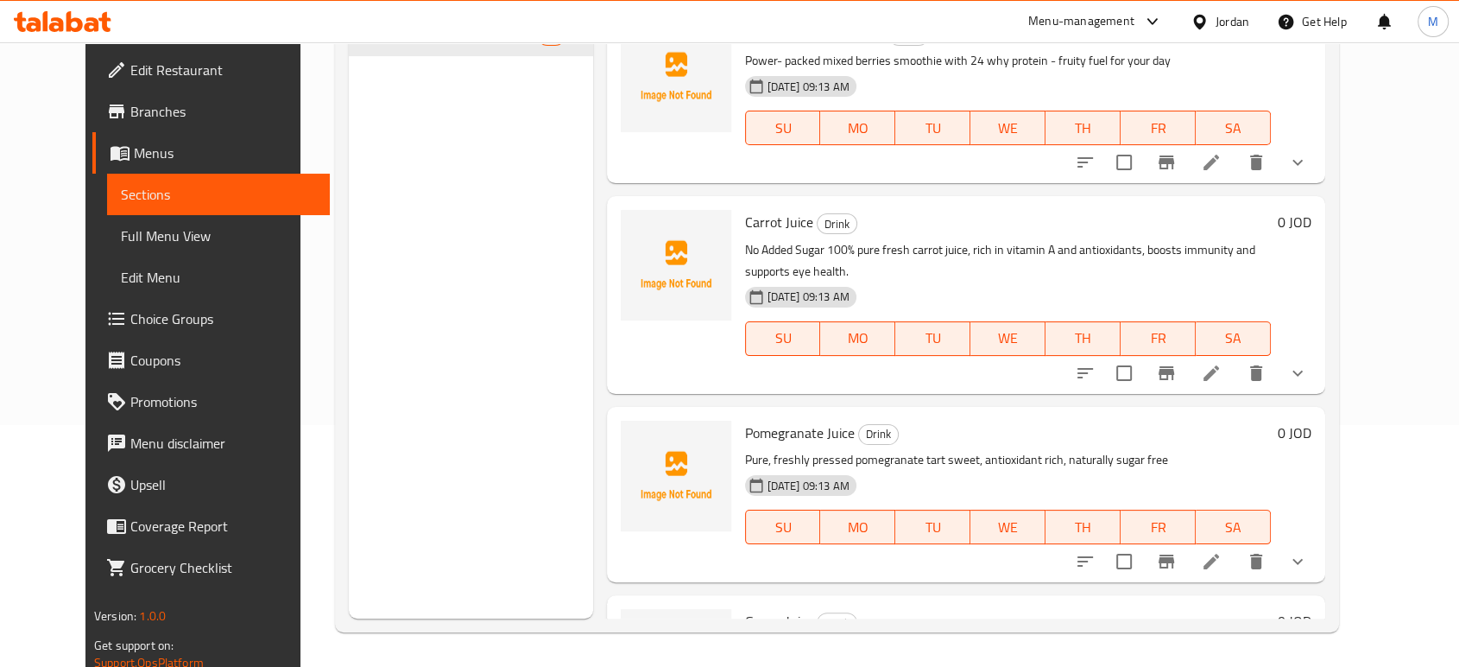
scroll to position [242, 0]
click at [112, 207] on link "Sections" at bounding box center [218, 194] width 222 height 41
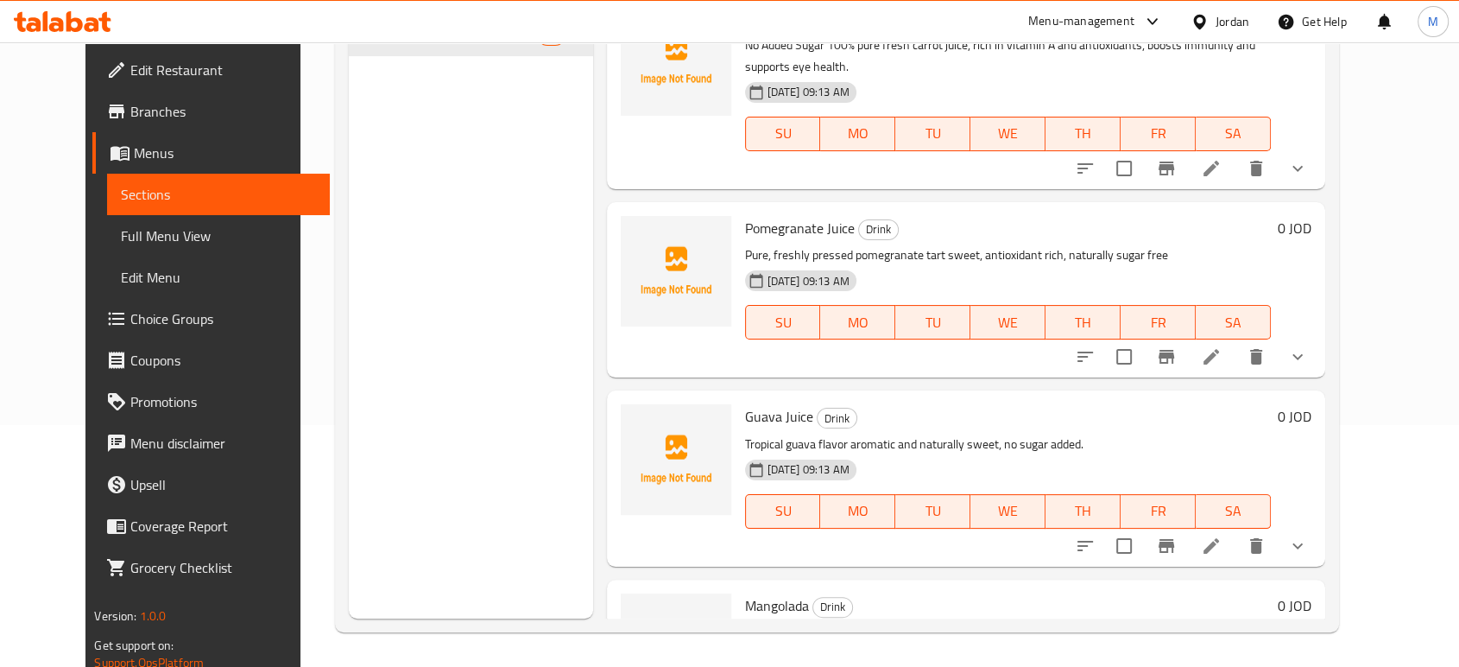
click at [1325, 618] on div "Menu items Add Sort Manage items Mix Berries with Protein Drink Power- packed m…" at bounding box center [959, 285] width 732 height 667
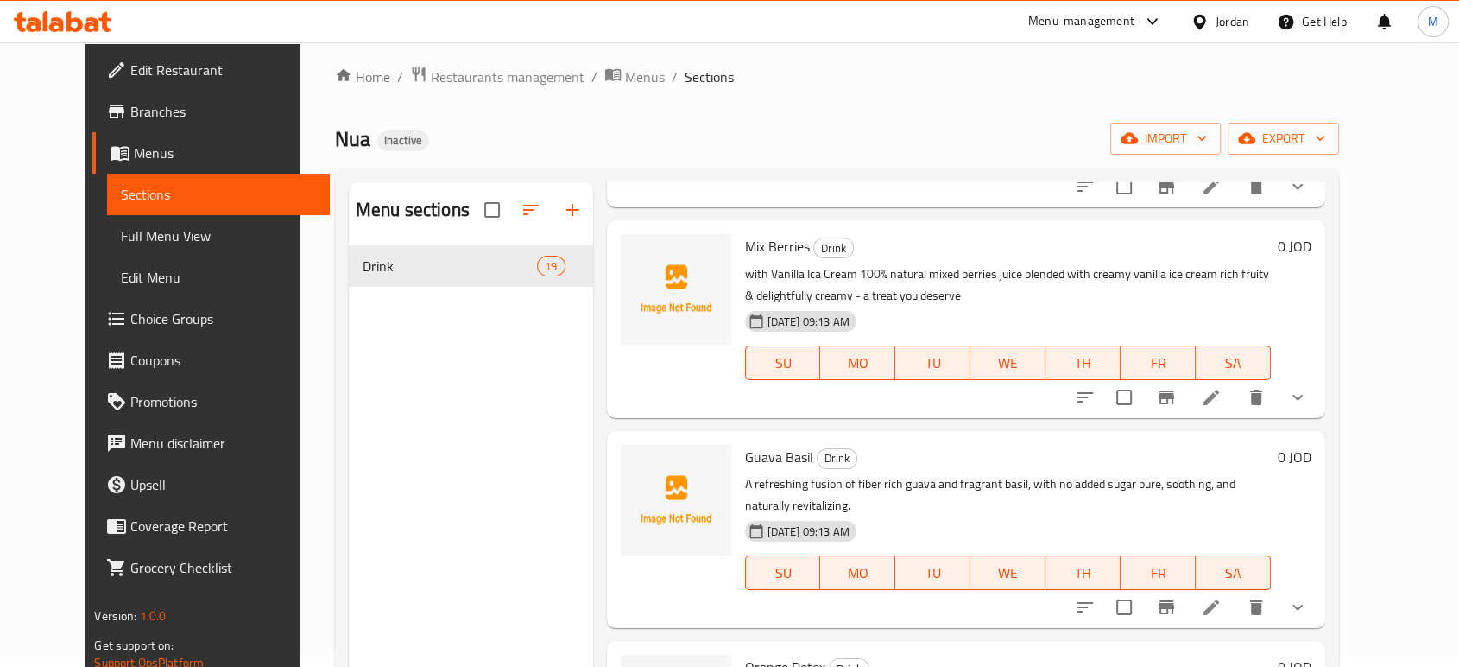
scroll to position [2372, 0]
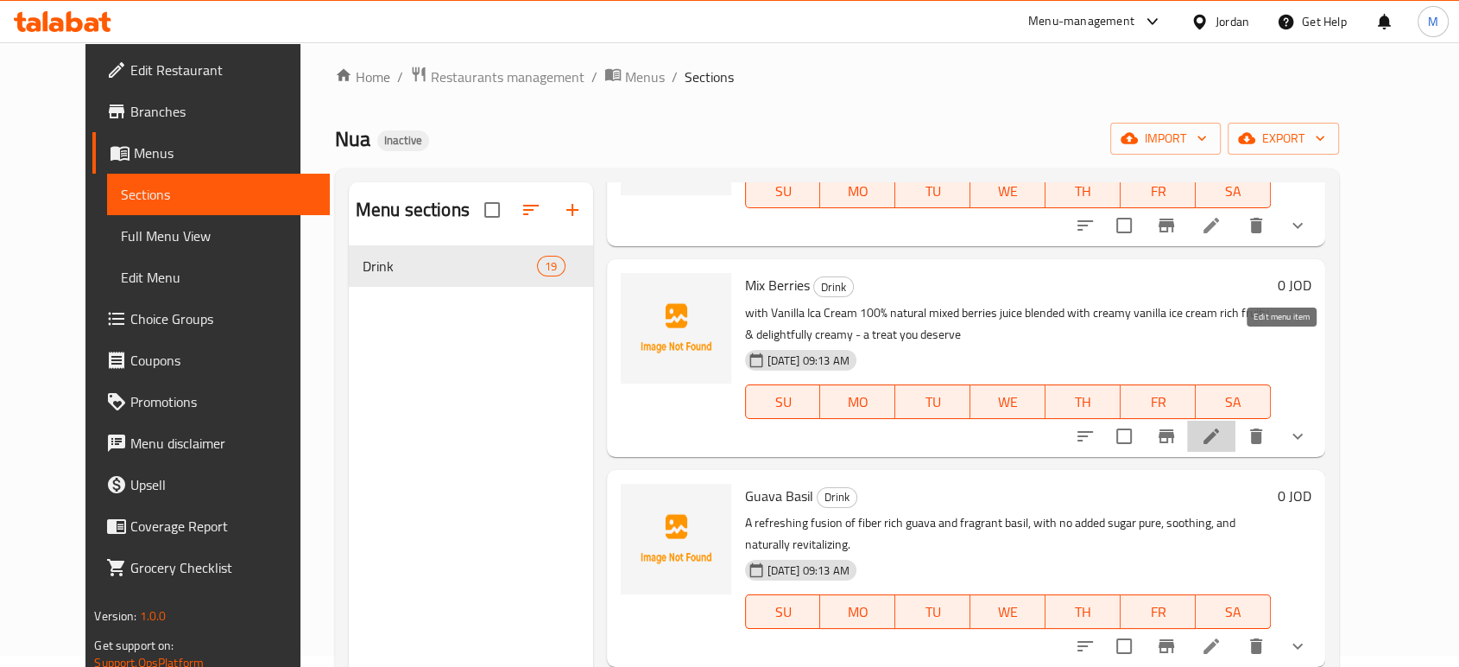
click at [1222, 426] on icon at bounding box center [1211, 436] width 21 height 21
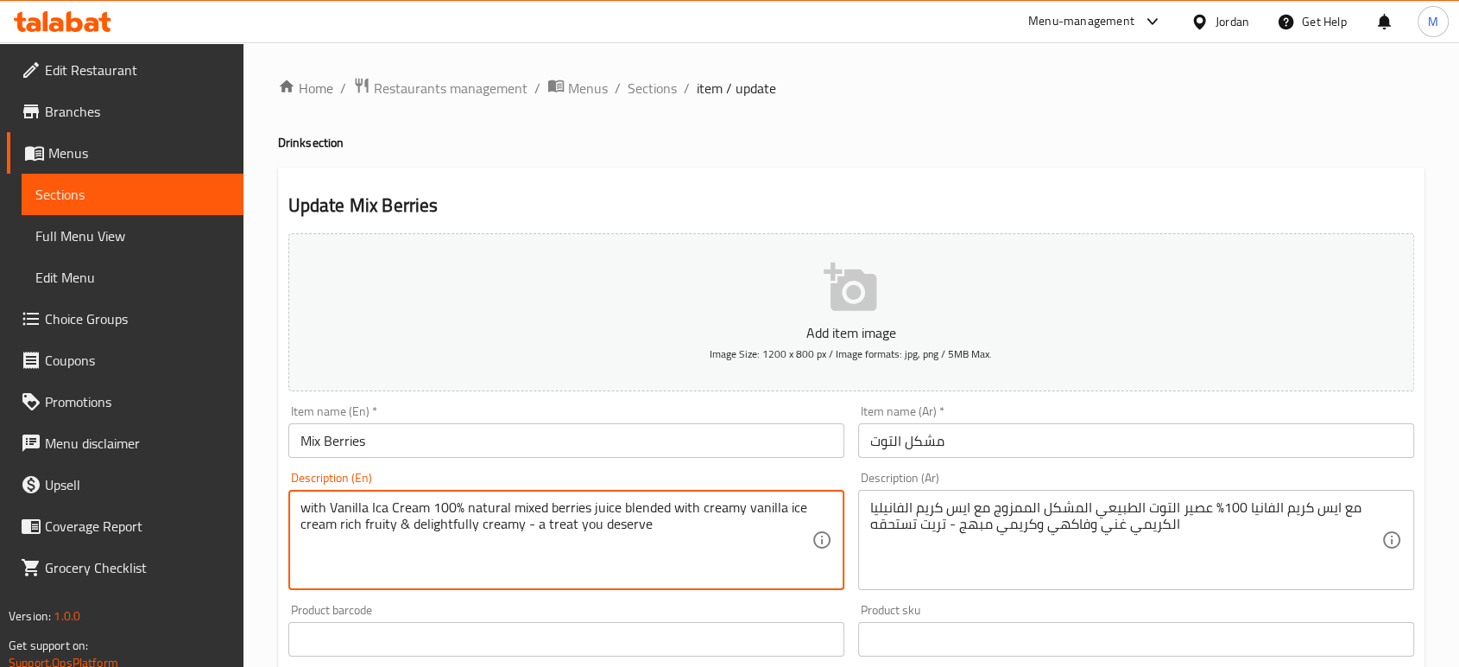
drag, startPoint x: 649, startPoint y: 568, endPoint x: 356, endPoint y: 553, distance: 294.0
drag, startPoint x: 356, startPoint y: 553, endPoint x: 660, endPoint y: 554, distance: 304.0
click at [660, 554] on textarea "with Vanilla Ica Cream 100% natural mixed berries juice blended with creamy van…" at bounding box center [555, 540] width 511 height 82
click at [650, 564] on textarea "with Vanilla Ica Cream 100% natural mixed berries juice blended with creamy van…" at bounding box center [555, 540] width 511 height 82
drag, startPoint x: 650, startPoint y: 564, endPoint x: 422, endPoint y: 553, distance: 228.2
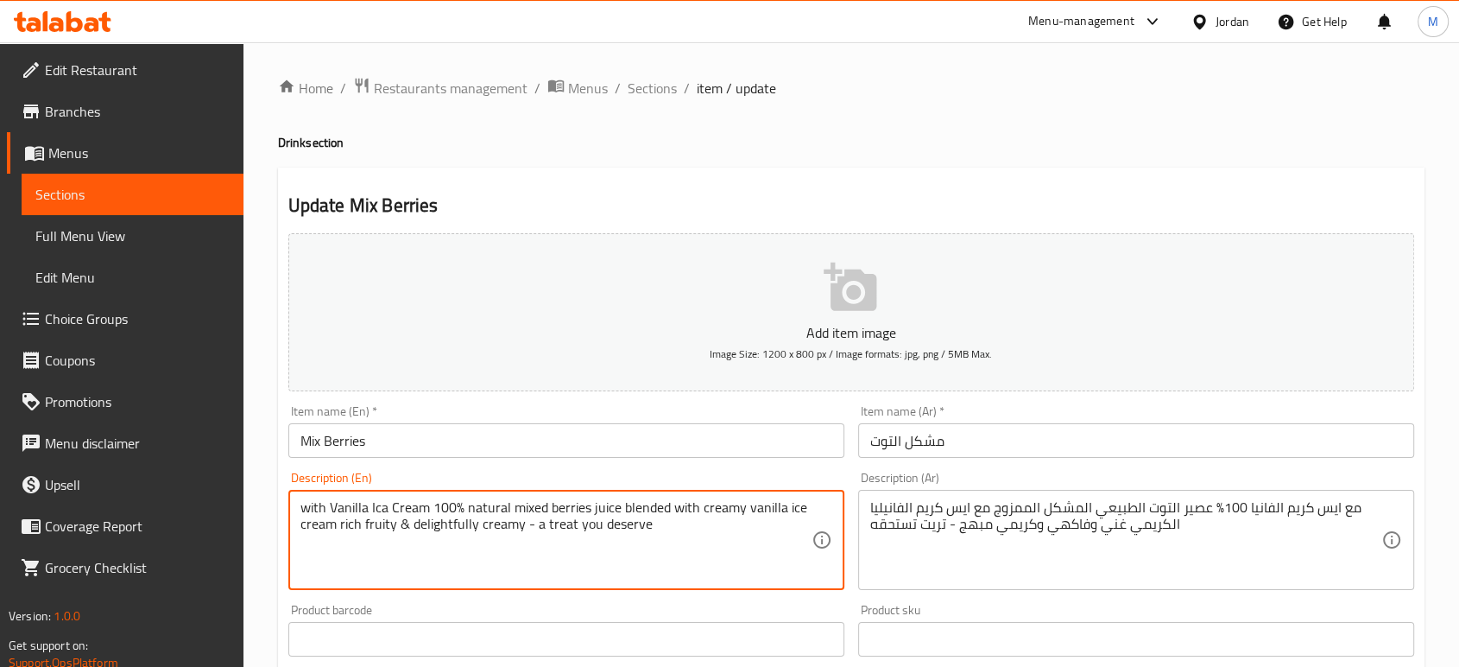
drag, startPoint x: 422, startPoint y: 553, endPoint x: 661, endPoint y: 557, distance: 239.2
click at [661, 557] on textarea "with Vanilla Ica Cream 100% natural mixed berries juice blended with creamy van…" at bounding box center [555, 540] width 511 height 82
drag, startPoint x: 661, startPoint y: 557, endPoint x: 340, endPoint y: 571, distance: 321.5
click at [340, 571] on textarea "with Vanilla Ica Cream 100% natural mixed berries juice blended with creamy van…" at bounding box center [555, 540] width 511 height 82
type textarea "with Vanilla Ica Cream 100% natural mixed berries juice blended with creamy van…"
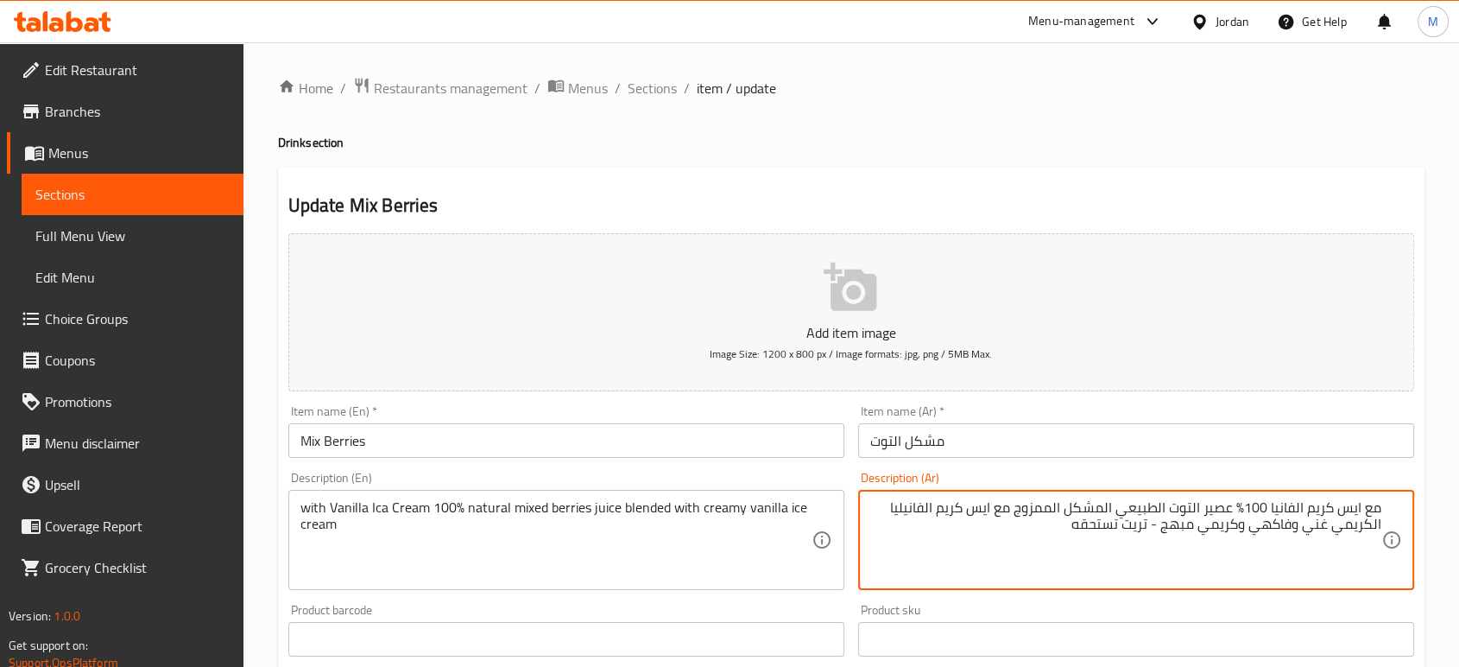
drag, startPoint x: 1069, startPoint y: 536, endPoint x: 1186, endPoint y: 563, distance: 120.4
click at [1186, 563] on textarea "مع ايس كريم الفانيا 100% عصير التوت الطبيعي المشكل الممزوج مع ايس كريم الفانيلي…" at bounding box center [1125, 540] width 511 height 82
click at [1058, 539] on textarea "مع ايس كريم الفانيا 100% عصير التوت الطبيعي المشكل الممزوج مع ايس كريم الفانيلي…" at bounding box center [1125, 540] width 511 height 82
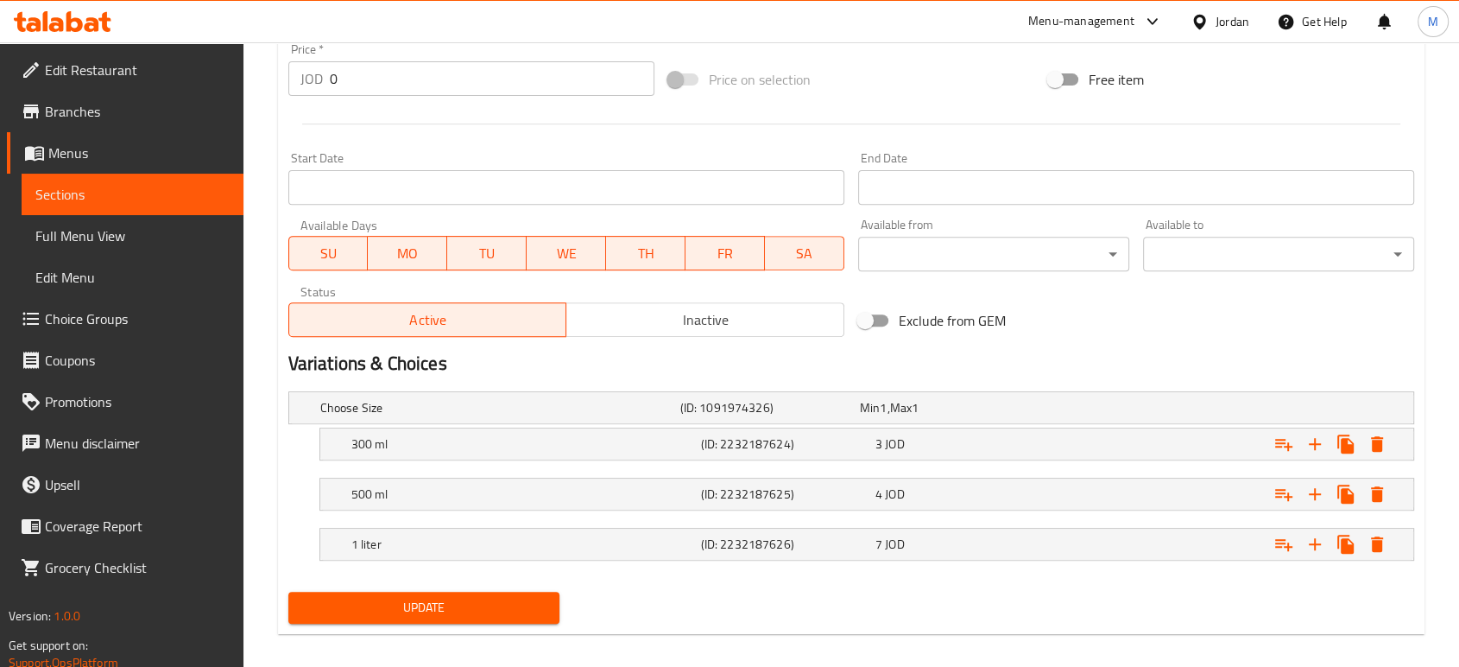
scroll to position [642, 0]
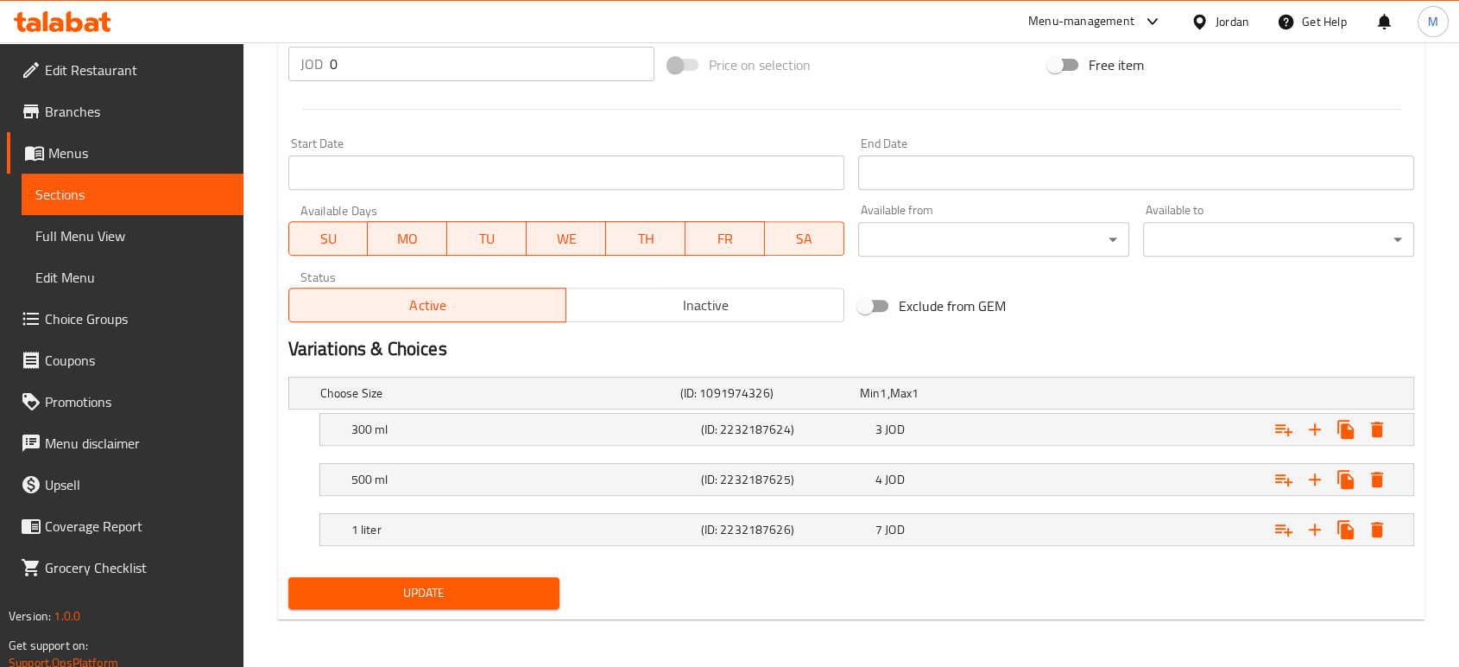
type textarea "مع ايس كريم الفانيا 100% عصير التوت الطبيعي المشكل الممزوج مع ايس كريم الفانيليا"
click at [488, 582] on span "Update" at bounding box center [424, 593] width 244 height 22
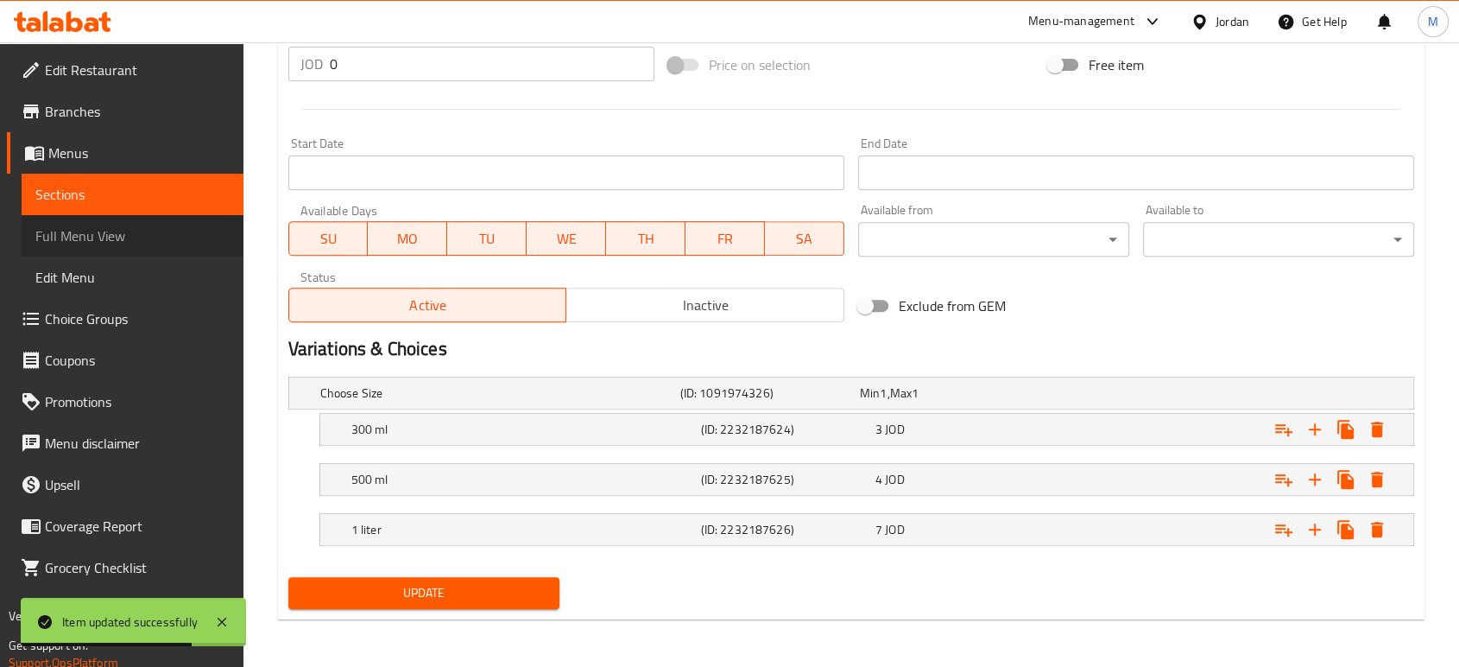
click at [124, 218] on link "Full Menu View" at bounding box center [133, 235] width 222 height 41
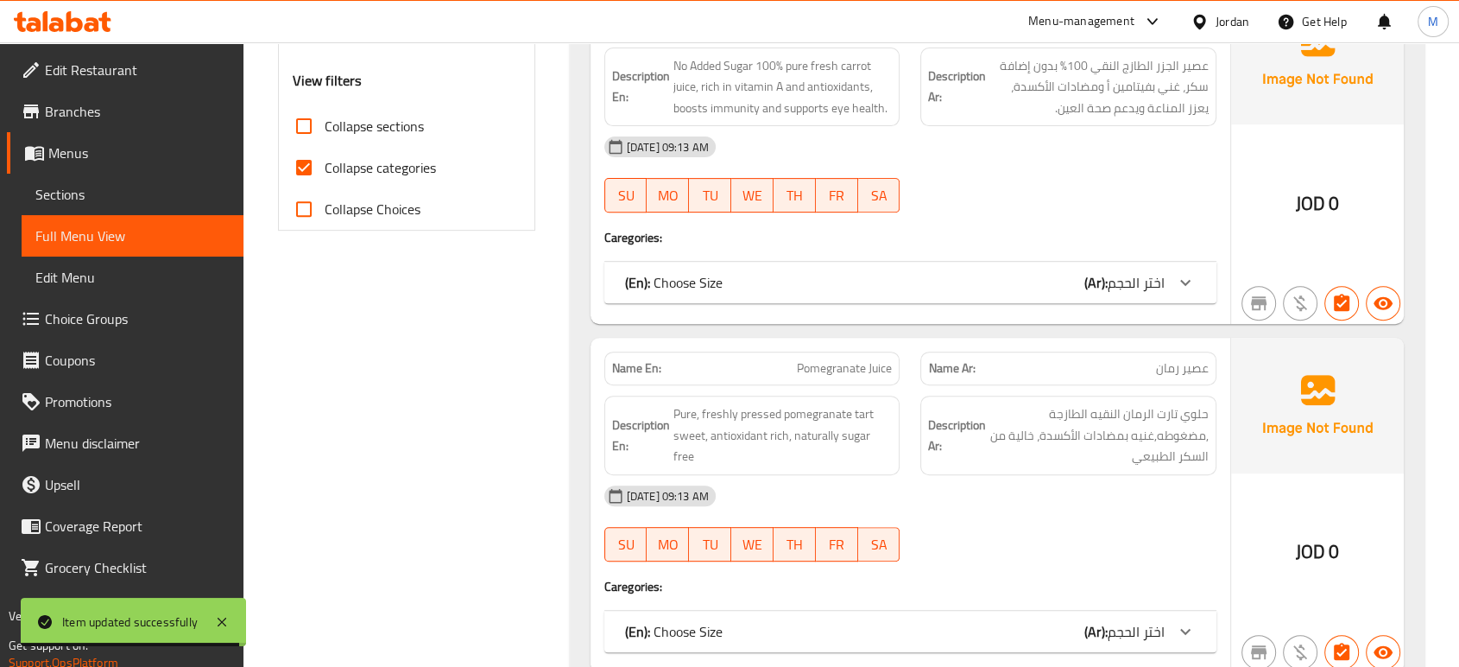
scroll to position [58, 0]
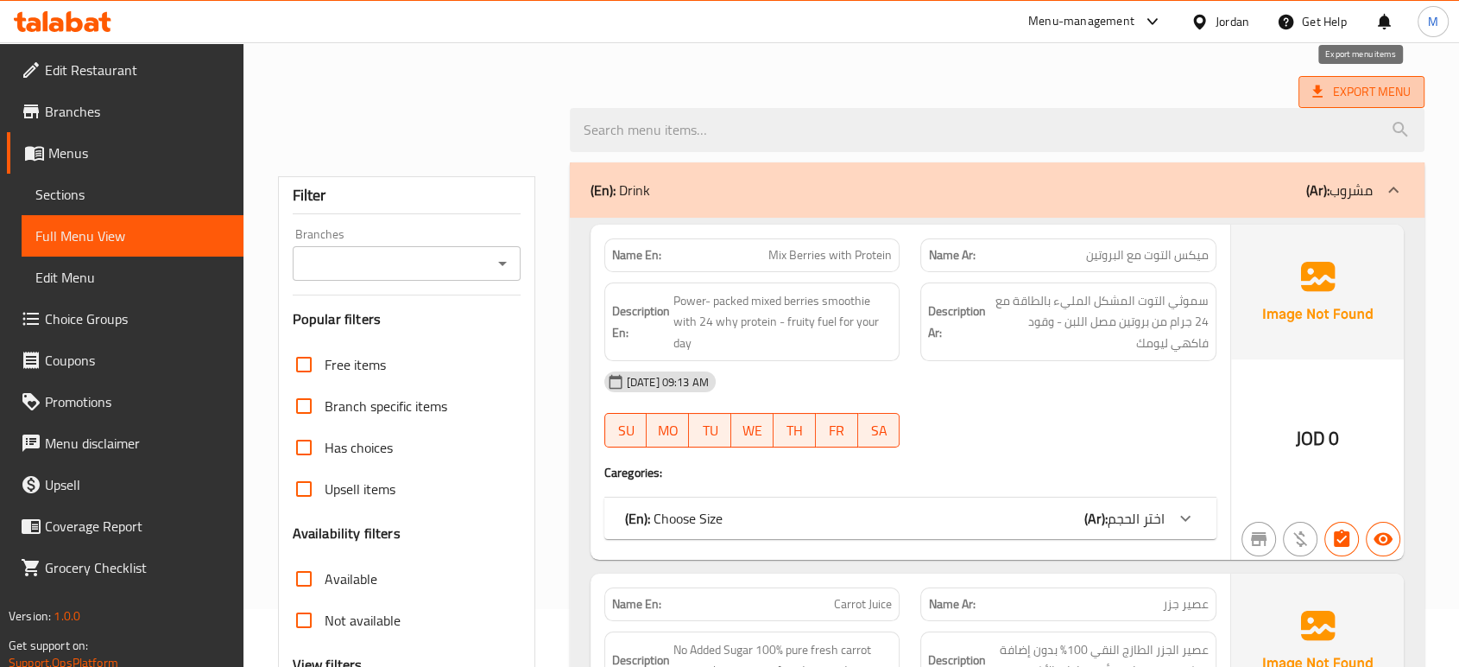
click at [1337, 90] on span "Export Menu" at bounding box center [1361, 92] width 98 height 22
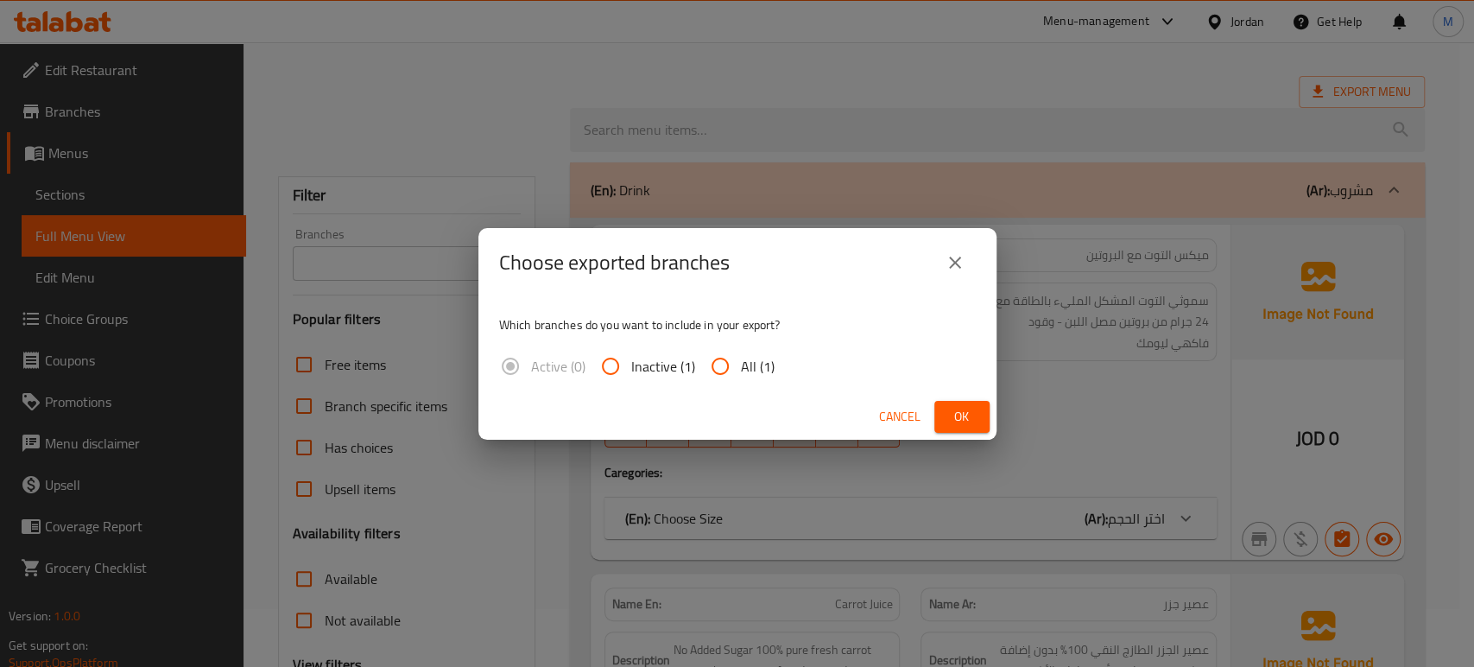
click at [712, 359] on input "All (1)" at bounding box center [719, 365] width 41 height 41
radio input "true"
click at [952, 415] on span "Ok" at bounding box center [962, 417] width 28 height 22
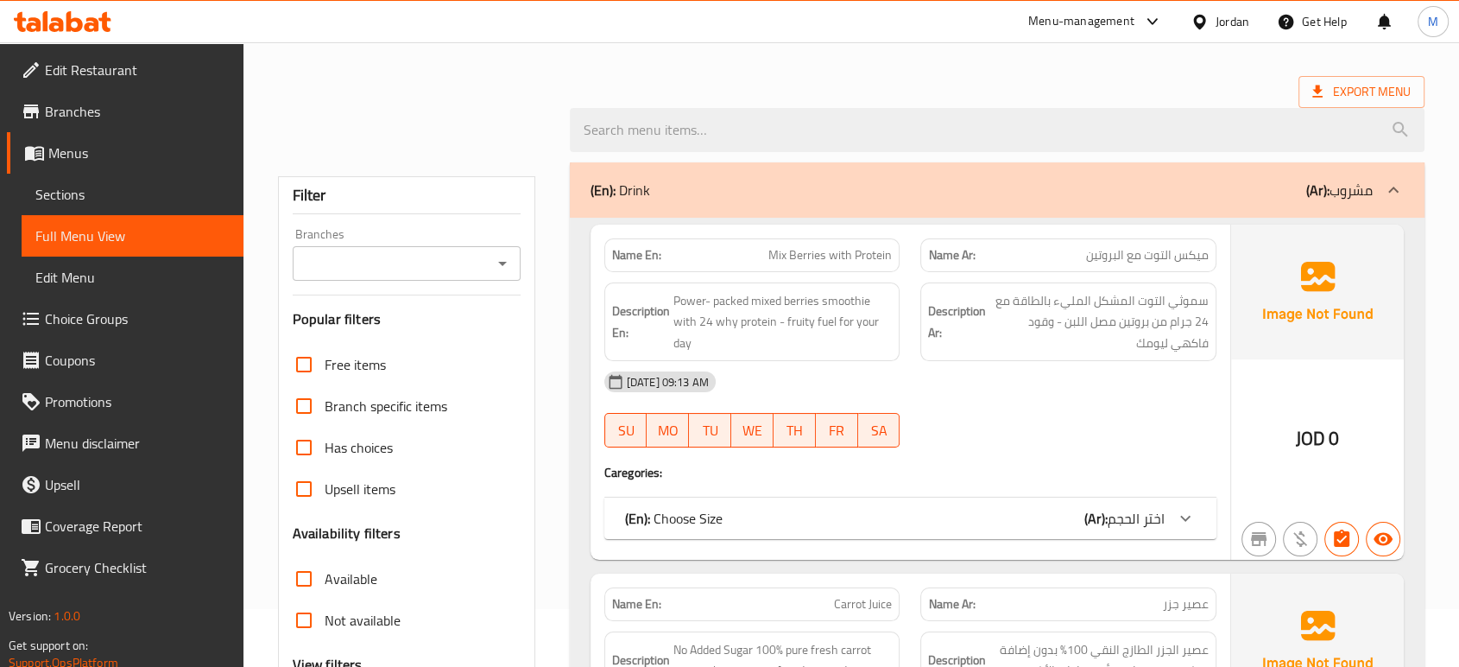
scroll to position [642, 0]
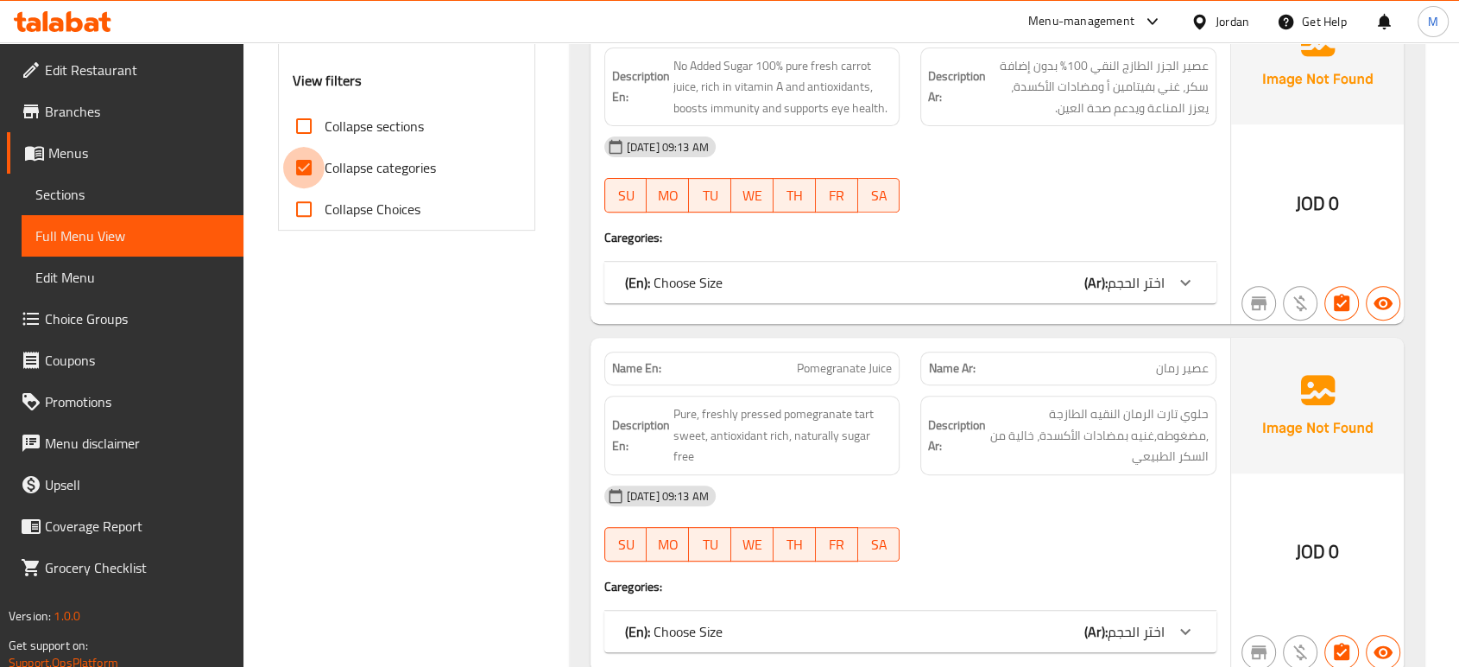
click at [307, 155] on input "Collapse categories" at bounding box center [303, 167] width 41 height 41
checkbox input "false"
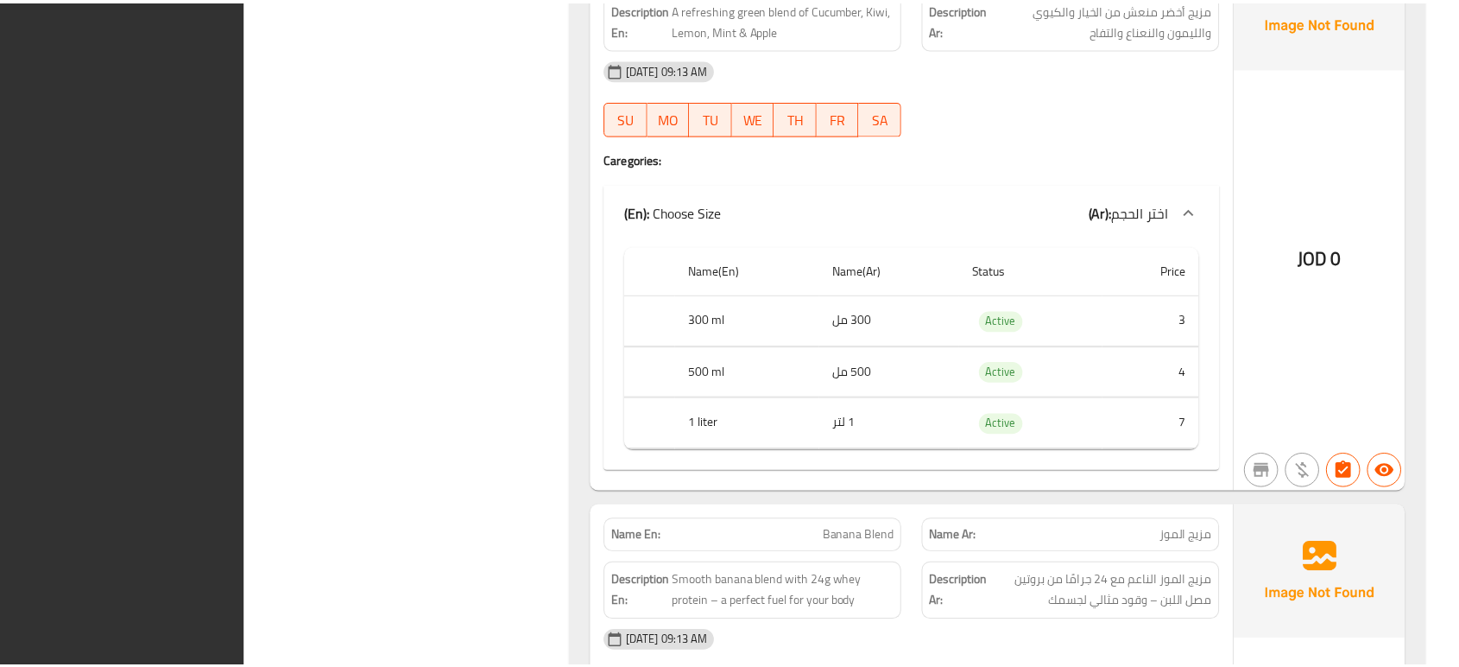
scroll to position [10766, 0]
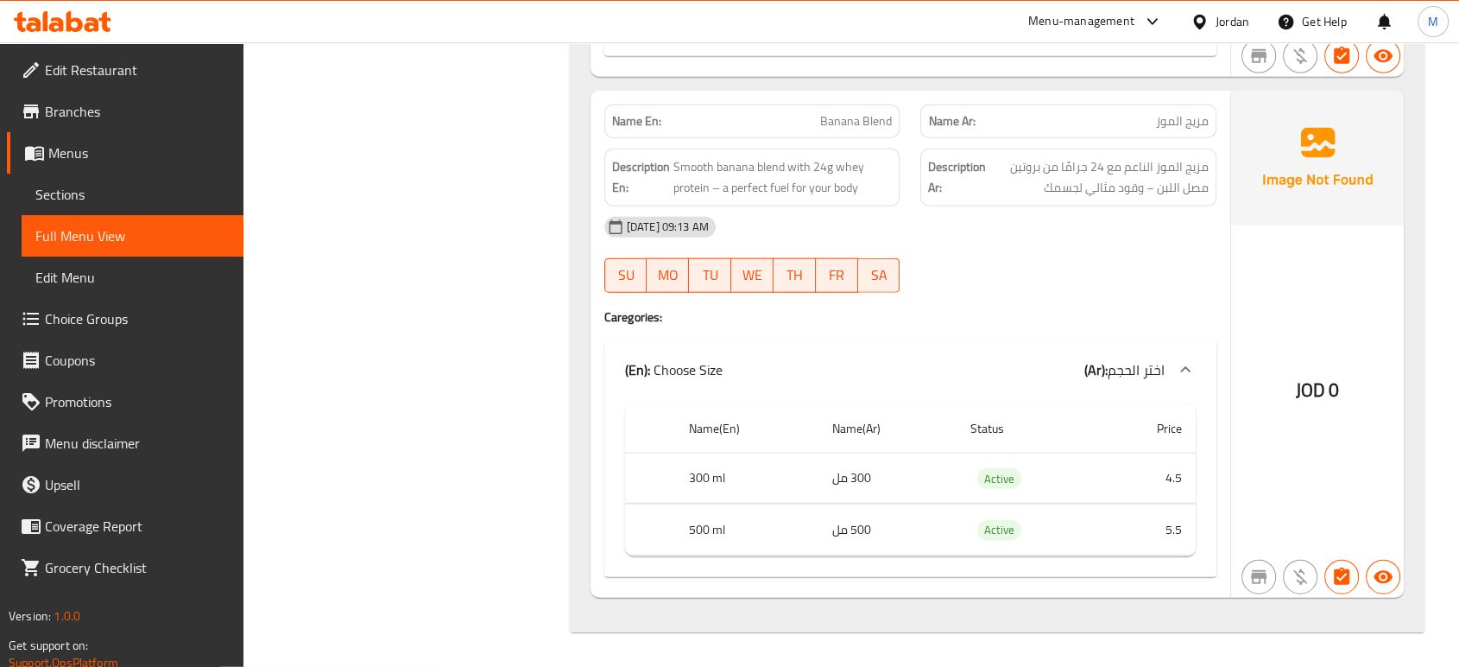
click at [74, 71] on span "Edit Restaurant" at bounding box center [137, 70] width 185 height 21
